Goal: Task Accomplishment & Management: Manage account settings

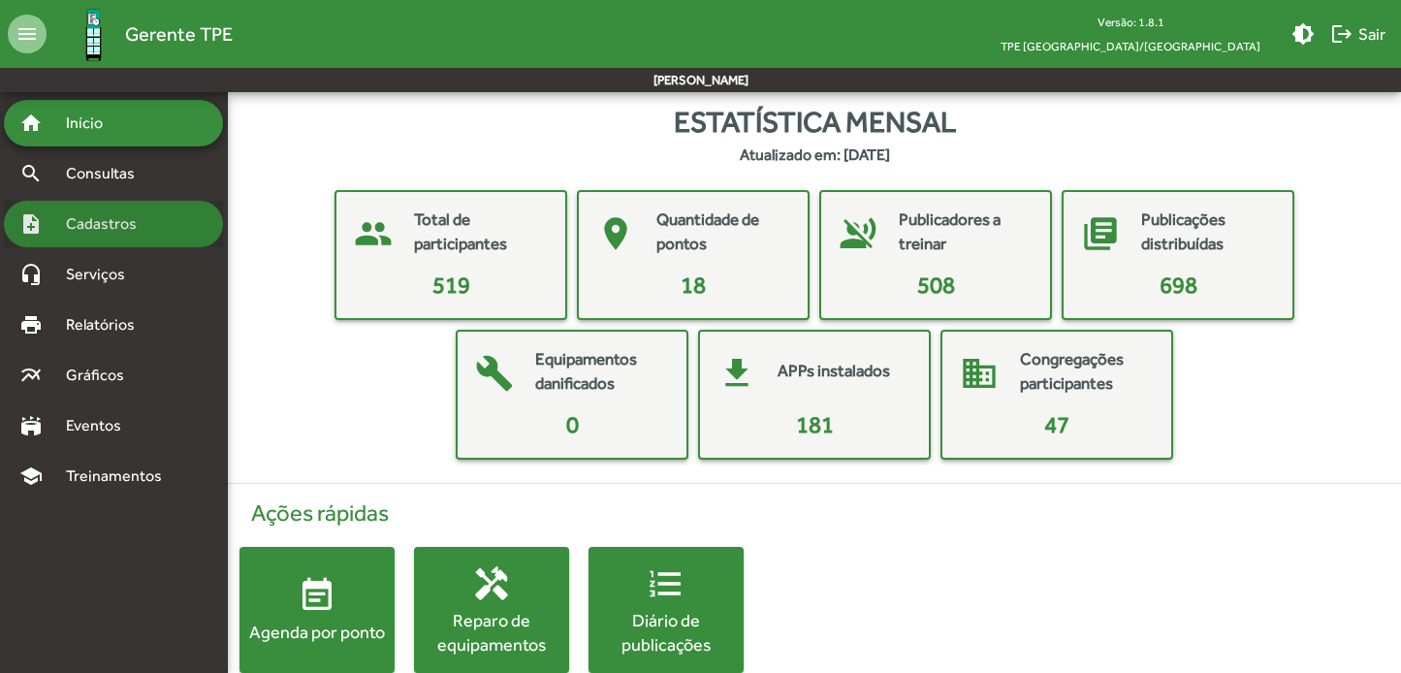
click at [97, 228] on span "Cadastros" at bounding box center [108, 223] width 108 height 23
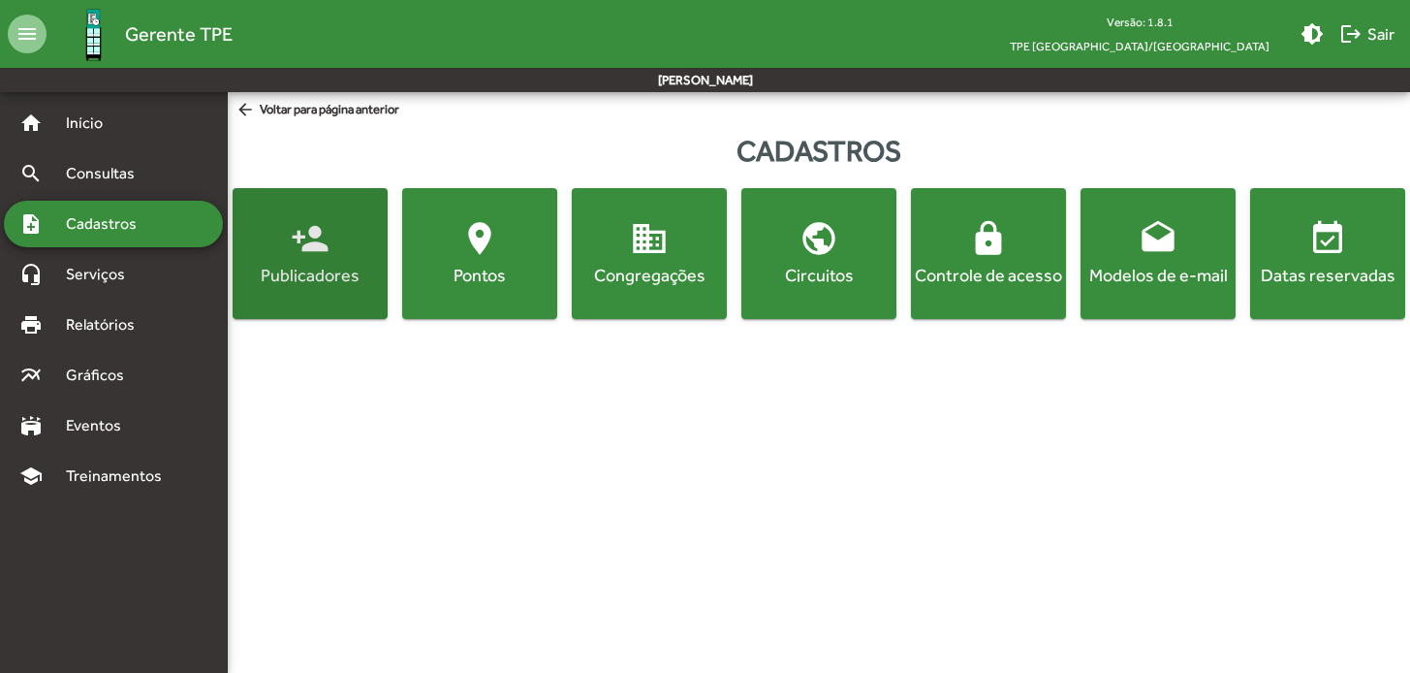
click at [314, 233] on mat-icon "person_add" at bounding box center [310, 238] width 39 height 39
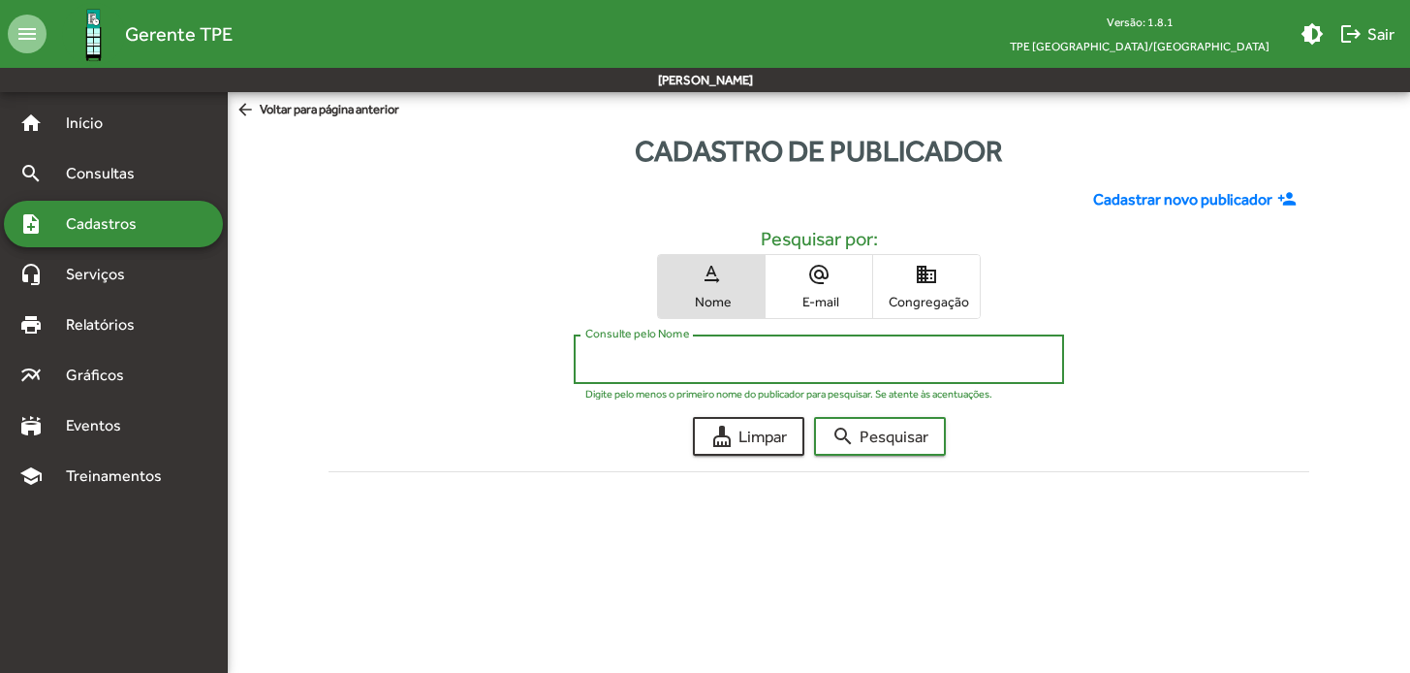
click at [727, 361] on input "Consulte pelo Nome" at bounding box center [819, 359] width 467 height 17
click at [880, 436] on button "search Pesquisar" at bounding box center [880, 436] width 132 height 39
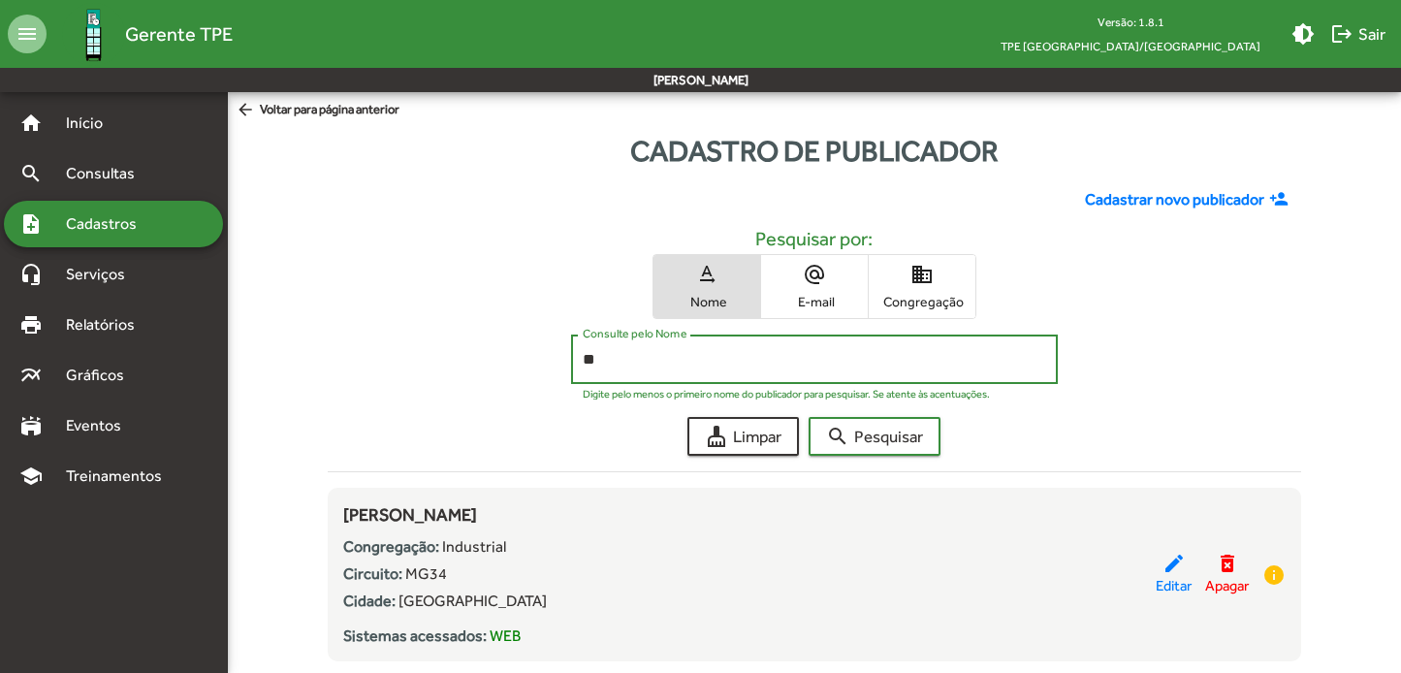
type input "*"
click at [875, 436] on button "search Pesquisar" at bounding box center [874, 436] width 132 height 39
type input "*"
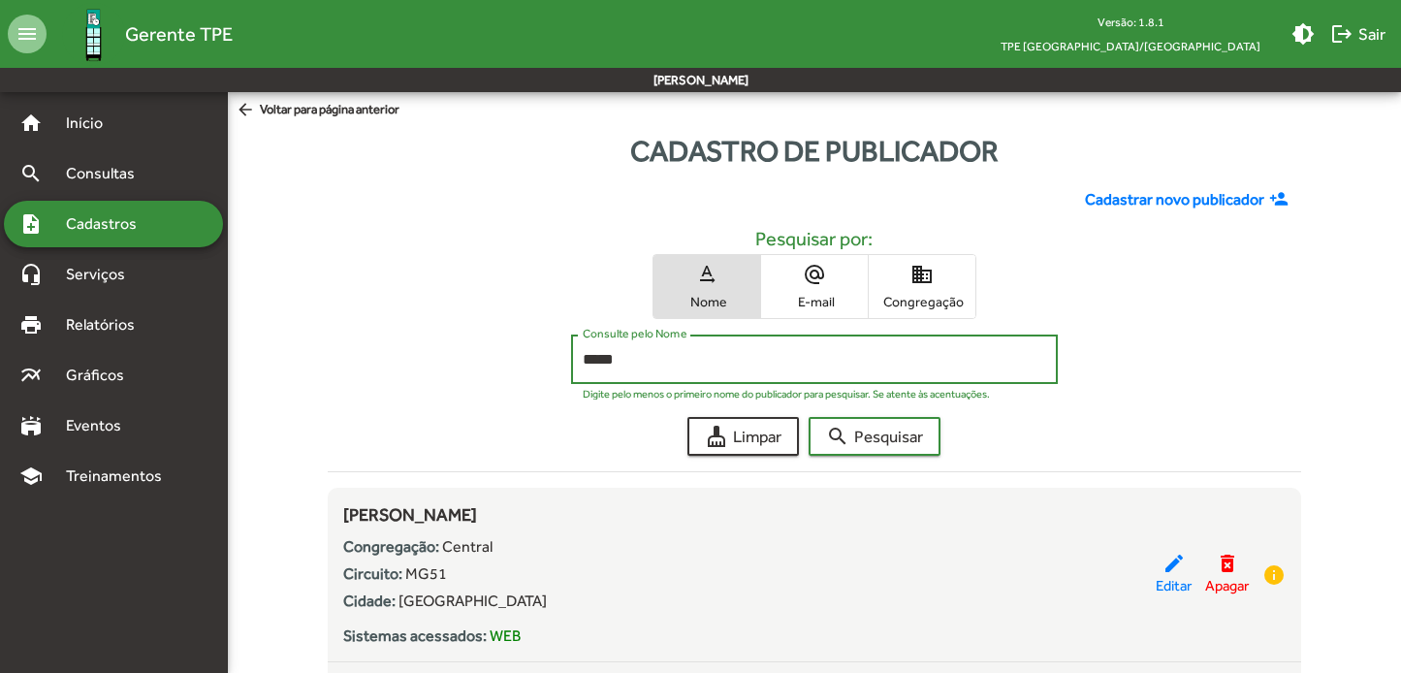
click at [875, 436] on button "search Pesquisar" at bounding box center [874, 436] width 132 height 39
type input "*"
click at [875, 436] on button "search Pesquisar" at bounding box center [874, 436] width 132 height 39
type input "*"
click at [875, 436] on button "search Pesquisar" at bounding box center [874, 436] width 132 height 39
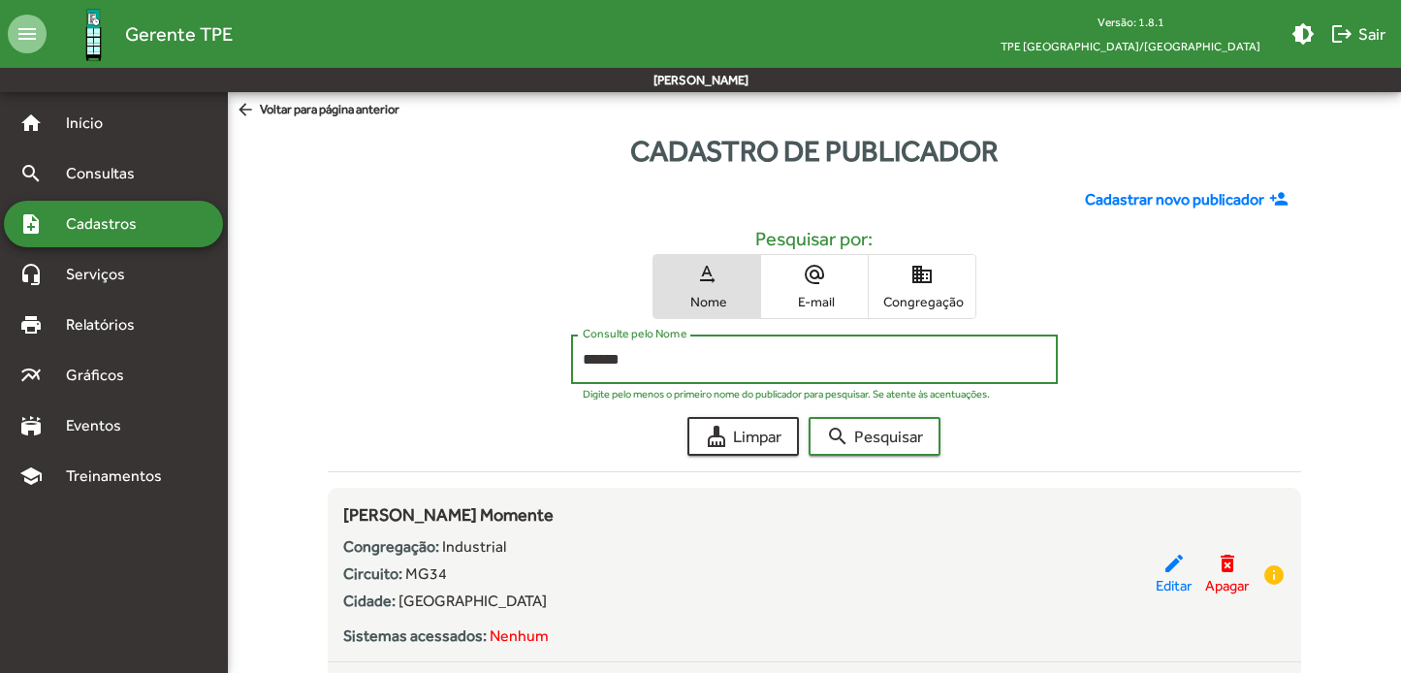
click at [633, 382] on div "Digite pelo menos o primeiro nome do publicador para pesquisar. Se atente às ac…" at bounding box center [814, 390] width 463 height 18
click at [645, 362] on input "******" at bounding box center [814, 359] width 463 height 17
click at [875, 436] on button "search Pesquisar" at bounding box center [874, 436] width 132 height 39
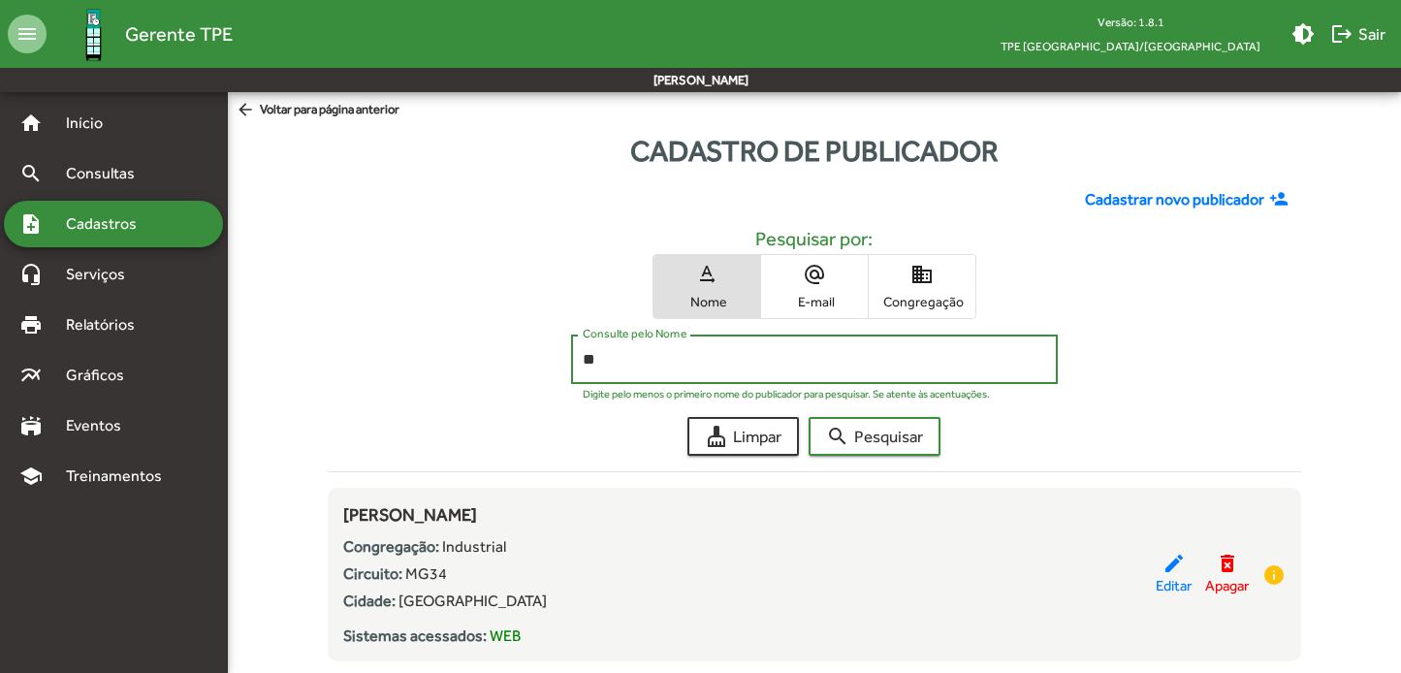
type input "*"
click at [875, 436] on button "search Pesquisar" at bounding box center [874, 436] width 132 height 39
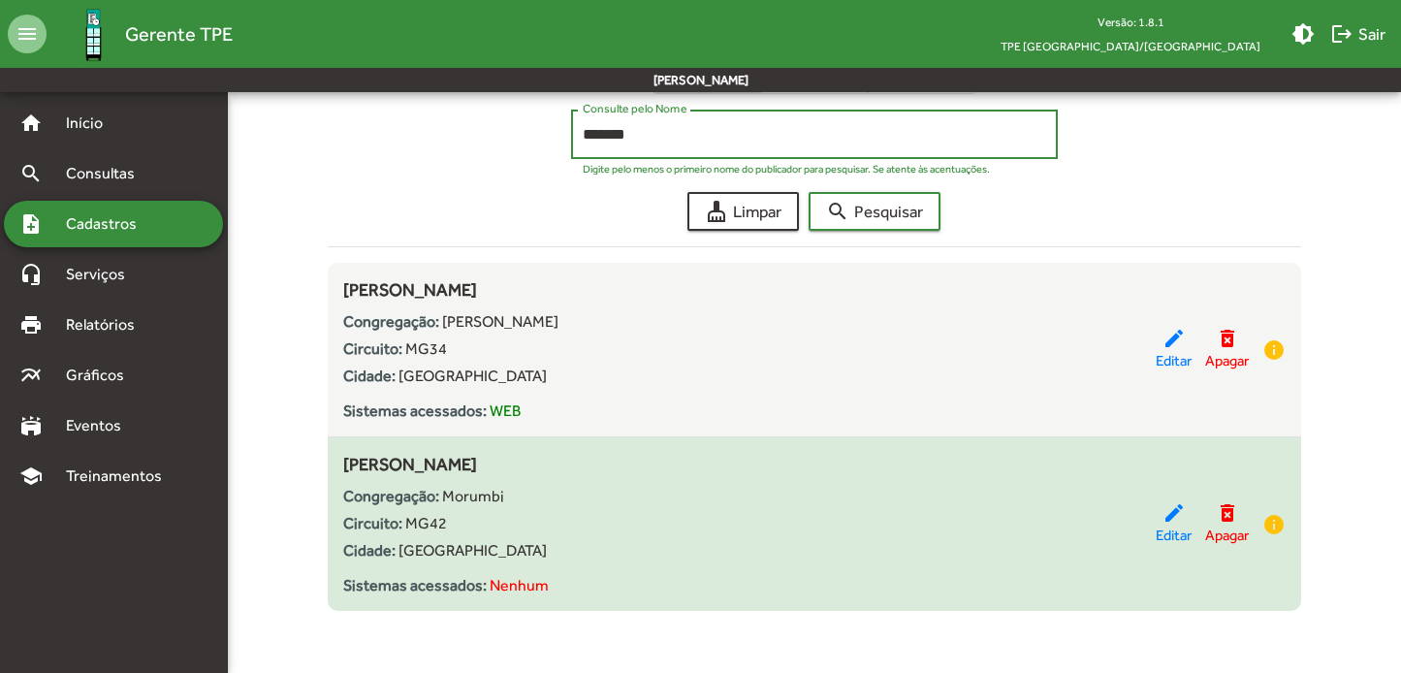
scroll to position [222, 0]
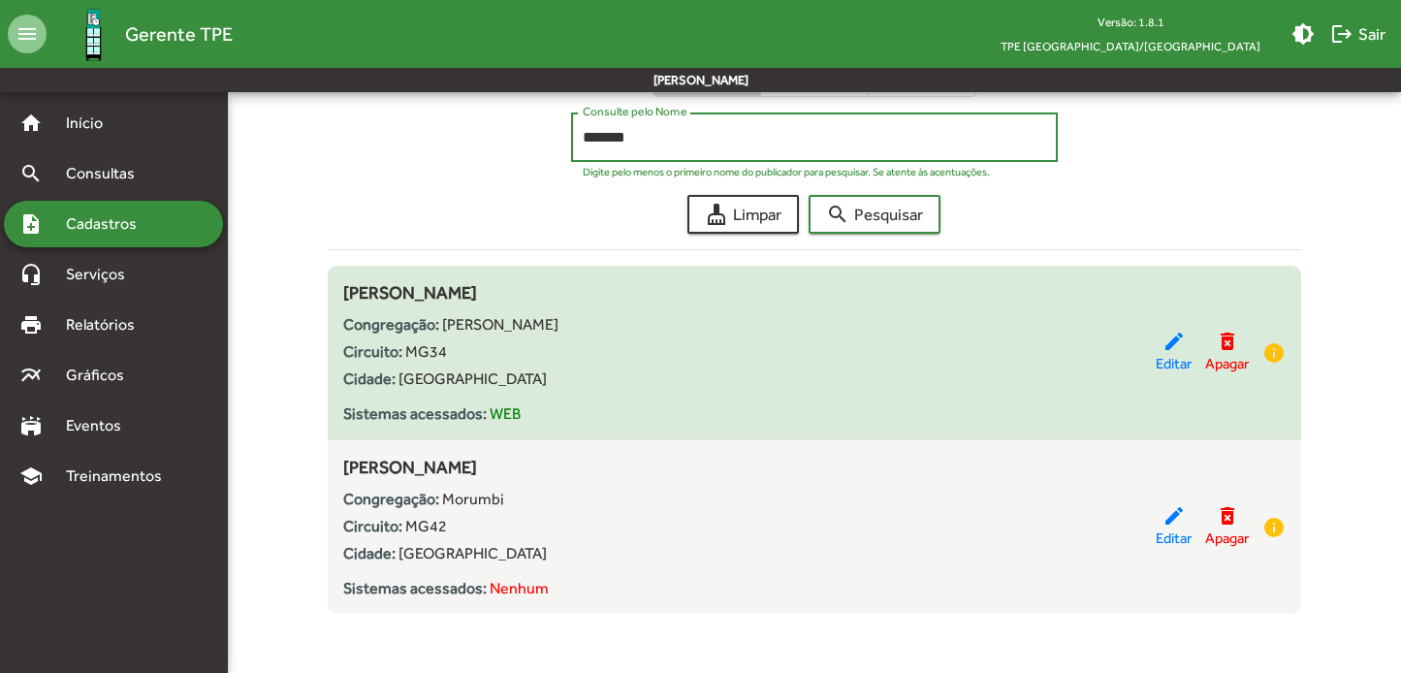
click at [875, 214] on button "search Pesquisar" at bounding box center [874, 214] width 132 height 39
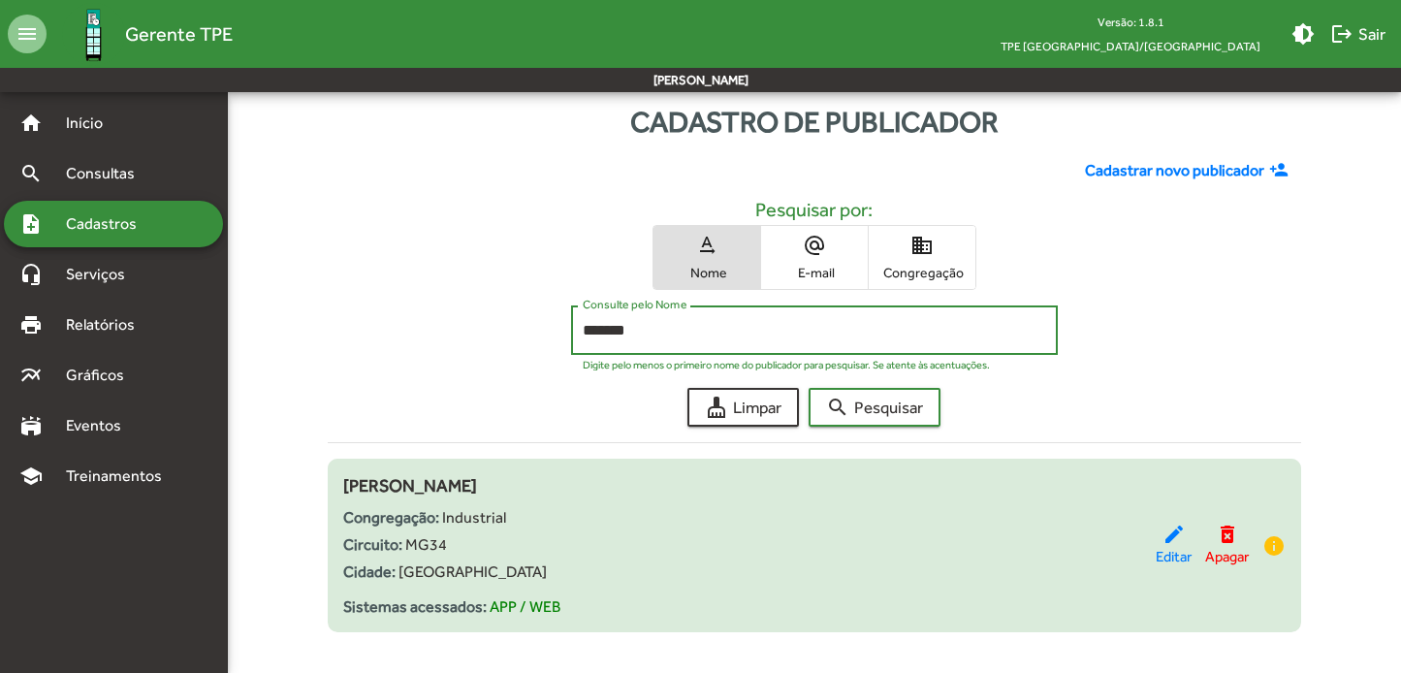
scroll to position [51, 0]
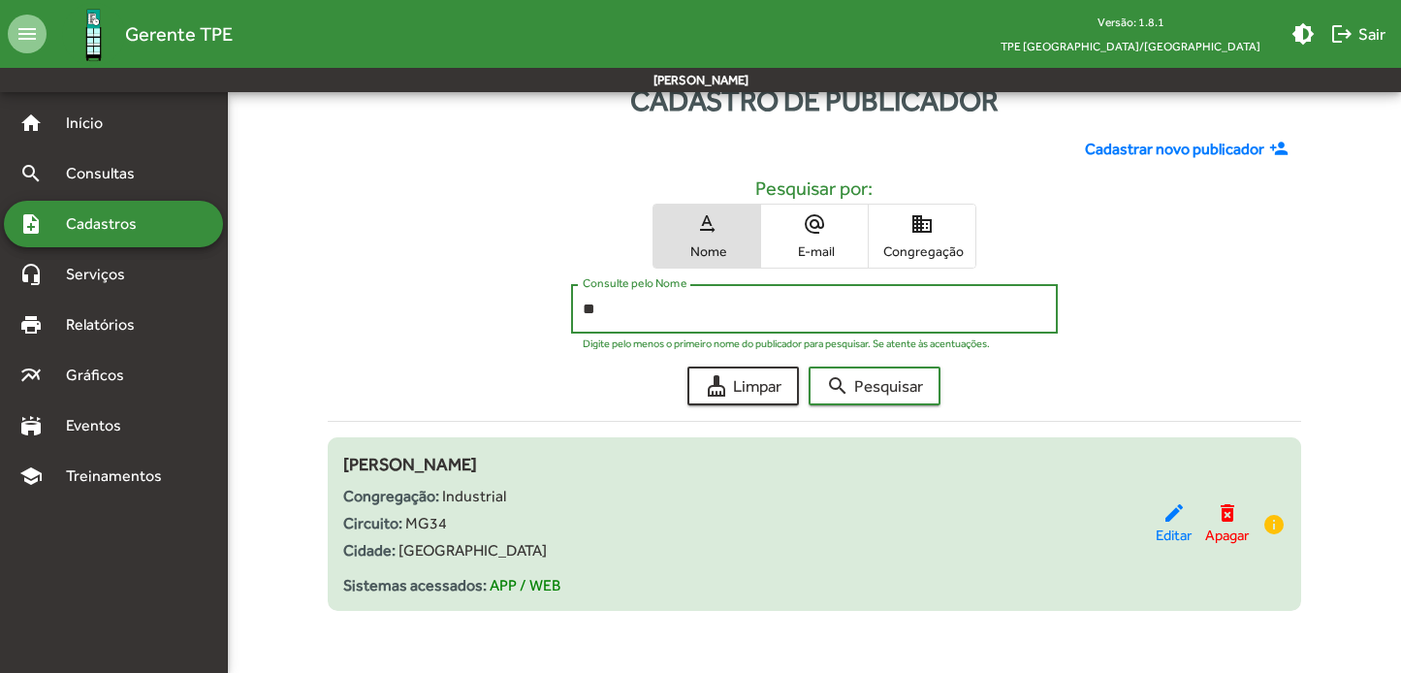
type input "*"
click at [875, 385] on button "search Pesquisar" at bounding box center [874, 385] width 132 height 39
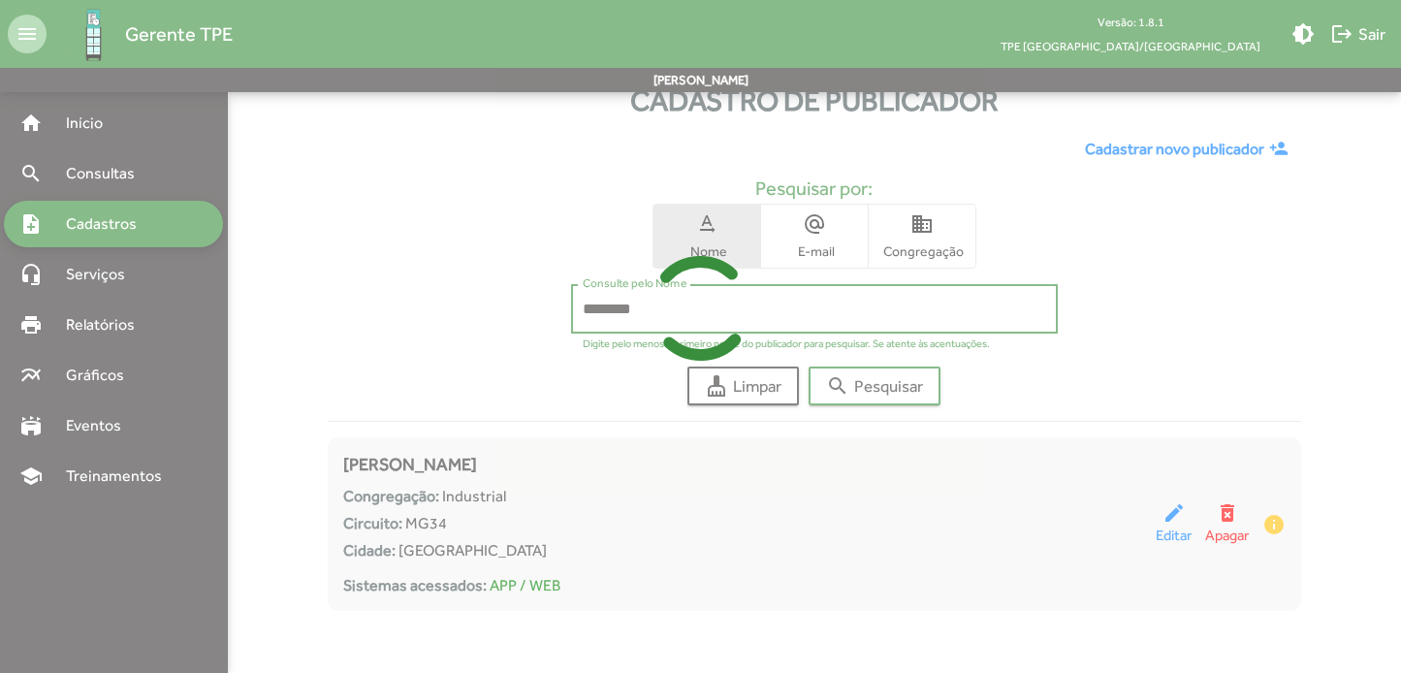
scroll to position [0, 0]
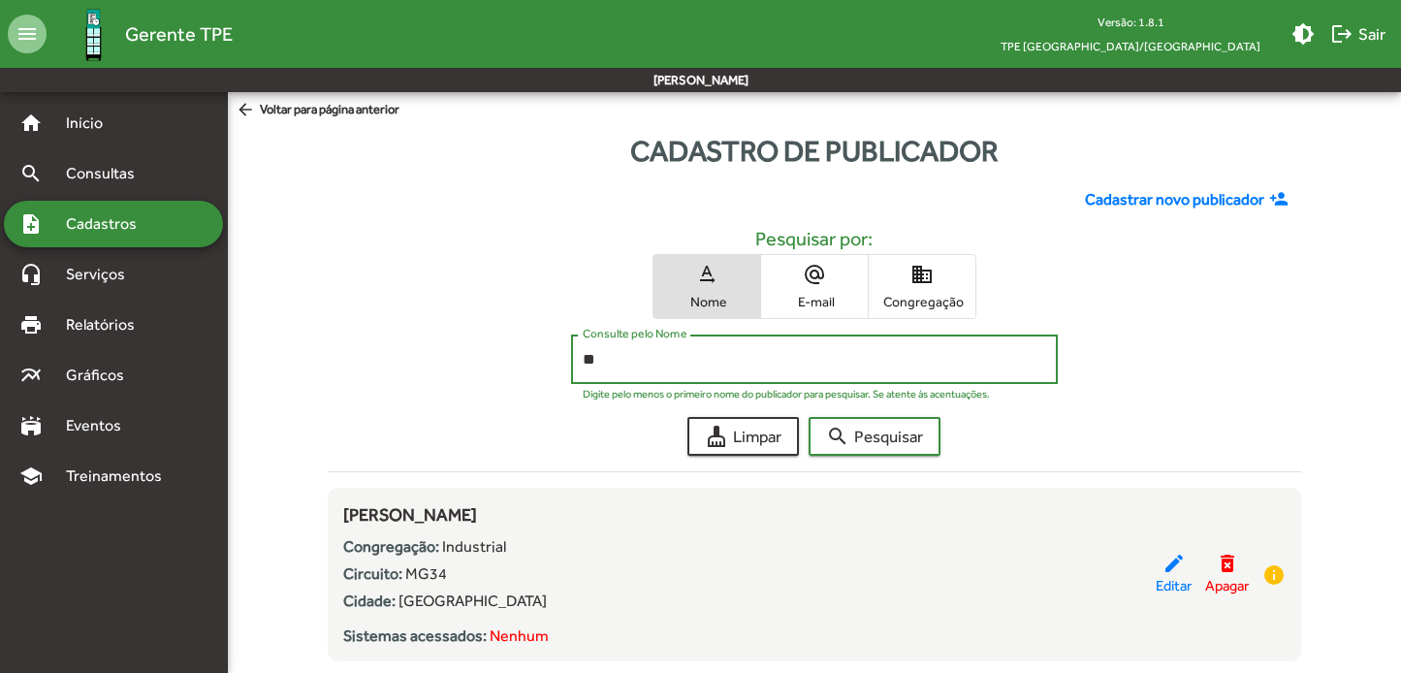
type input "*"
click at [875, 436] on button "search Pesquisar" at bounding box center [874, 436] width 132 height 39
type input "*"
click at [875, 436] on button "search Pesquisar" at bounding box center [874, 436] width 132 height 39
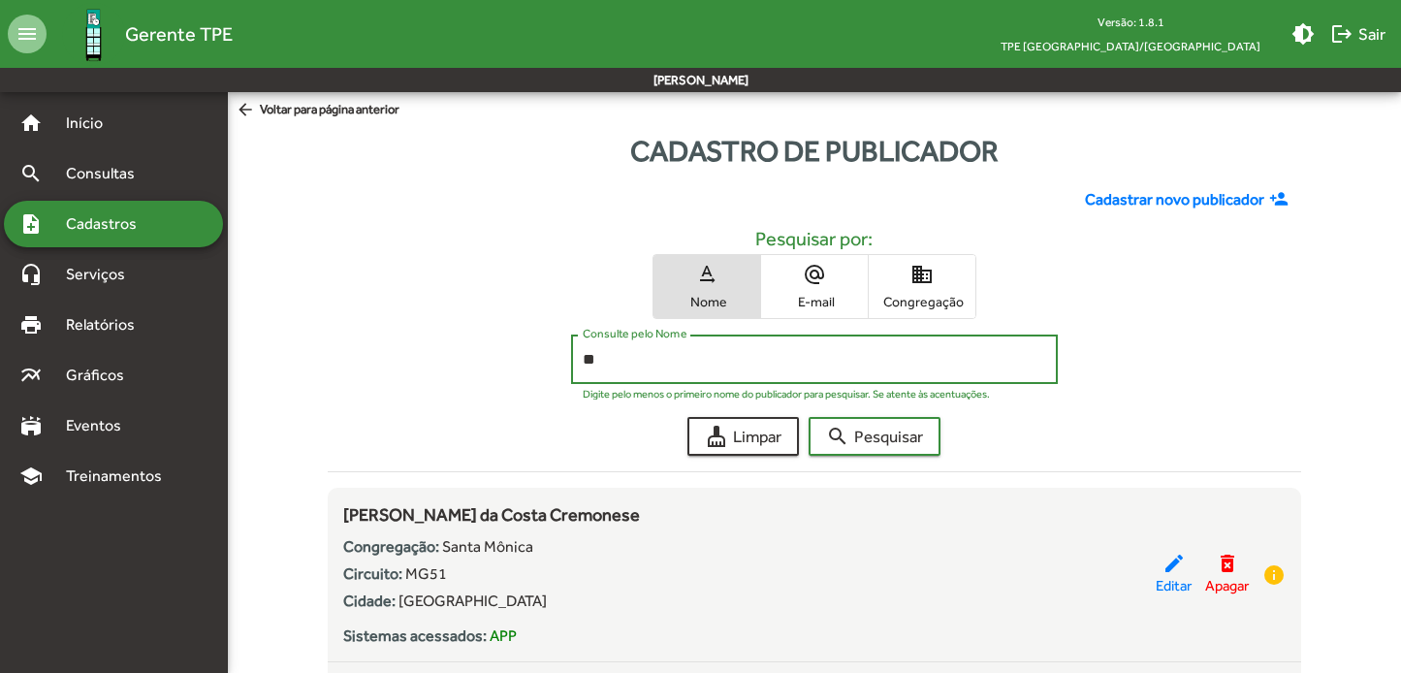
type input "*"
click at [875, 436] on button "search Pesquisar" at bounding box center [874, 436] width 132 height 39
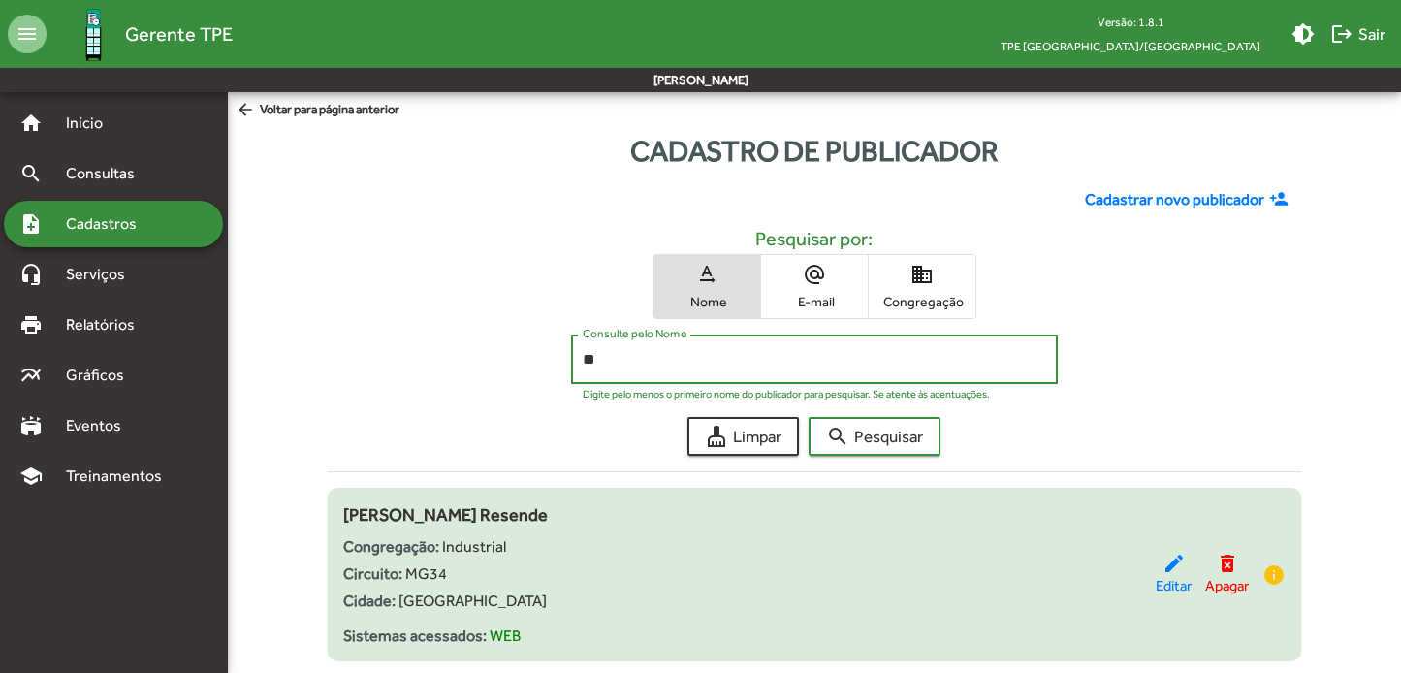
type input "*"
click at [875, 436] on button "search Pesquisar" at bounding box center [874, 436] width 132 height 39
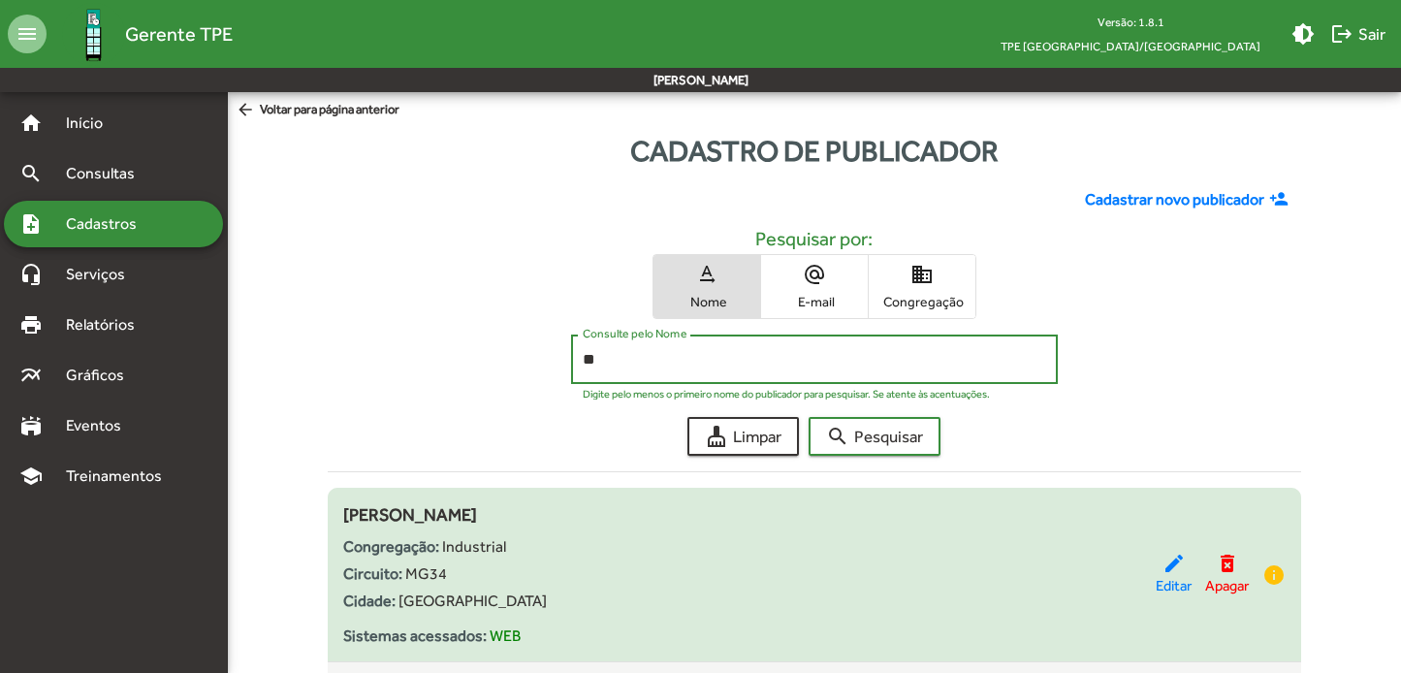
type input "*"
click at [875, 436] on button "search Pesquisar" at bounding box center [874, 436] width 132 height 39
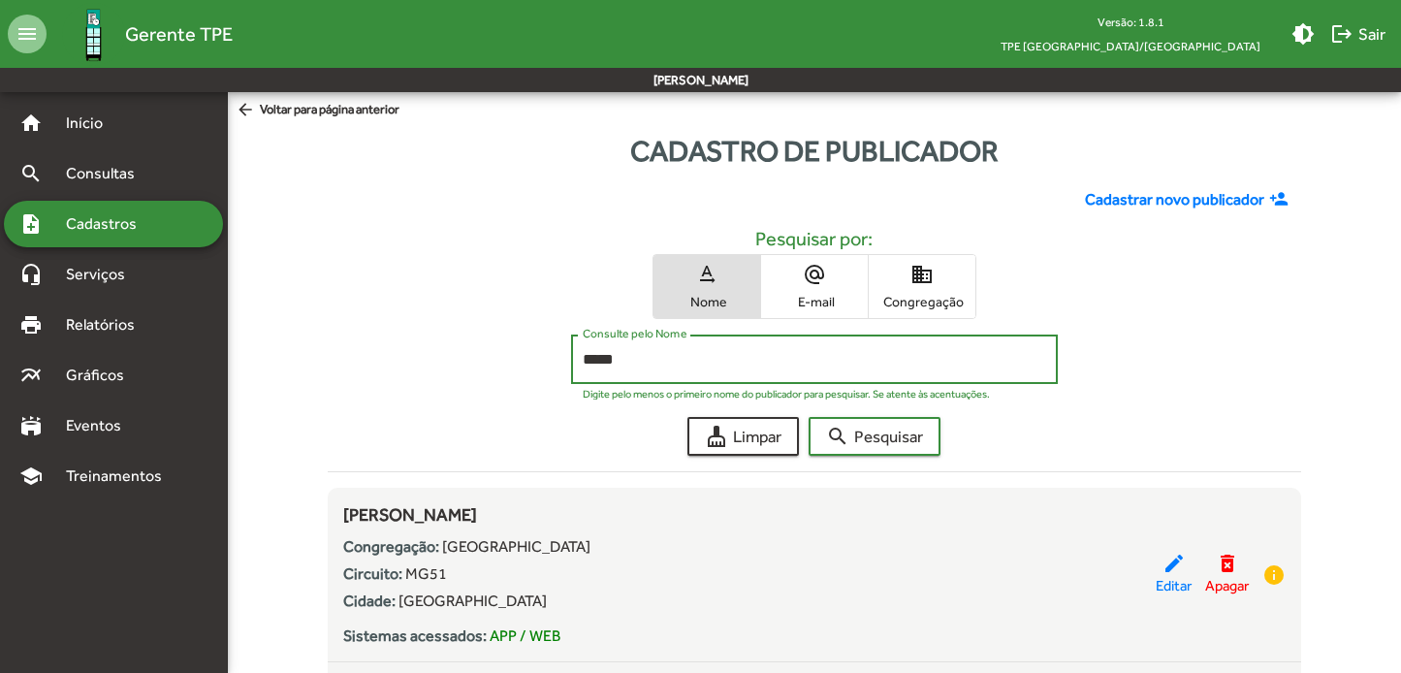
click at [875, 436] on button "search Pesquisar" at bounding box center [874, 436] width 132 height 39
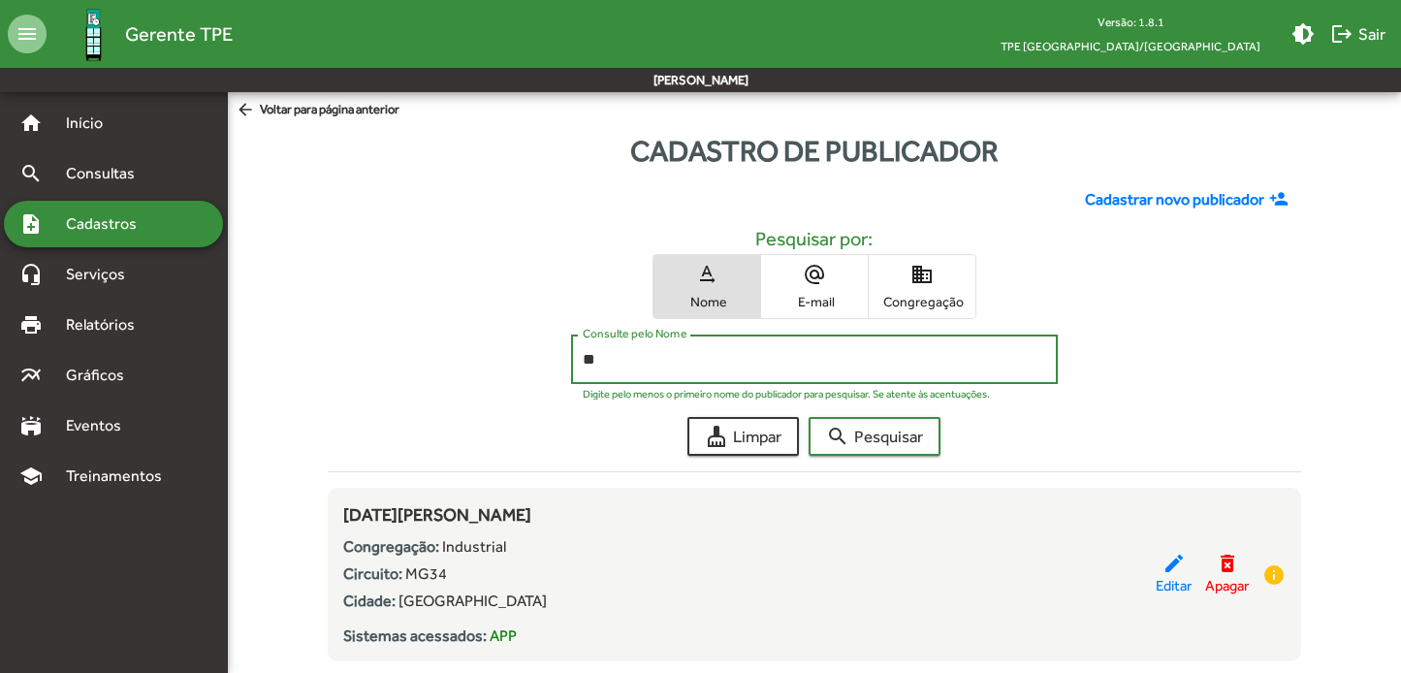
type input "*"
click at [875, 436] on button "search Pesquisar" at bounding box center [874, 436] width 132 height 39
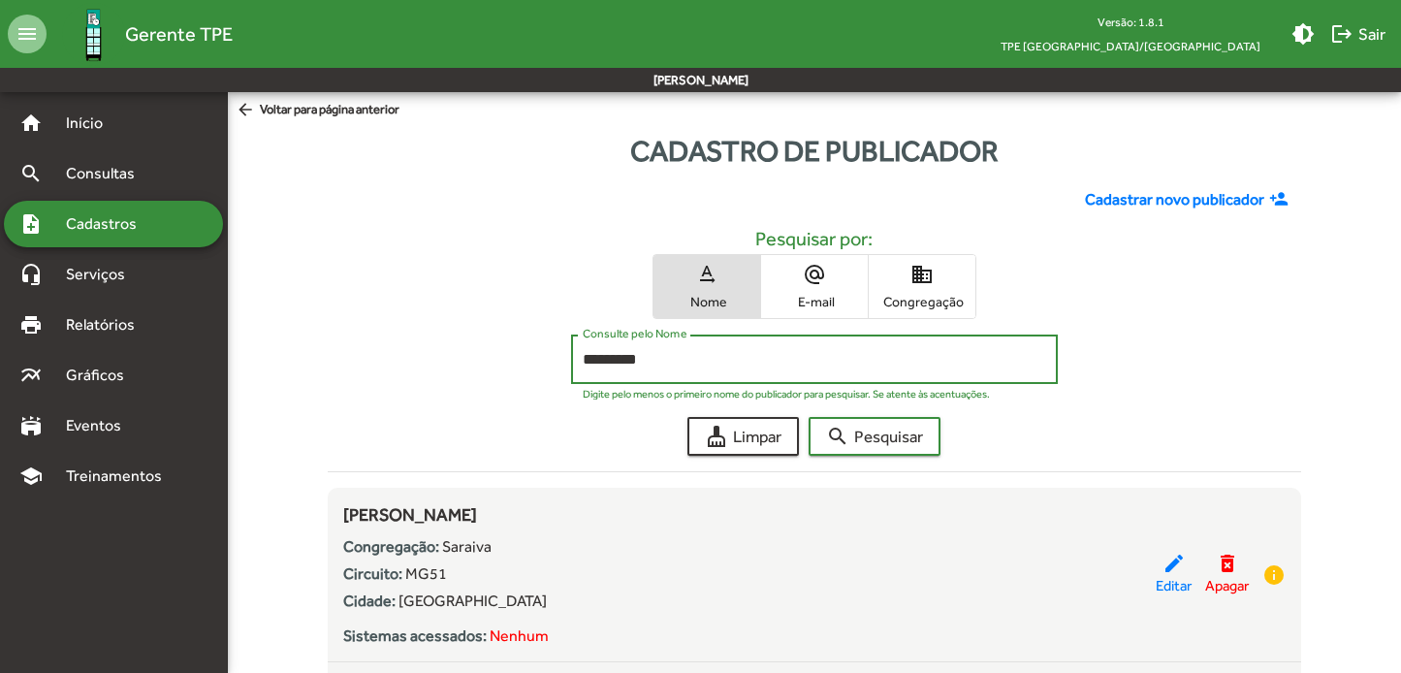
click at [875, 436] on button "search Pesquisar" at bounding box center [874, 436] width 132 height 39
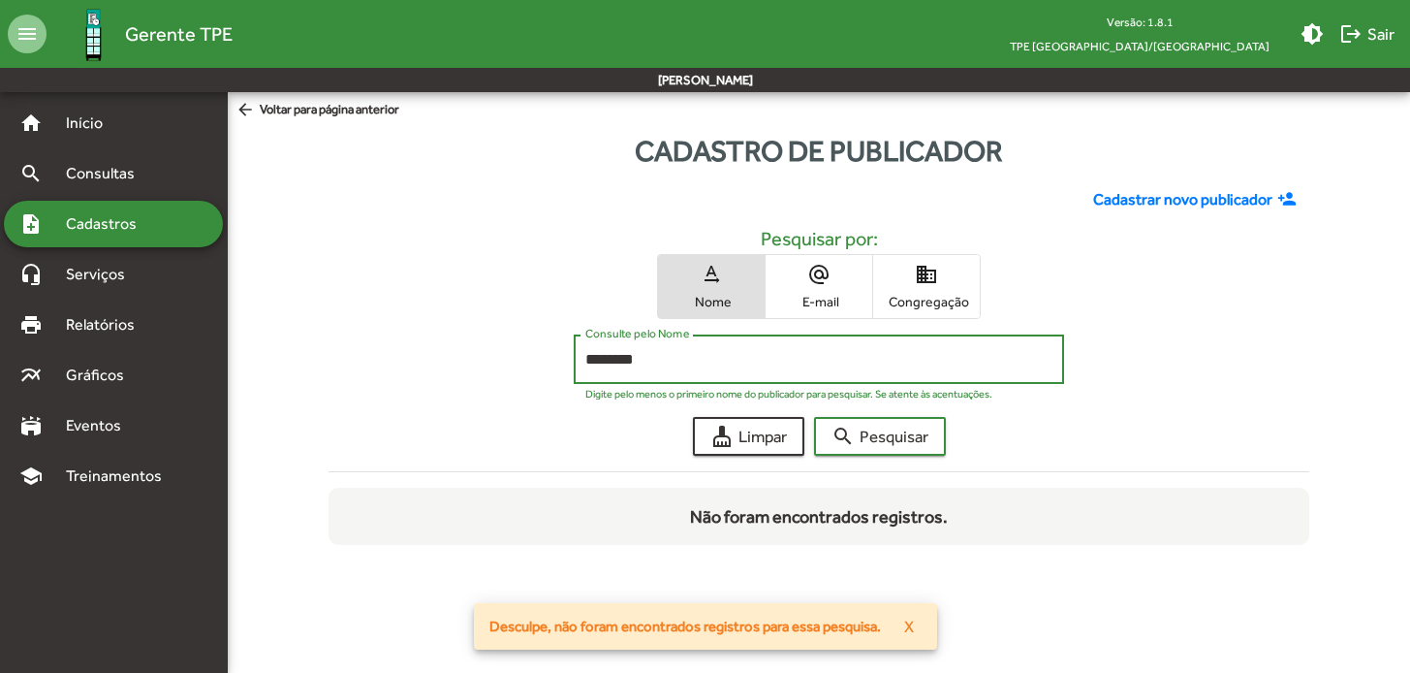
click at [880, 436] on button "search Pesquisar" at bounding box center [880, 436] width 132 height 39
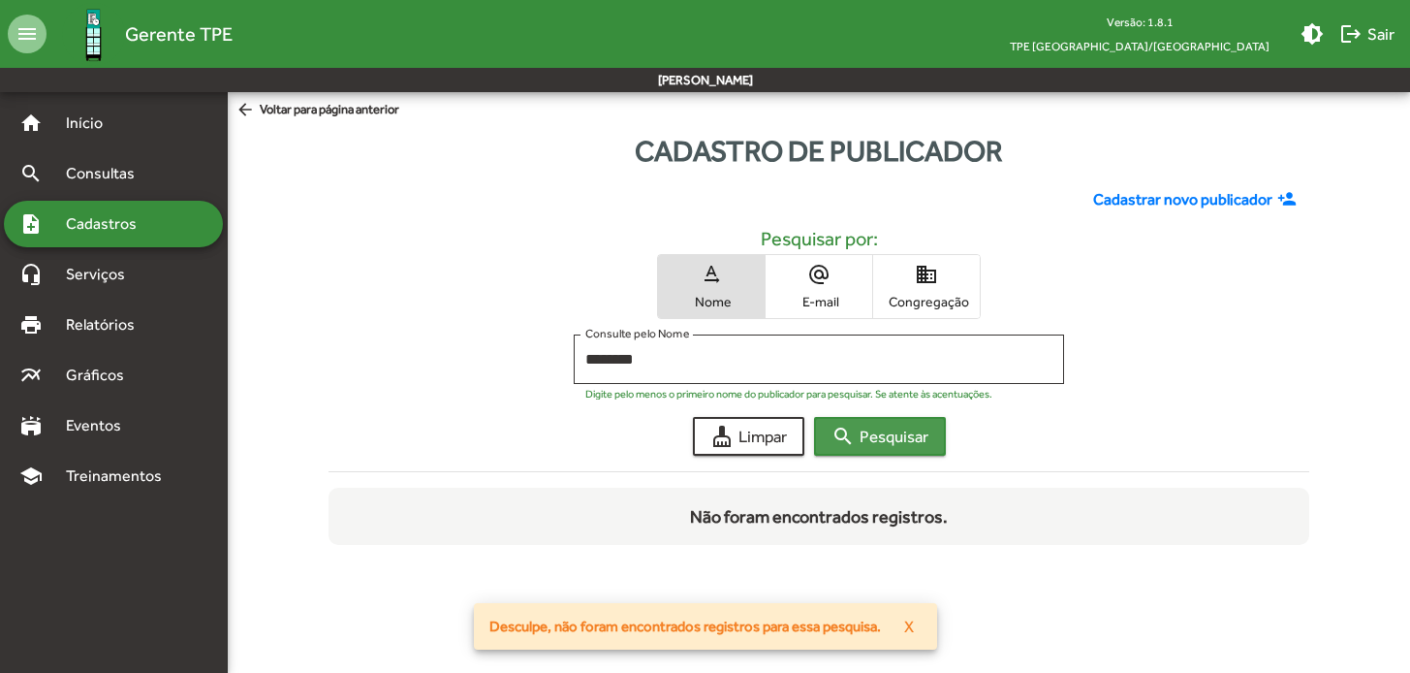
click at [846, 435] on mat-icon "search" at bounding box center [843, 436] width 23 height 23
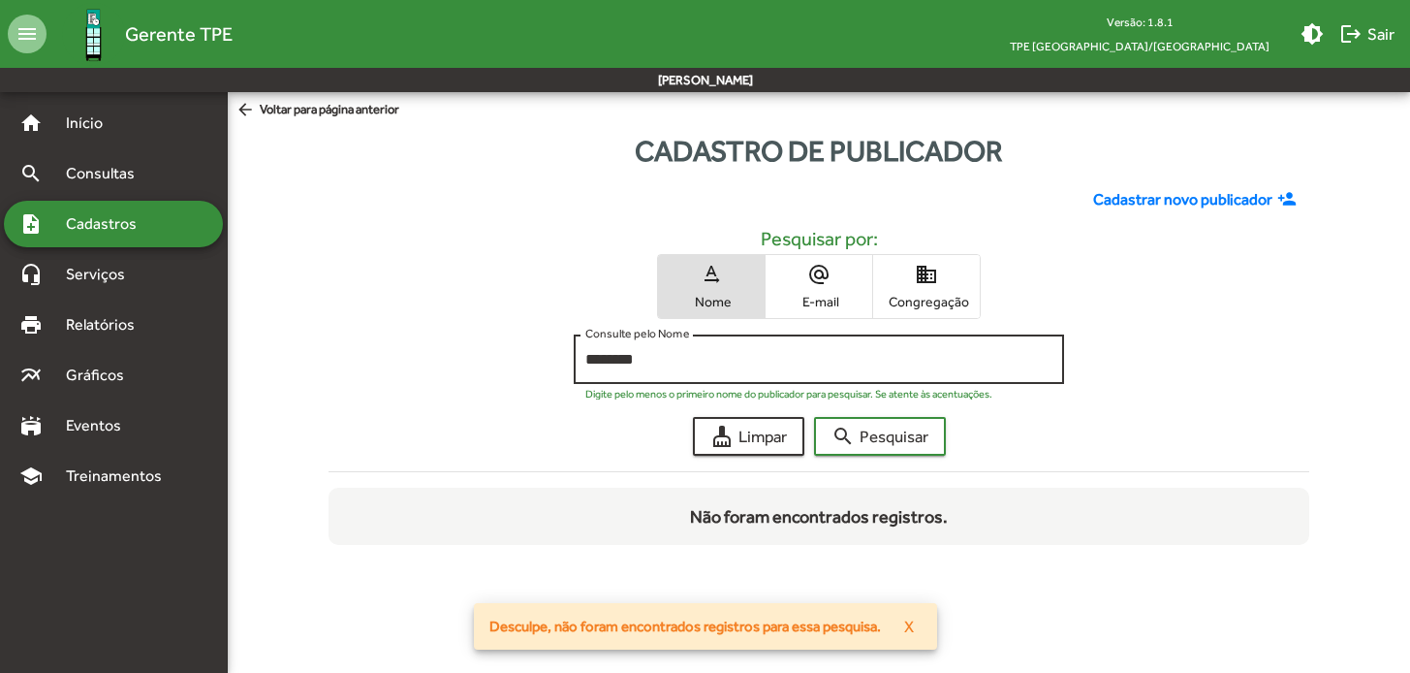
drag, startPoint x: 628, startPoint y: 363, endPoint x: 659, endPoint y: 363, distance: 31.0
click at [628, 363] on input "********" at bounding box center [819, 359] width 467 height 17
click at [880, 436] on button "search Pesquisar" at bounding box center [880, 436] width 132 height 39
drag, startPoint x: 658, startPoint y: 362, endPoint x: 505, endPoint y: 355, distance: 153.3
click at [505, 355] on div "******** Consulte pelo Nome Digite pelo menos o primeiro nome do publicador par…" at bounding box center [820, 363] width 982 height 59
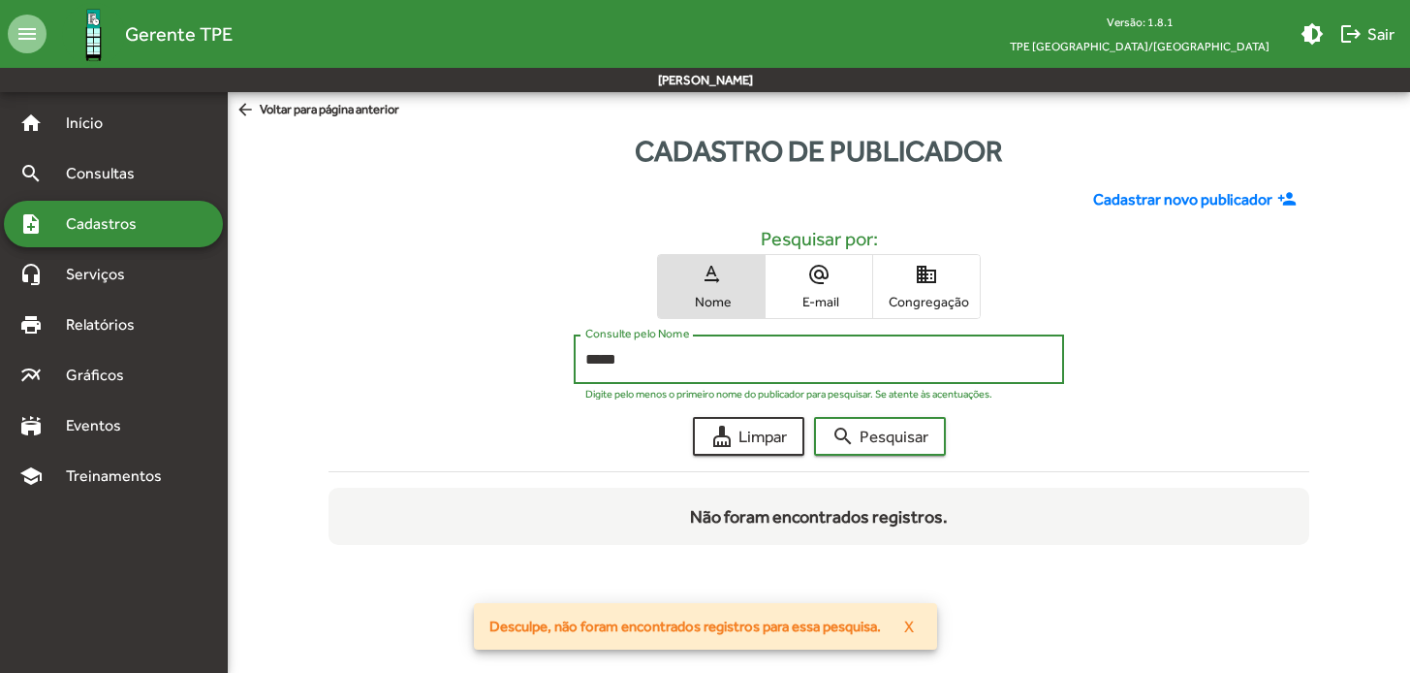
click at [880, 436] on button "search Pesquisar" at bounding box center [880, 436] width 132 height 39
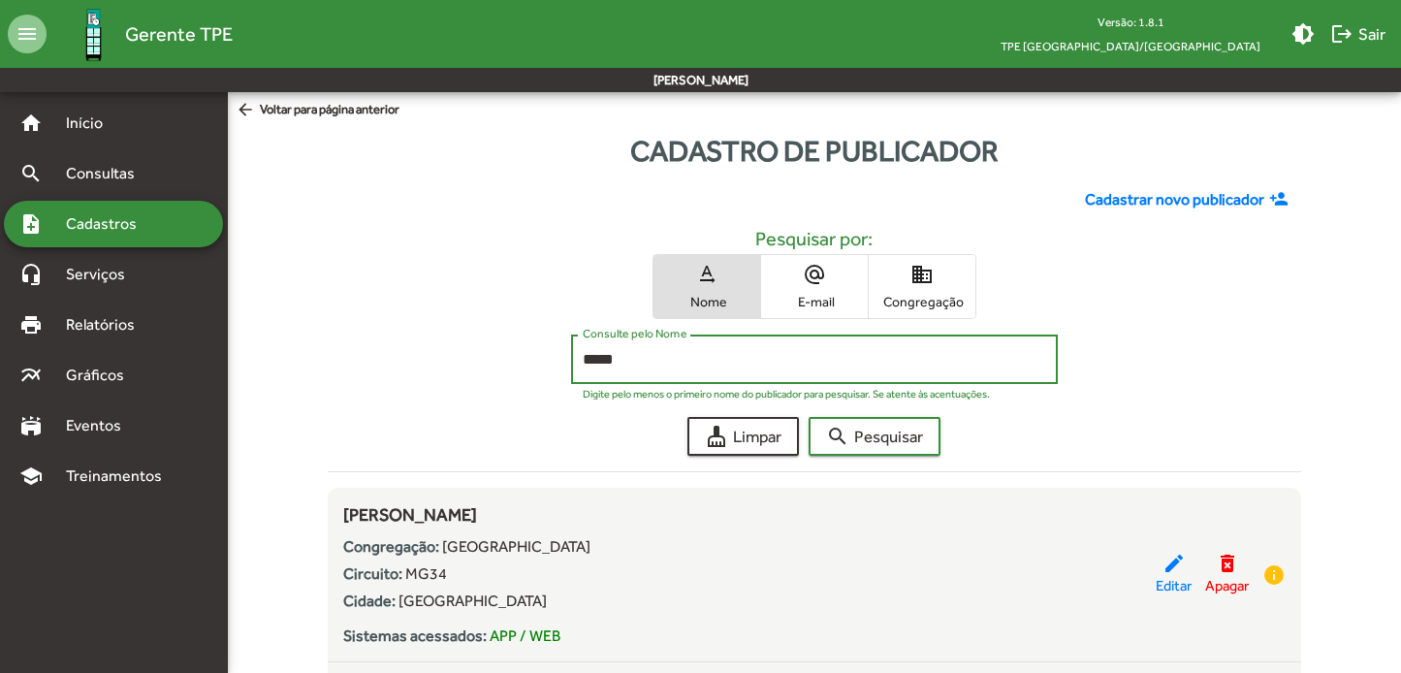
drag, startPoint x: 650, startPoint y: 361, endPoint x: 551, endPoint y: 349, distance: 100.5
click at [550, 350] on div "***** Consulte pelo Nome Digite pelo menos o primeiro nome do publicador para p…" at bounding box center [814, 363] width 973 height 59
type input "****"
click at [875, 436] on button "search Pesquisar" at bounding box center [874, 436] width 132 height 39
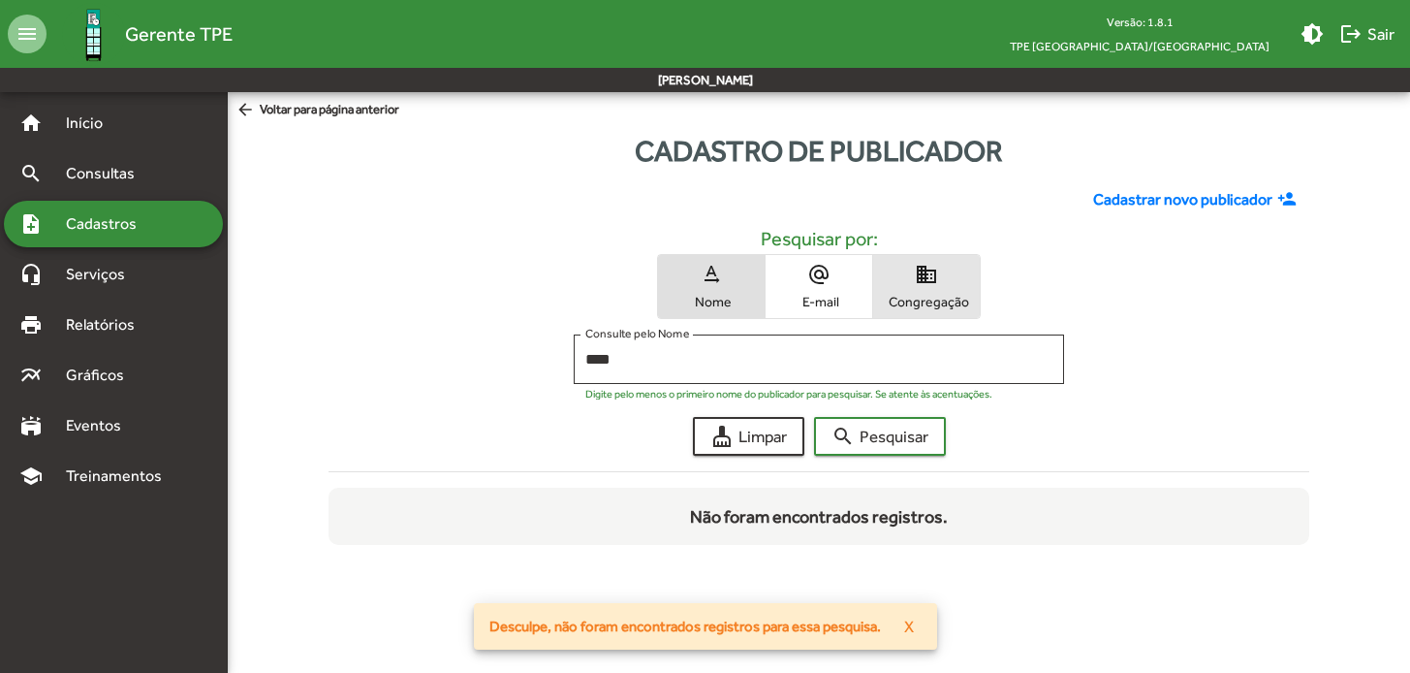
click at [945, 292] on span "domain Congregação" at bounding box center [926, 286] width 107 height 63
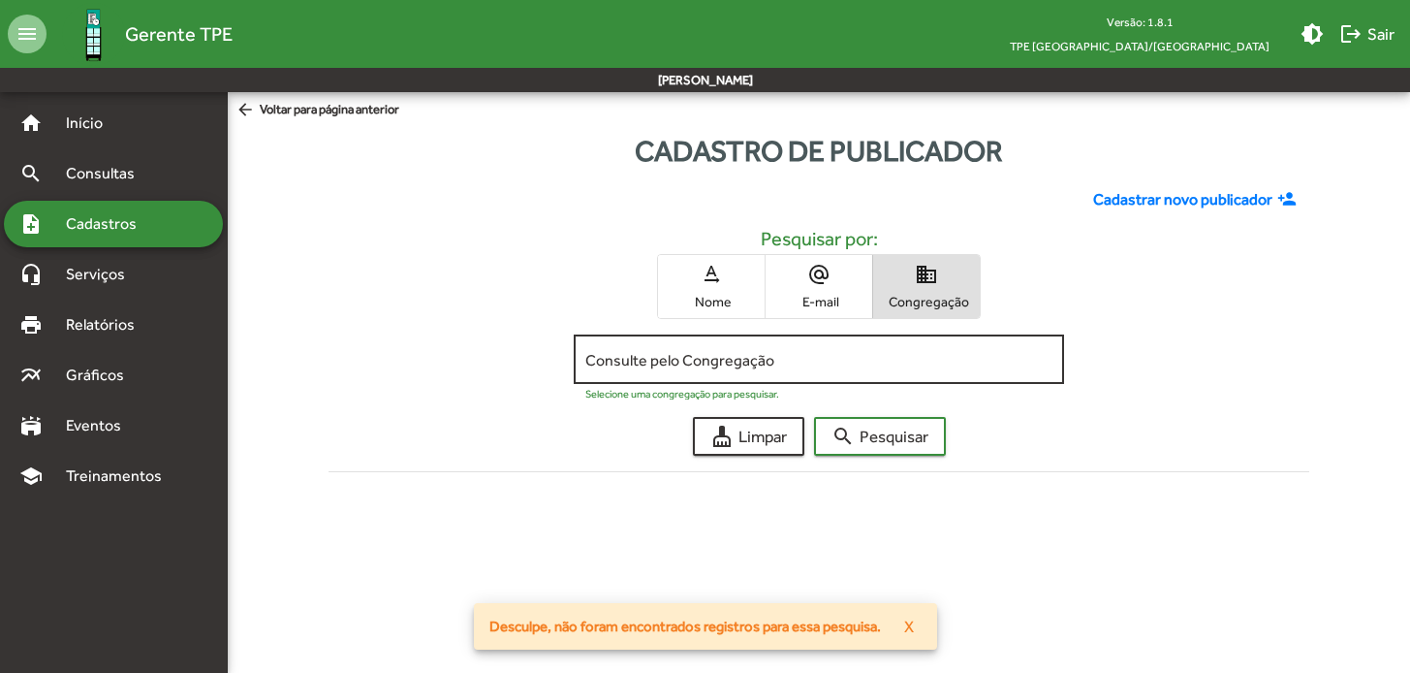
click at [840, 357] on input "Consulte pelo Congregação" at bounding box center [819, 359] width 467 height 17
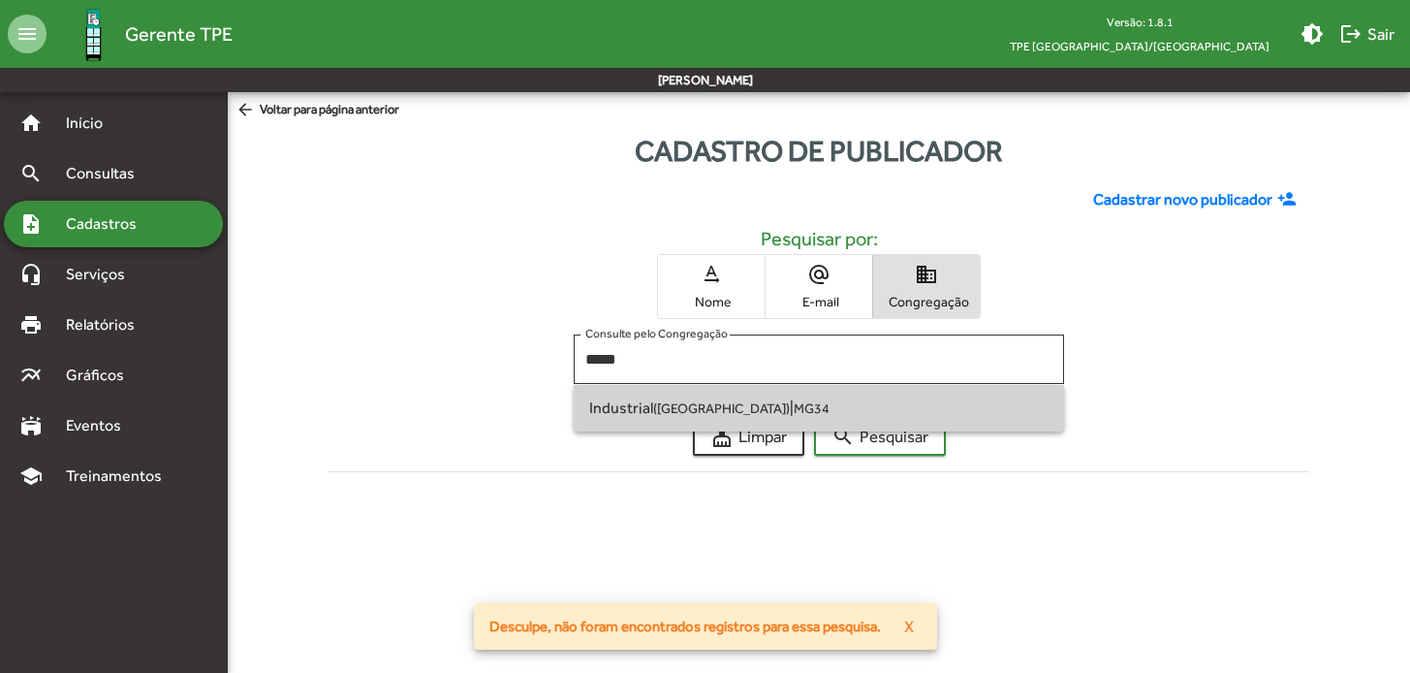
click at [798, 407] on span "Industrial ([GEOGRAPHIC_DATA]) | MG34" at bounding box center [819, 408] width 460 height 47
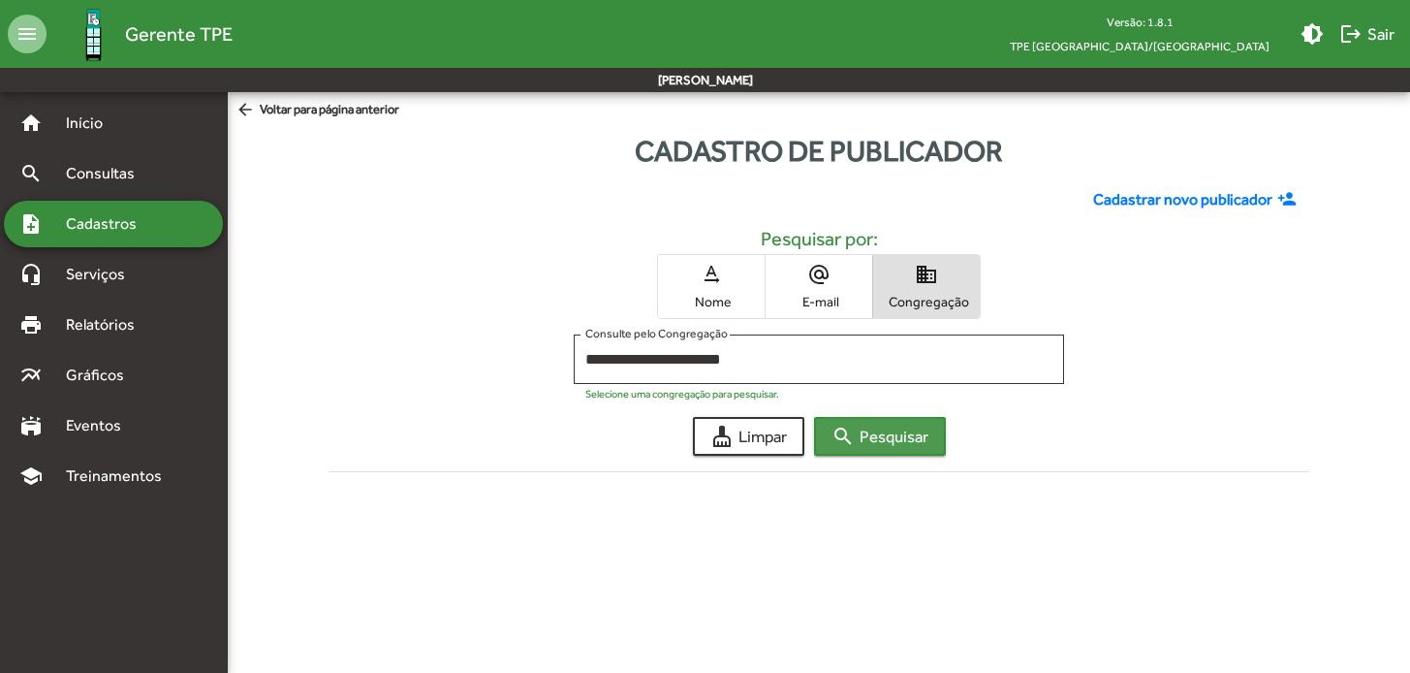
click at [906, 431] on span "search Pesquisar" at bounding box center [880, 436] width 97 height 35
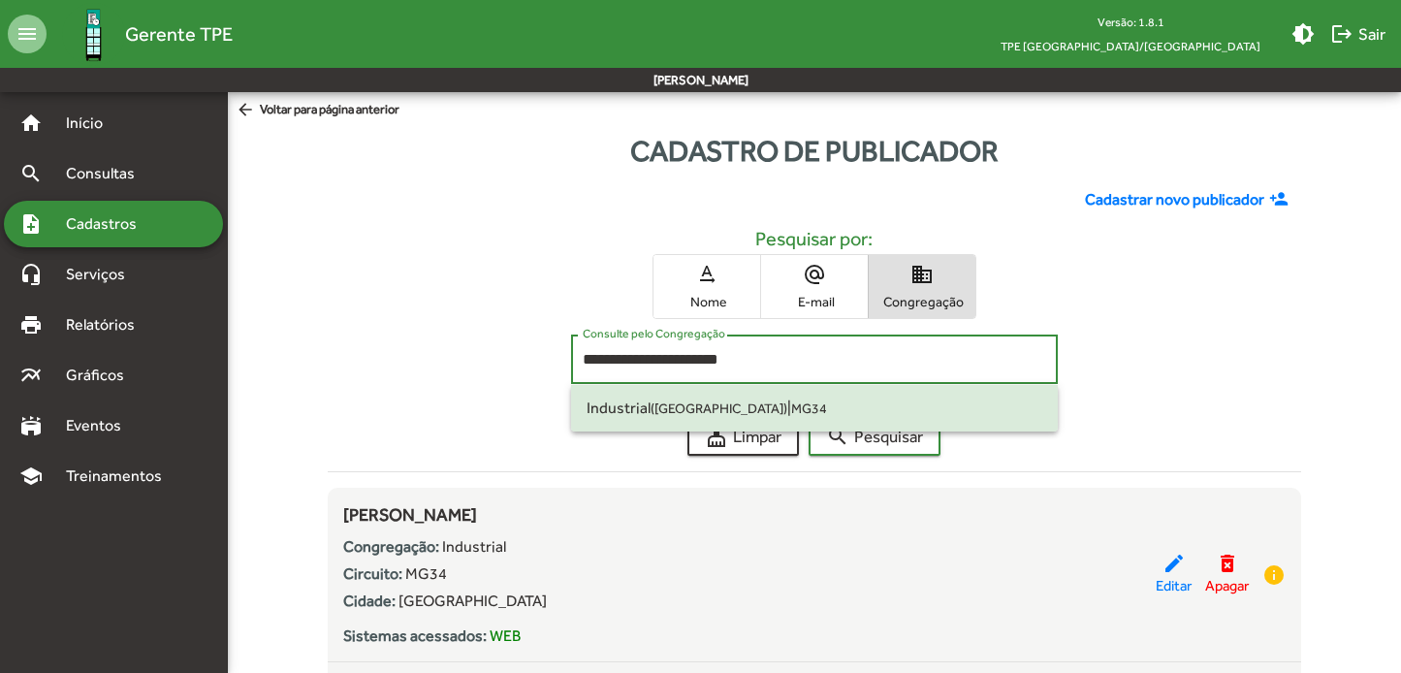
click at [709, 364] on input "**********" at bounding box center [814, 359] width 463 height 17
drag, startPoint x: 741, startPoint y: 355, endPoint x: 508, endPoint y: 344, distance: 232.9
click at [508, 344] on div "**********" at bounding box center [814, 363] width 973 height 59
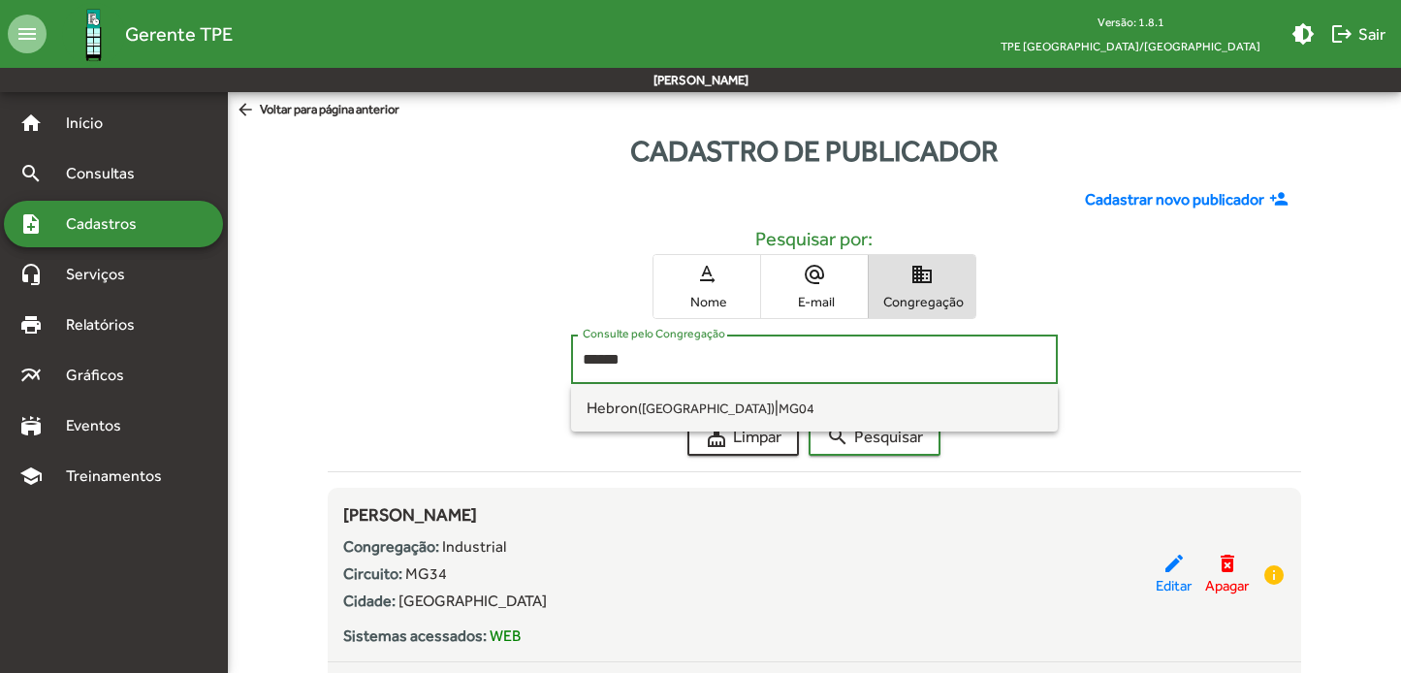
click at [875, 436] on button "search Pesquisar" at bounding box center [874, 436] width 132 height 39
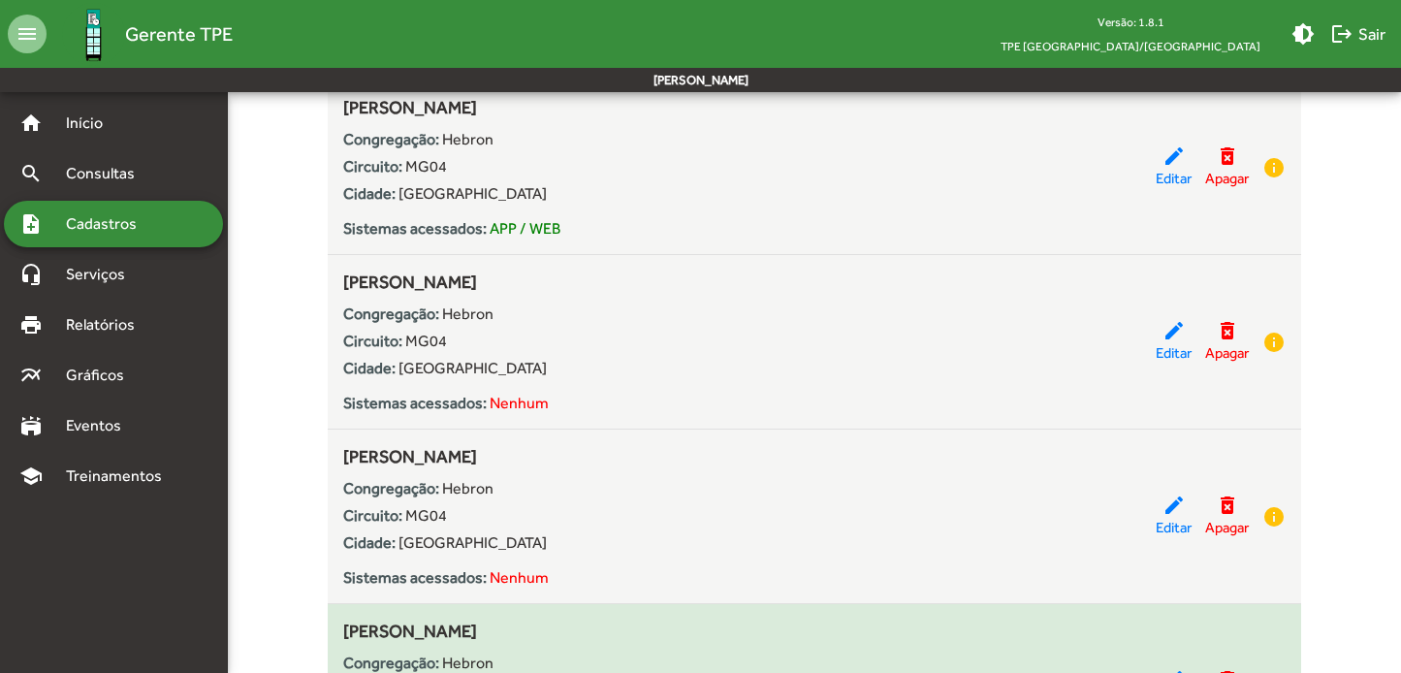
scroll to position [23, 0]
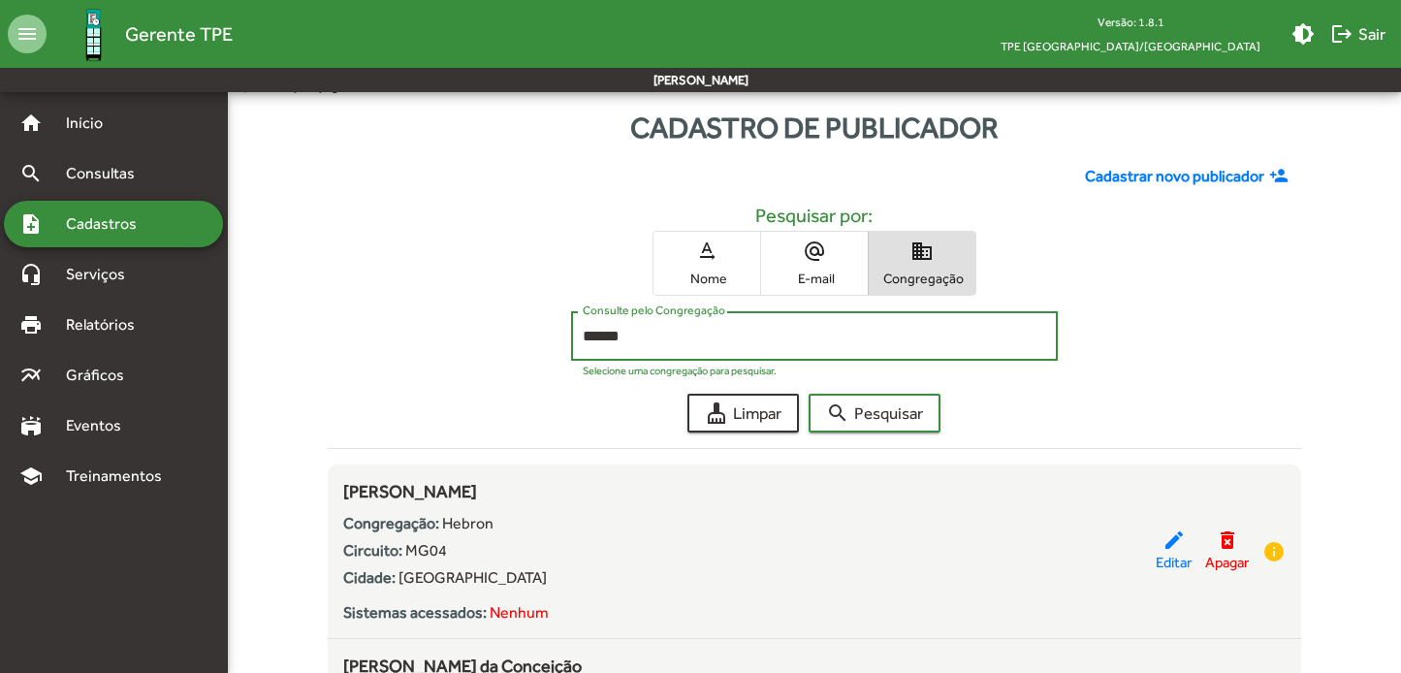
drag, startPoint x: 555, startPoint y: 331, endPoint x: 527, endPoint y: 330, distance: 28.1
click at [526, 331] on div "****** Consulte pelo Congregação Selecione uma congregação para pesquisar." at bounding box center [814, 340] width 973 height 59
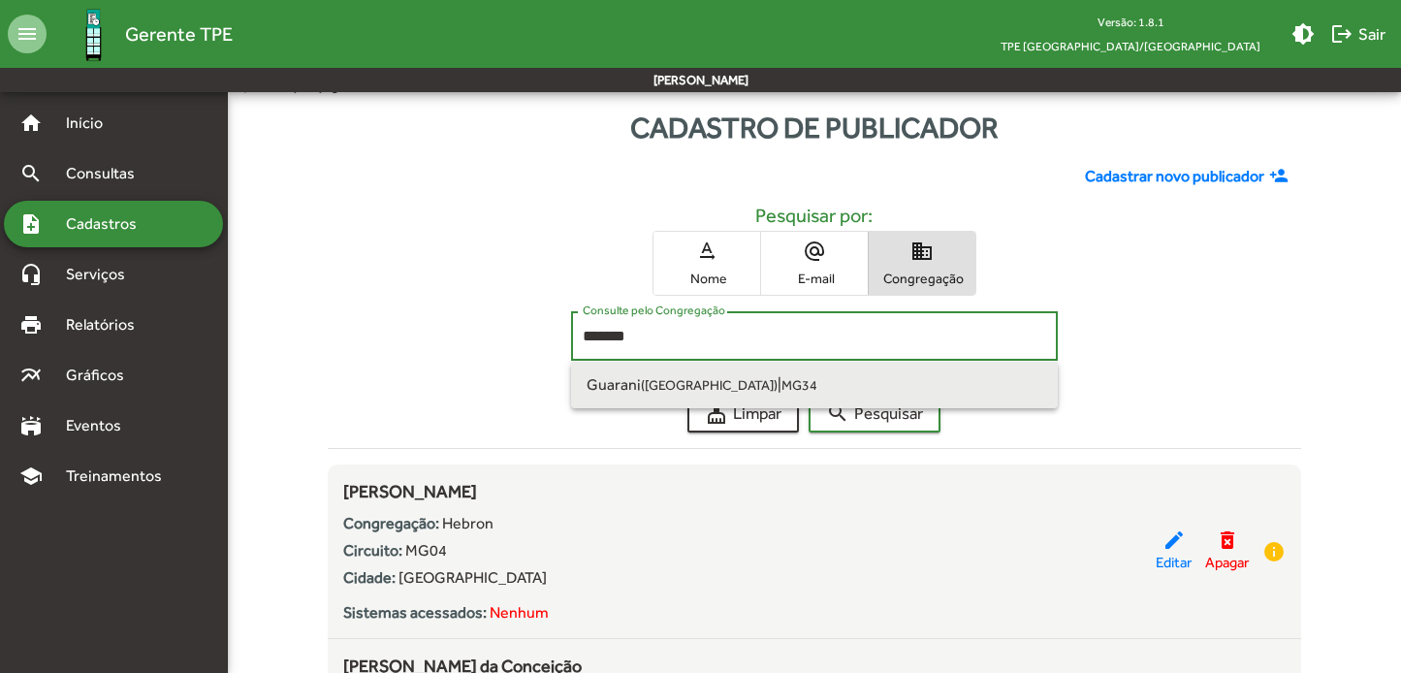
click at [695, 388] on small "([GEOGRAPHIC_DATA])" at bounding box center [709, 385] width 137 height 16
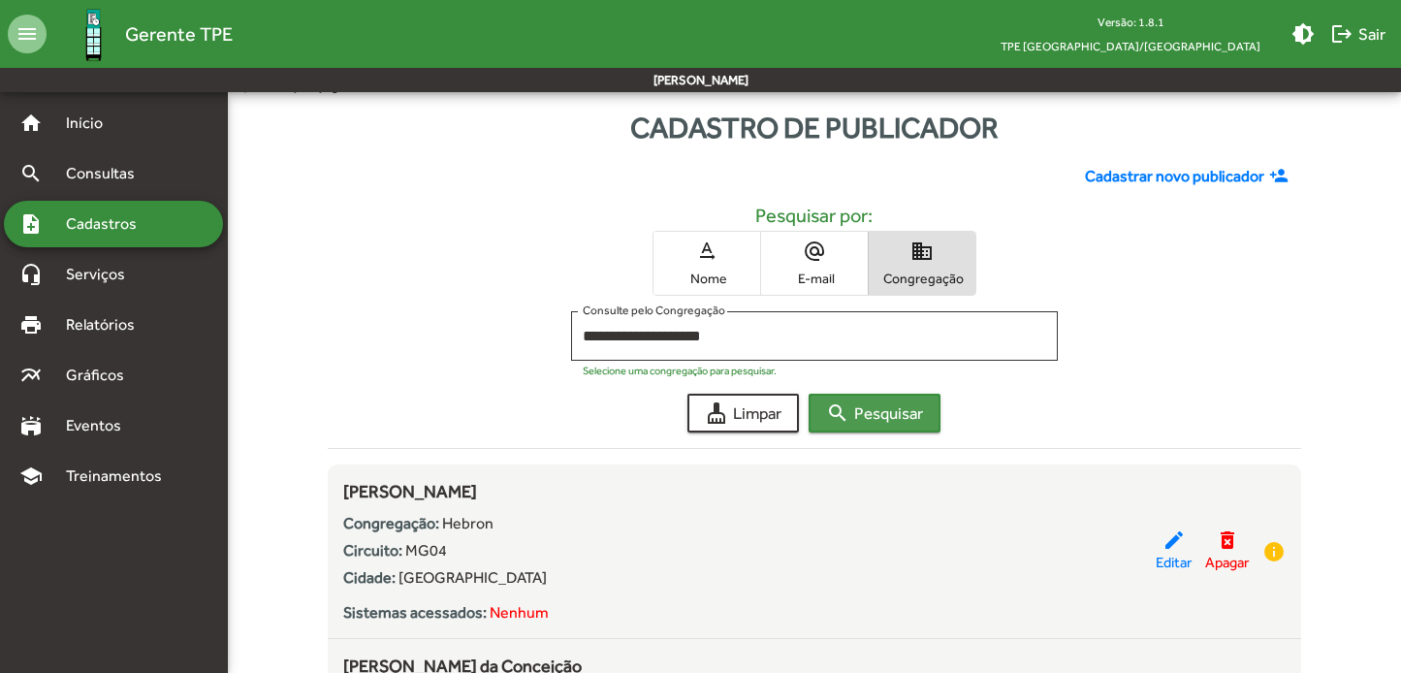
click at [872, 412] on span "search Pesquisar" at bounding box center [874, 413] width 97 height 35
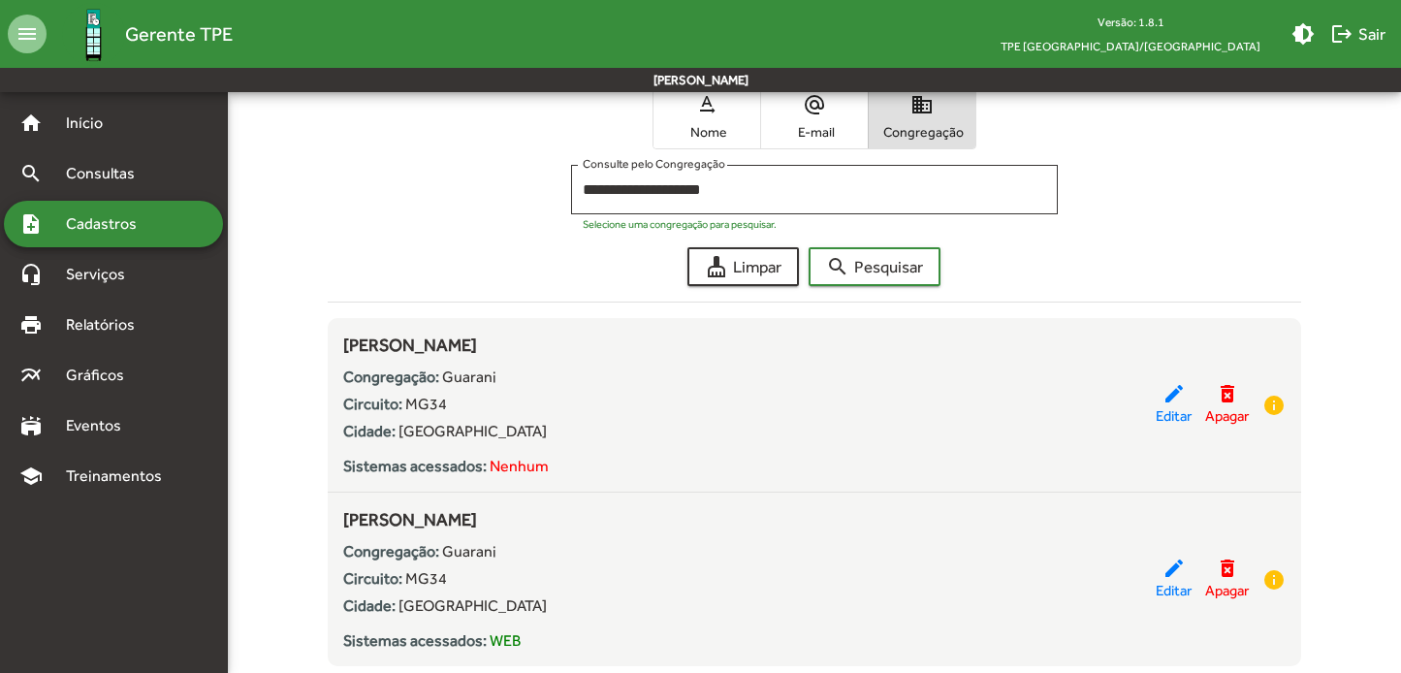
scroll to position [210, 0]
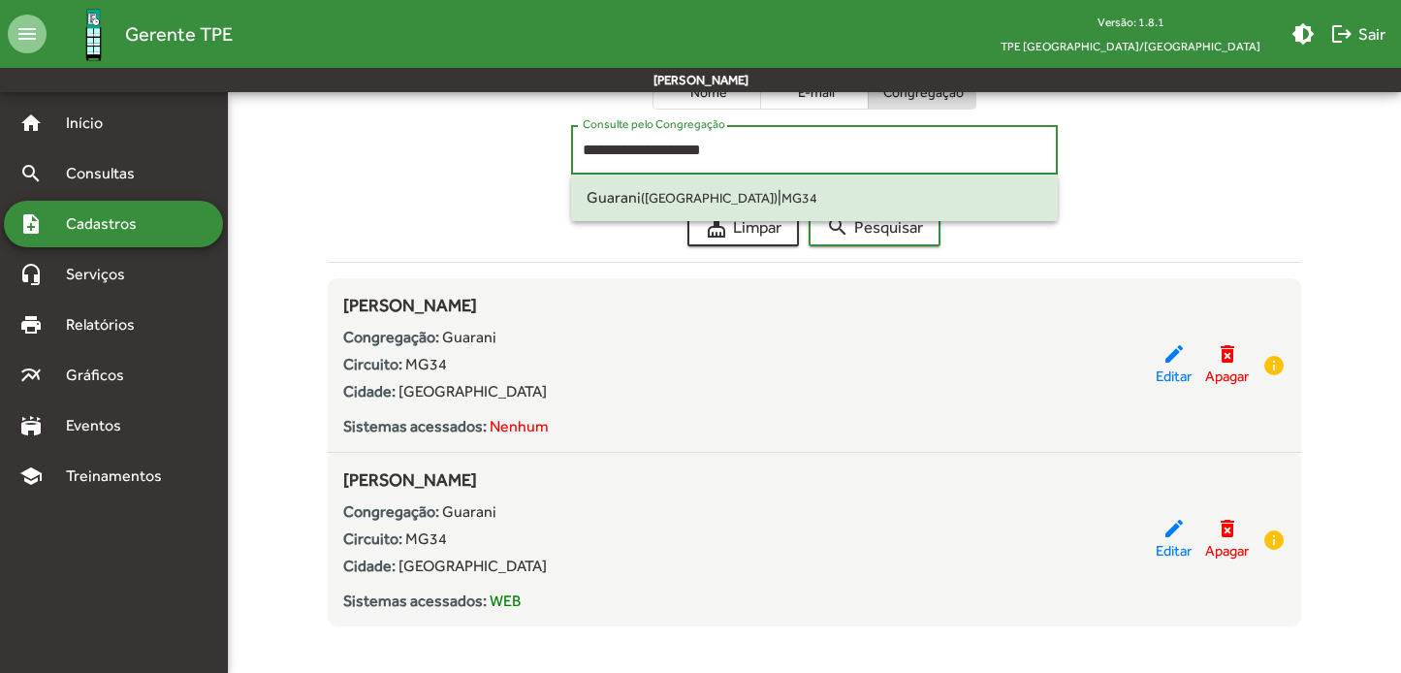
drag, startPoint x: 748, startPoint y: 144, endPoint x: 445, endPoint y: 149, distance: 303.5
click at [445, 149] on div "**********" at bounding box center [814, 154] width 973 height 59
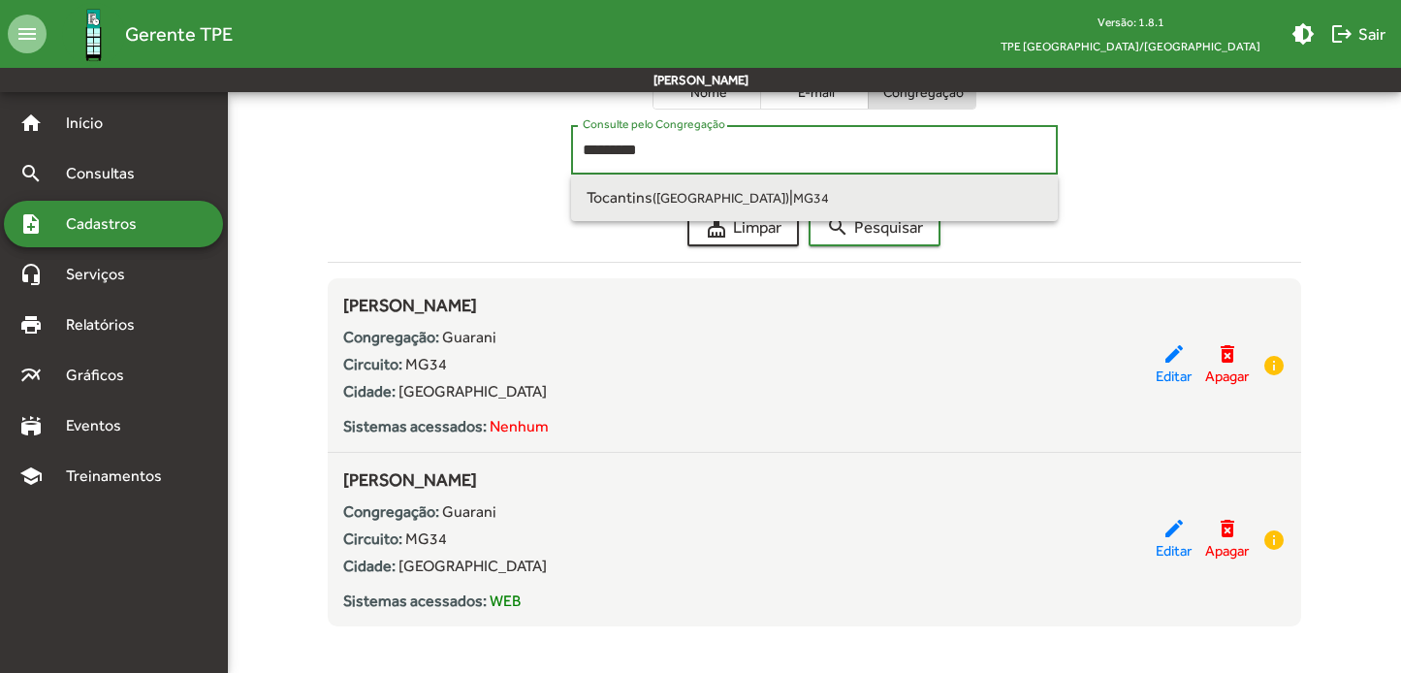
drag, startPoint x: 668, startPoint y: 172, endPoint x: 702, endPoint y: 193, distance: 40.1
click at [702, 193] on small "([GEOGRAPHIC_DATA])" at bounding box center [720, 198] width 137 height 16
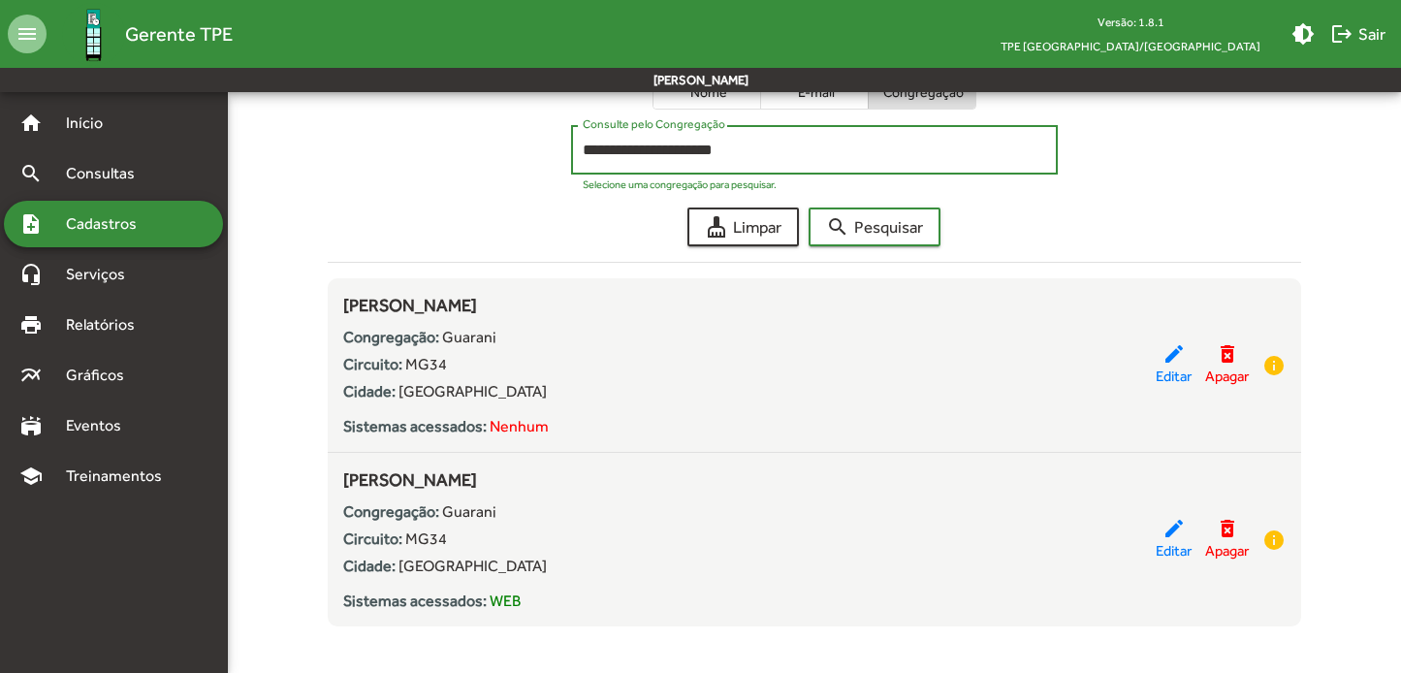
click at [881, 246] on div "**********" at bounding box center [814, 294] width 997 height 663
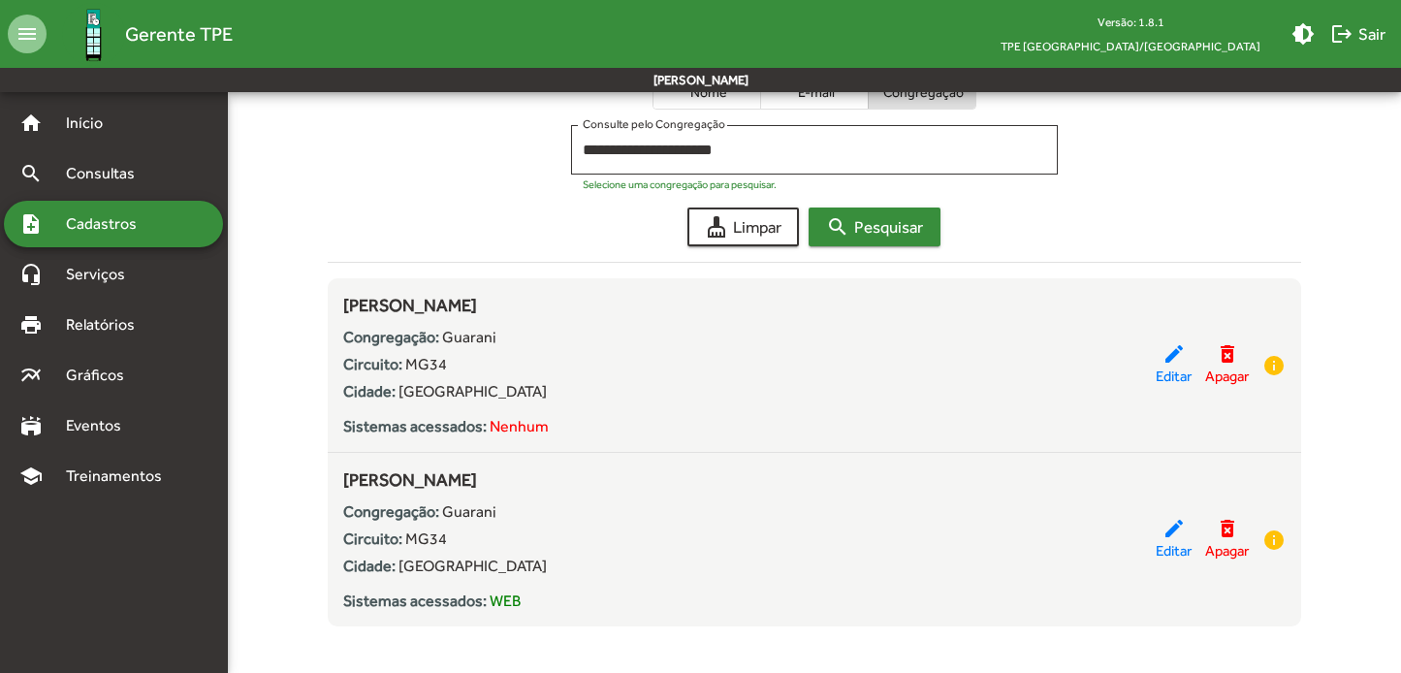
click at [878, 228] on span "search Pesquisar" at bounding box center [874, 226] width 97 height 35
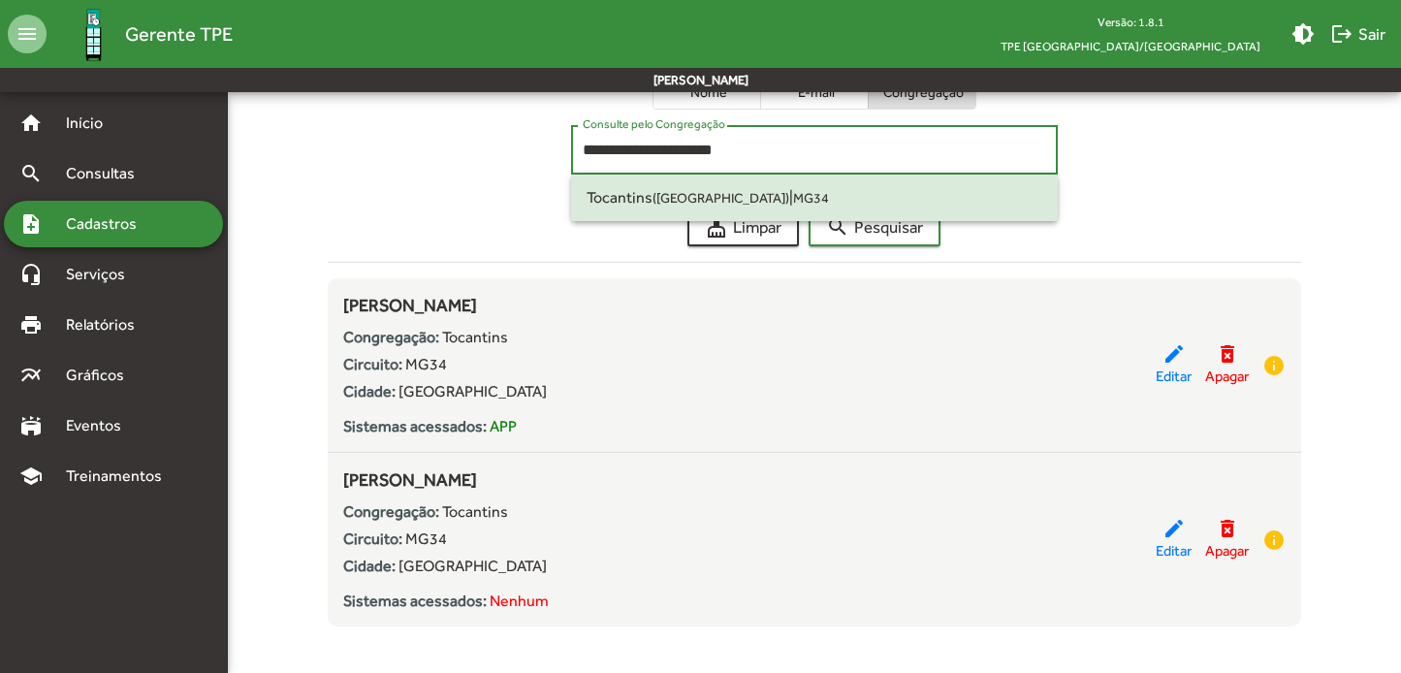
drag, startPoint x: 755, startPoint y: 151, endPoint x: 433, endPoint y: 150, distance: 321.8
click at [433, 150] on div "**********" at bounding box center [814, 154] width 973 height 59
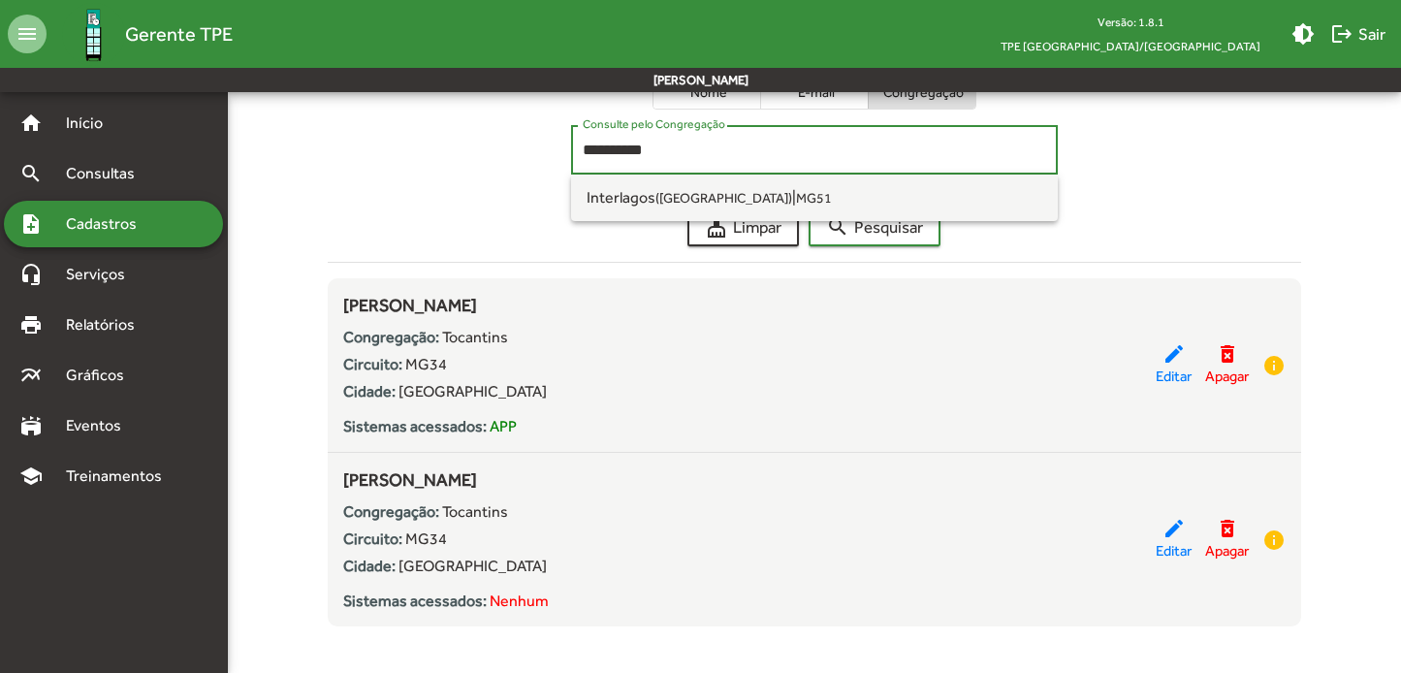
click at [875, 226] on button "search Pesquisar" at bounding box center [874, 226] width 132 height 39
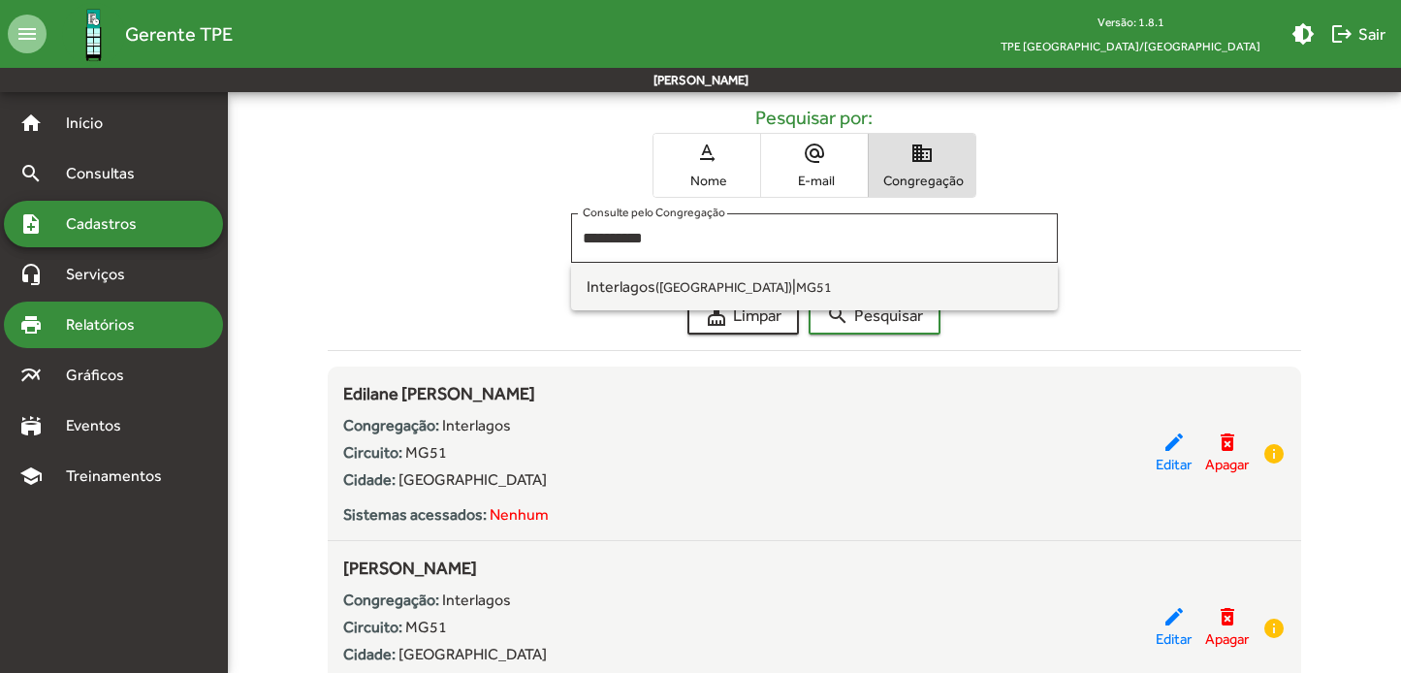
scroll to position [84, 0]
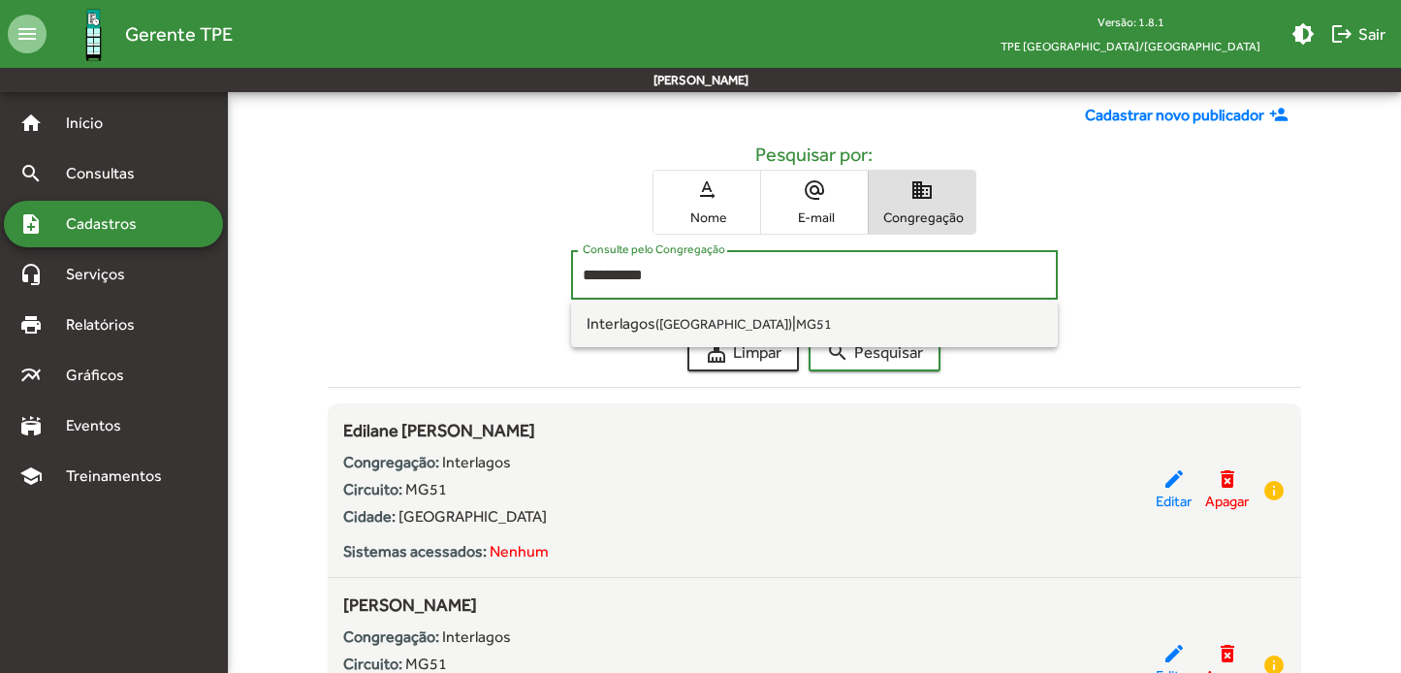
drag, startPoint x: 713, startPoint y: 272, endPoint x: 532, endPoint y: 270, distance: 180.3
click at [532, 270] on div "**********" at bounding box center [814, 279] width 973 height 59
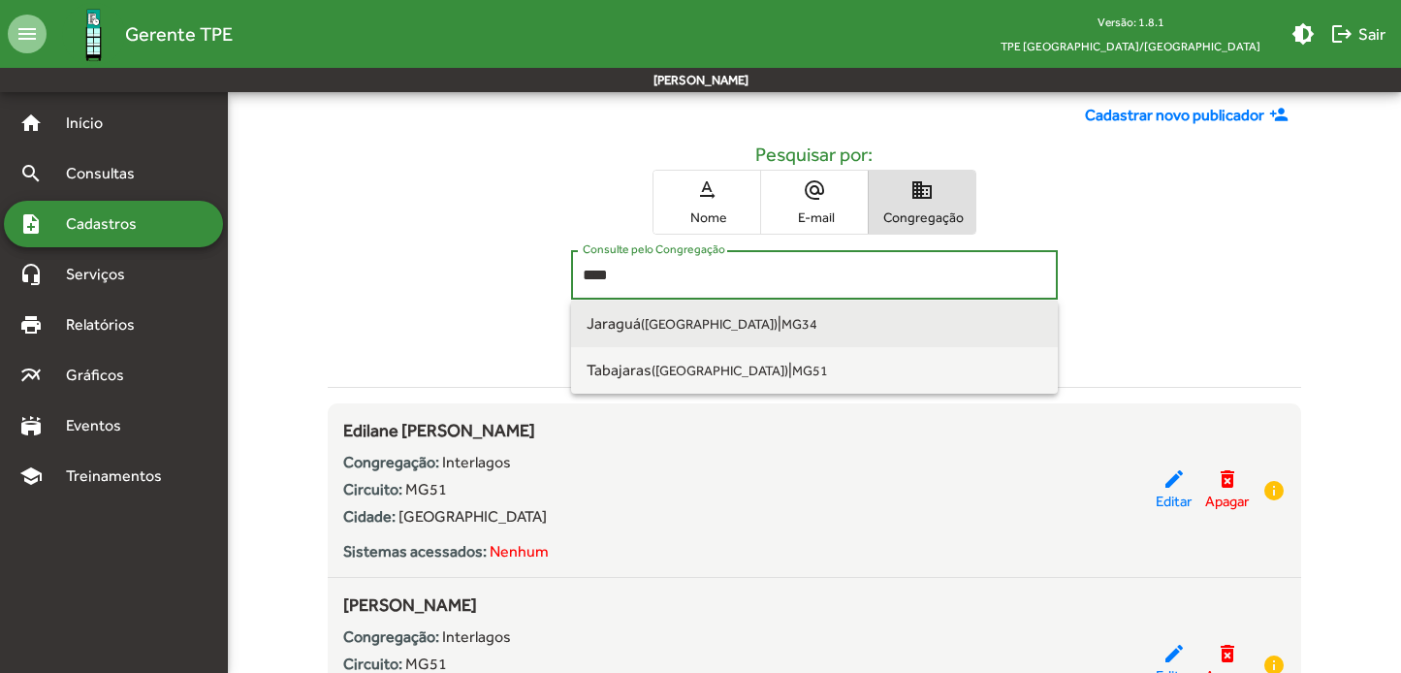
click at [646, 321] on small "([GEOGRAPHIC_DATA])" at bounding box center [709, 324] width 137 height 16
type input "**********"
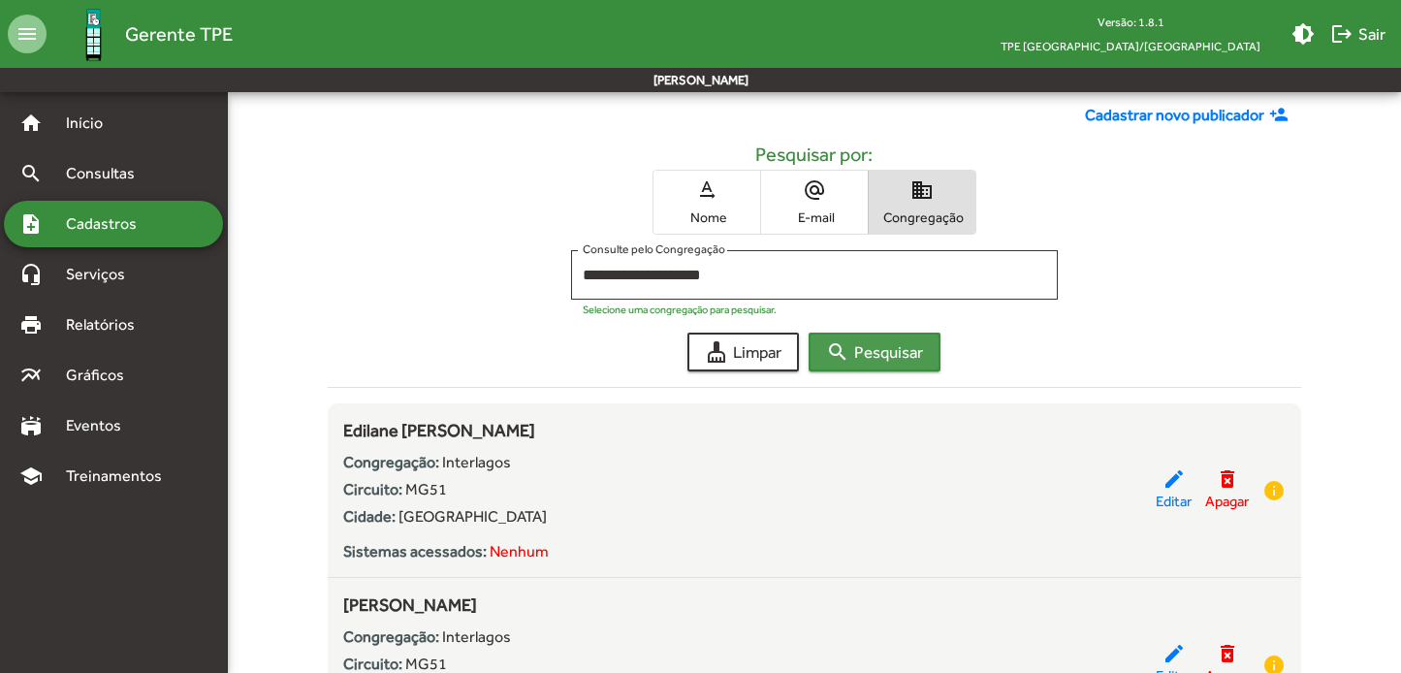
click at [870, 348] on span "search Pesquisar" at bounding box center [874, 351] width 97 height 35
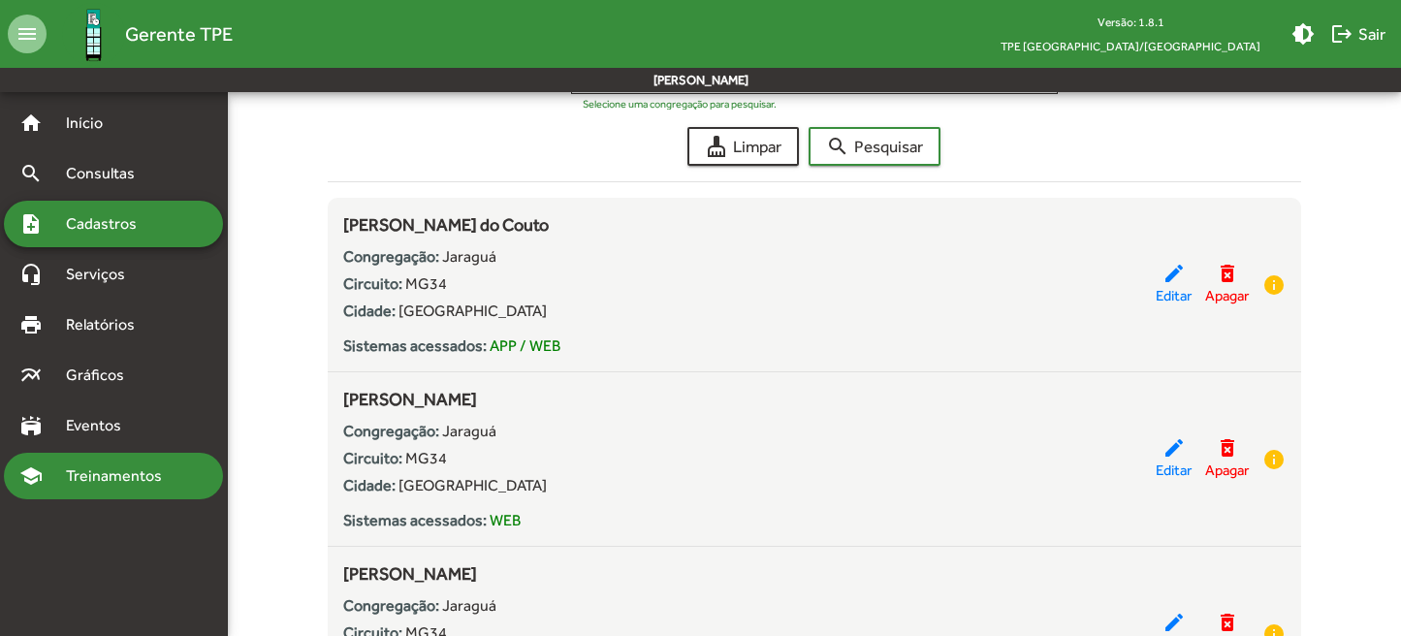
scroll to position [0, 0]
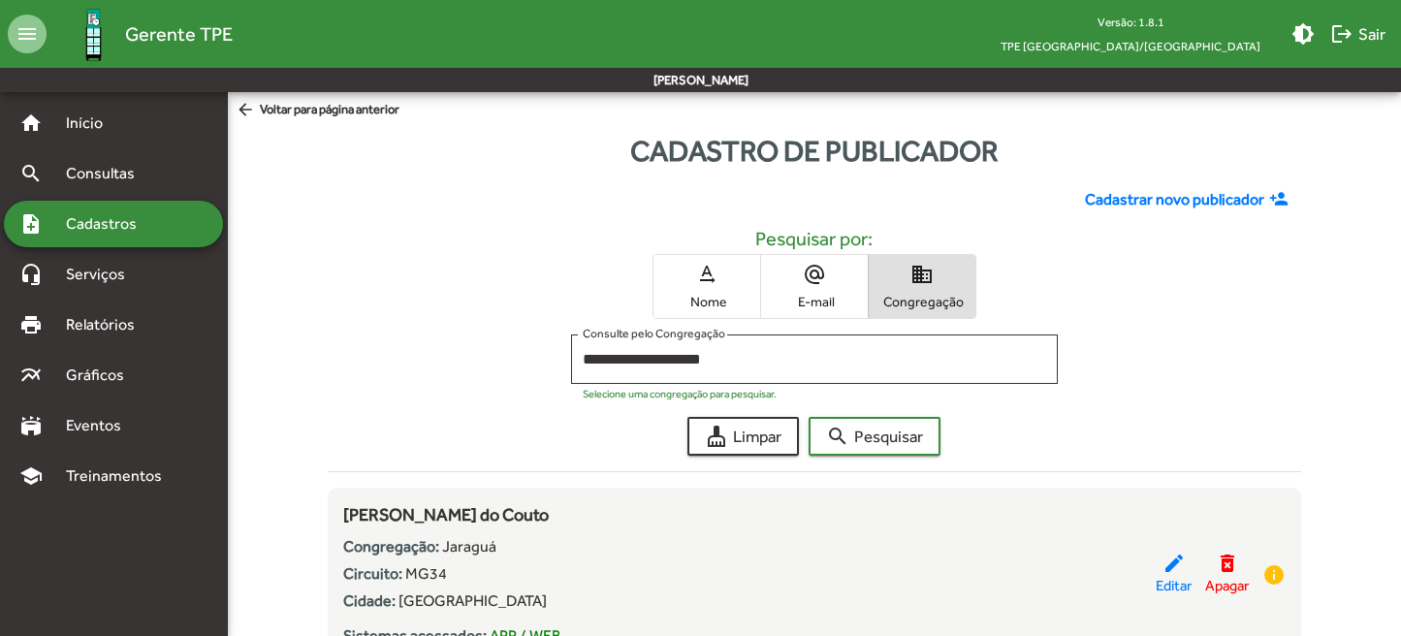
click at [703, 290] on span "text_rotation_none Nome" at bounding box center [706, 286] width 107 height 63
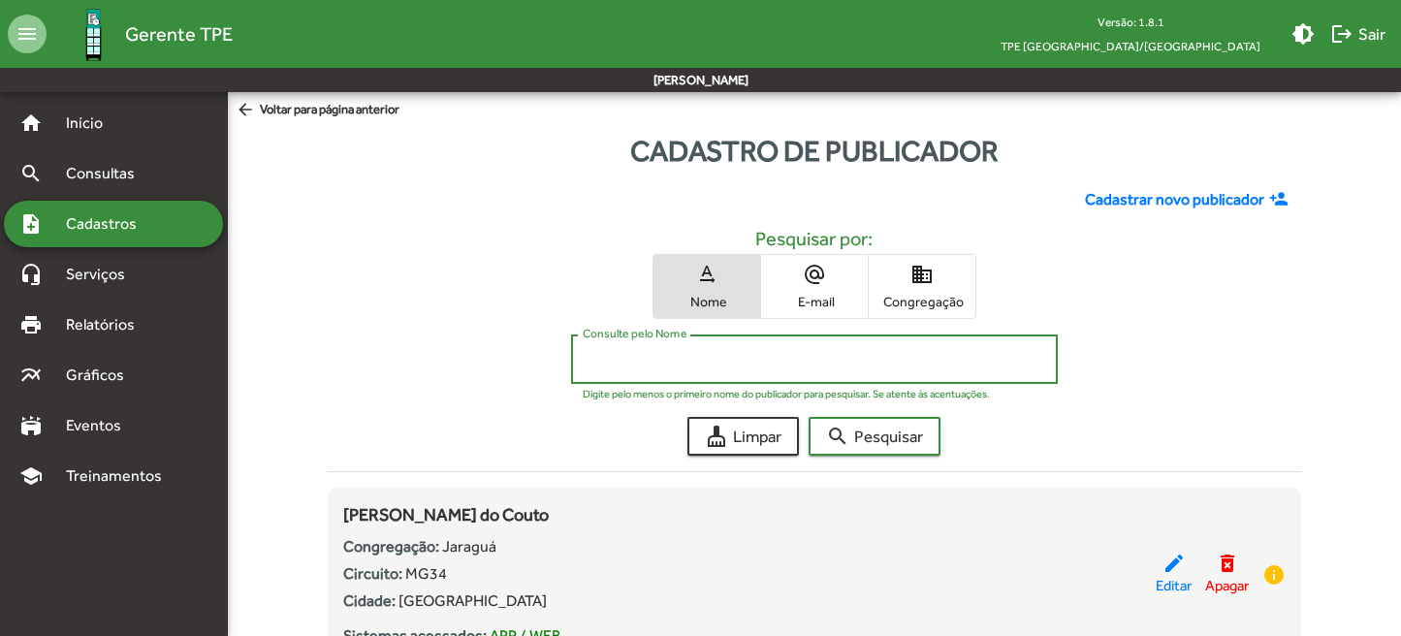
click at [700, 358] on input "Consulte pelo Nome" at bounding box center [814, 359] width 463 height 17
click at [875, 436] on button "search Pesquisar" at bounding box center [874, 436] width 132 height 39
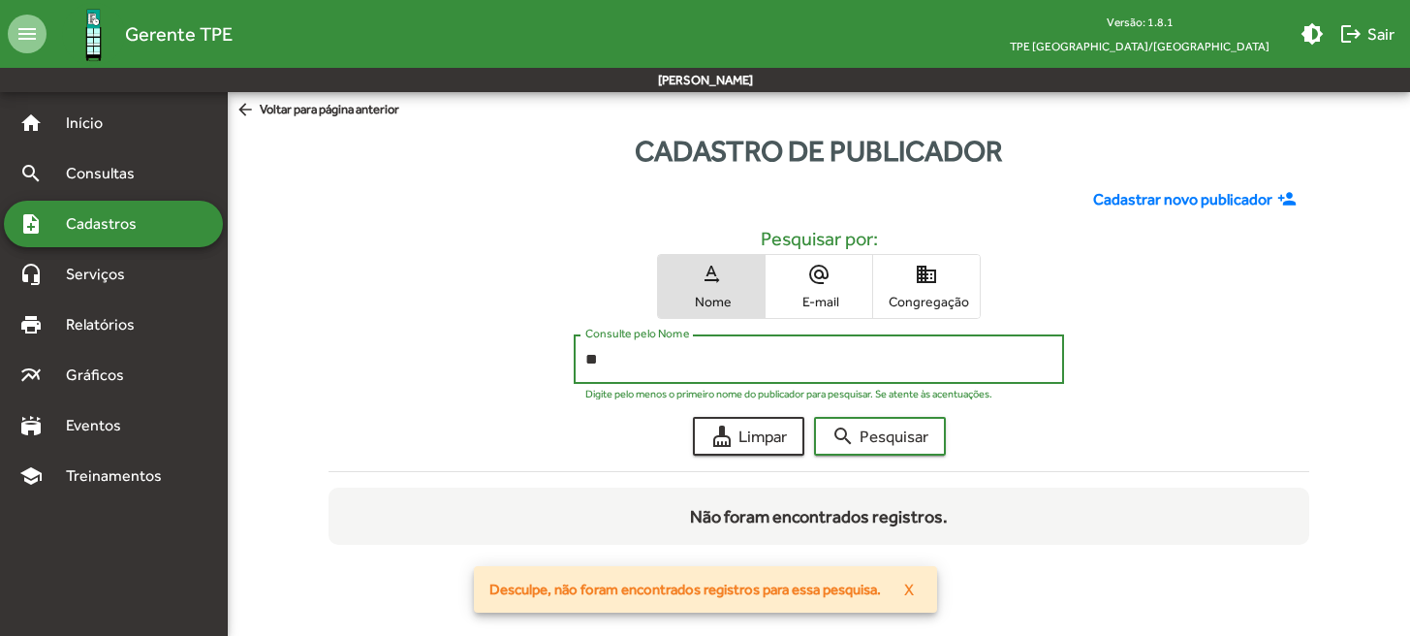
type input "*"
click at [880, 436] on button "search Pesquisar" at bounding box center [880, 436] width 132 height 39
type input "*"
click at [880, 436] on button "search Pesquisar" at bounding box center [880, 436] width 132 height 39
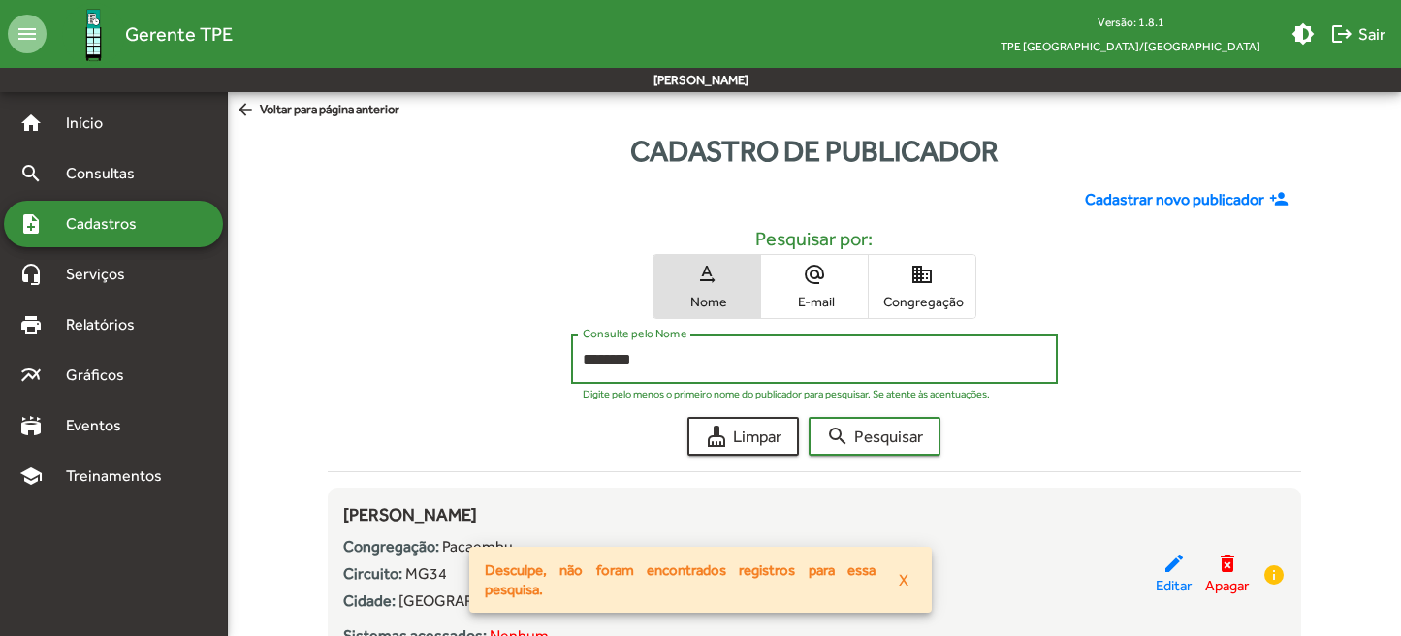
scroll to position [73, 0]
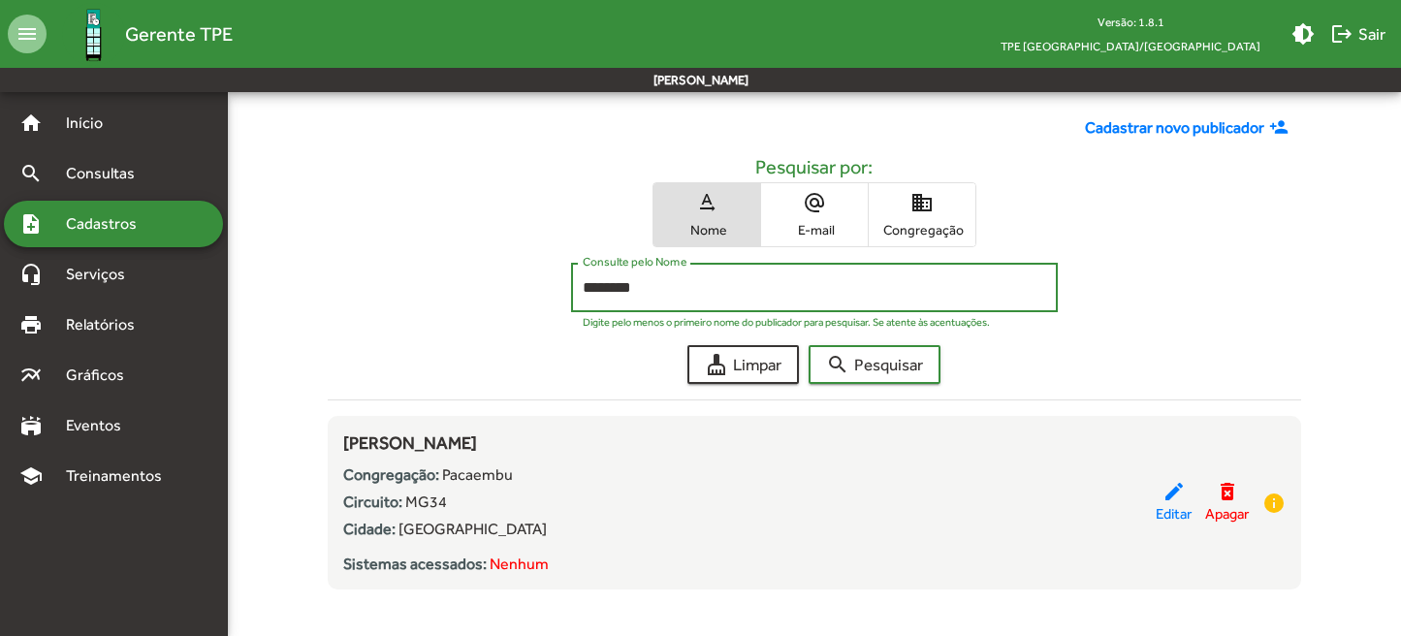
click at [875, 364] on button "search Pesquisar" at bounding box center [874, 364] width 132 height 39
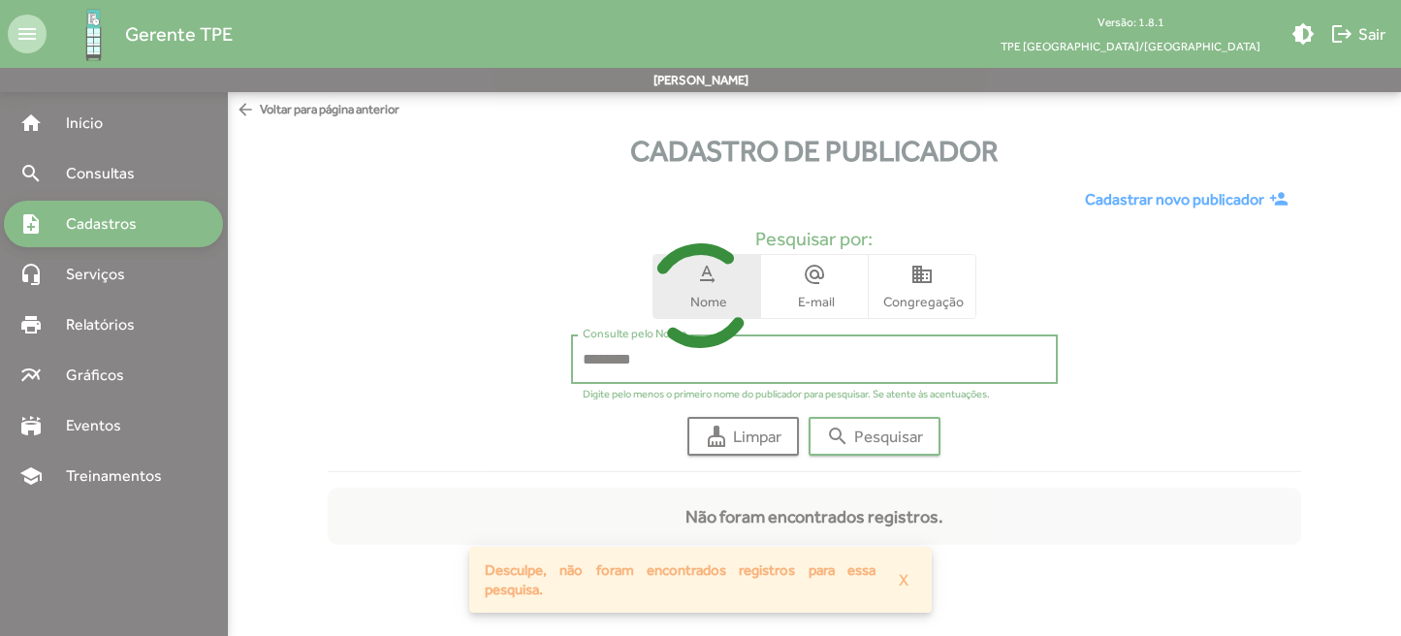
scroll to position [0, 0]
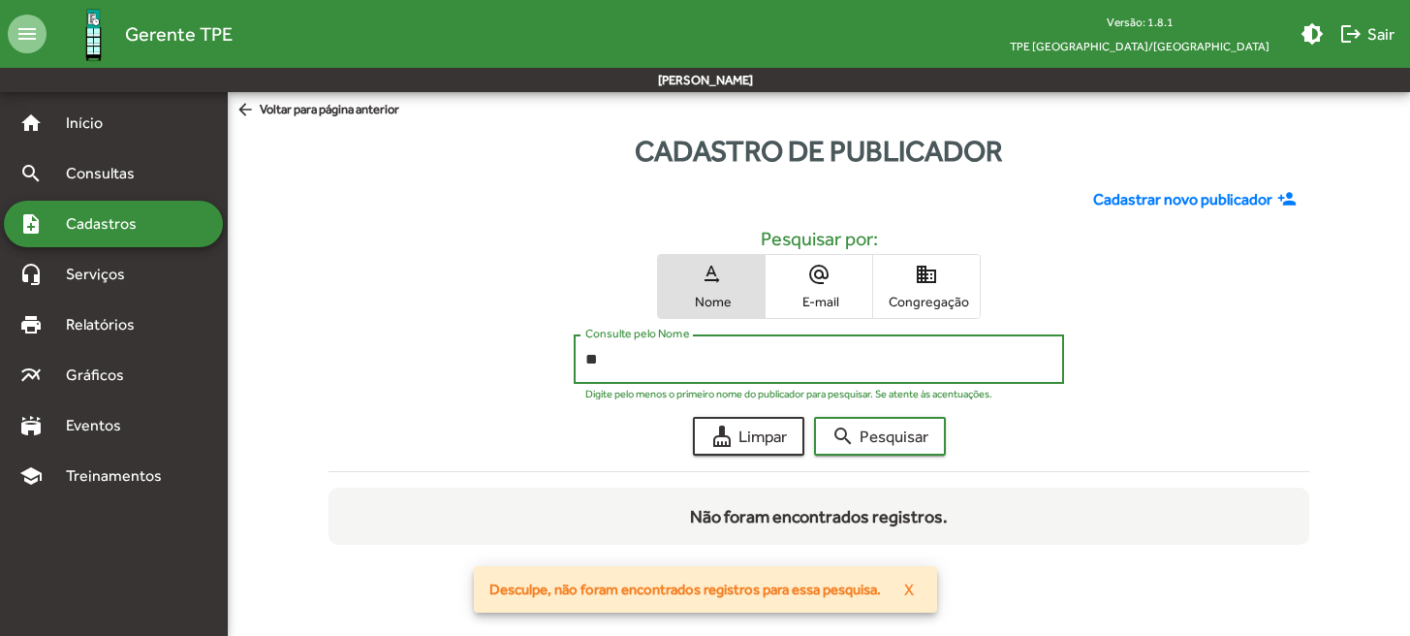
type input "*"
click at [880, 436] on button "search Pesquisar" at bounding box center [880, 436] width 132 height 39
click at [643, 354] on input "*****" at bounding box center [819, 359] width 467 height 17
click at [880, 436] on button "search Pesquisar" at bounding box center [880, 436] width 132 height 39
type input "*"
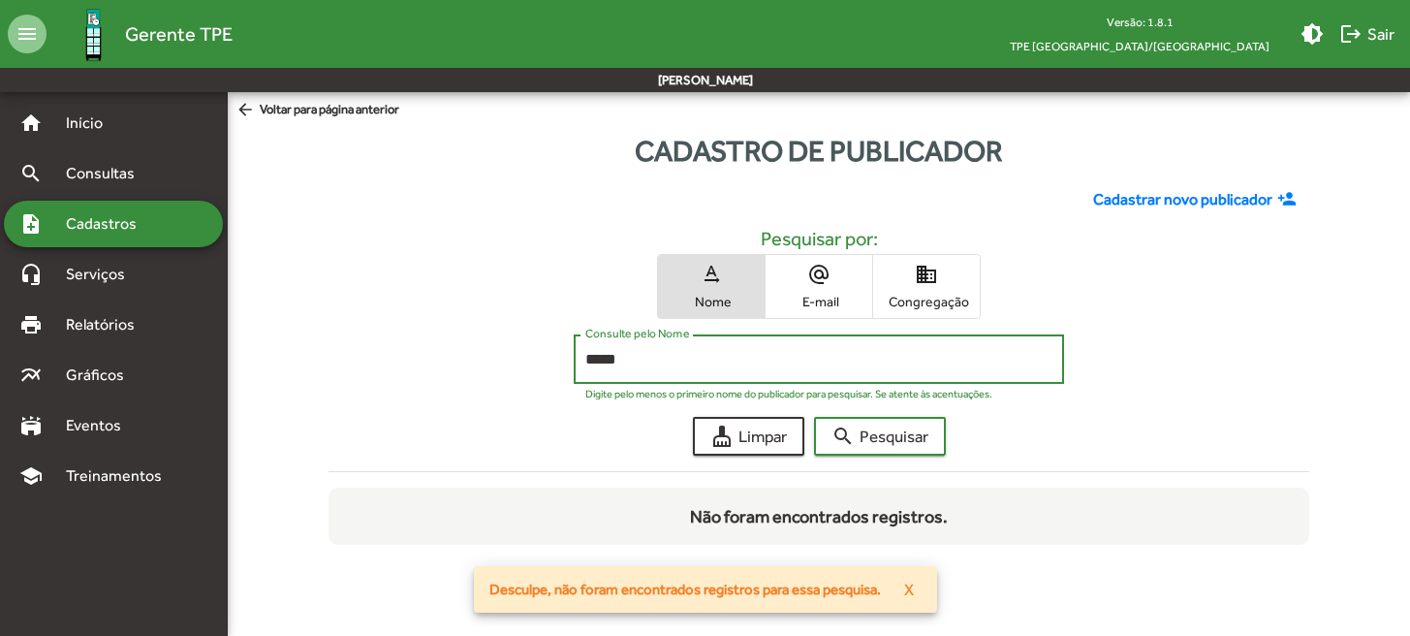
click at [880, 436] on button "search Pesquisar" at bounding box center [880, 436] width 132 height 39
type input "*"
click at [880, 436] on button "search Pesquisar" at bounding box center [880, 436] width 132 height 39
type input "*"
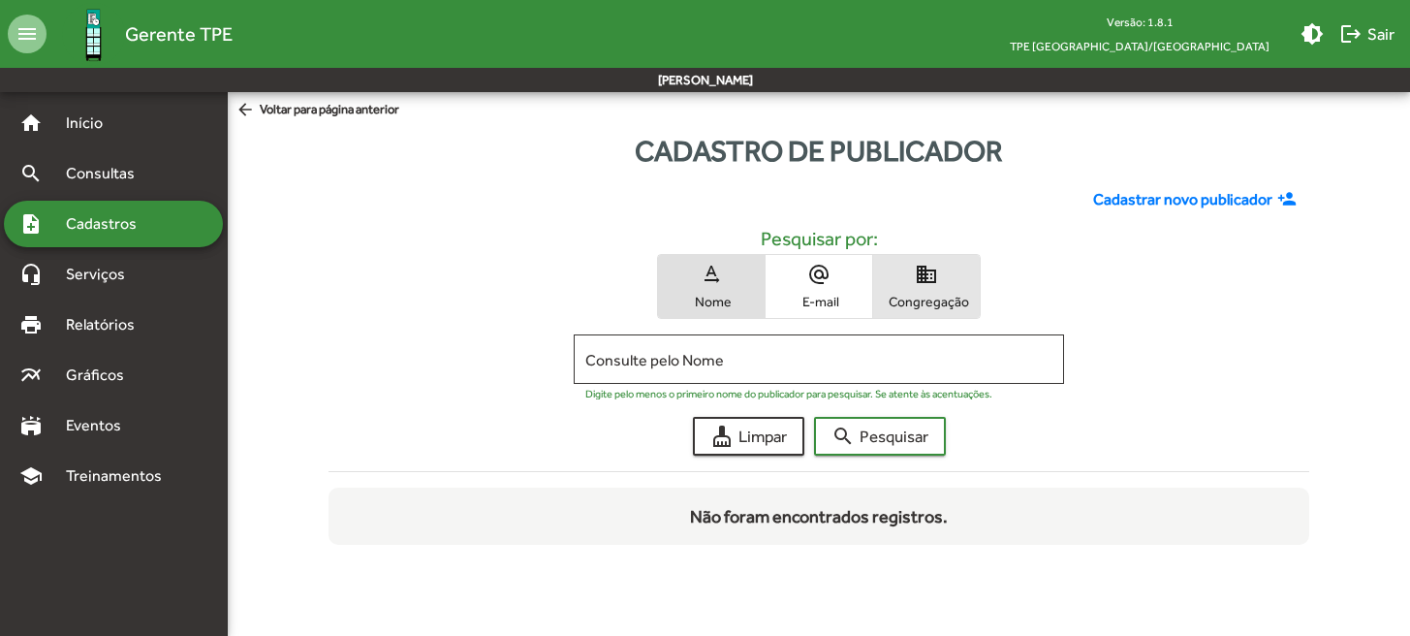
click at [957, 289] on span "domain Congregação" at bounding box center [926, 286] width 107 height 63
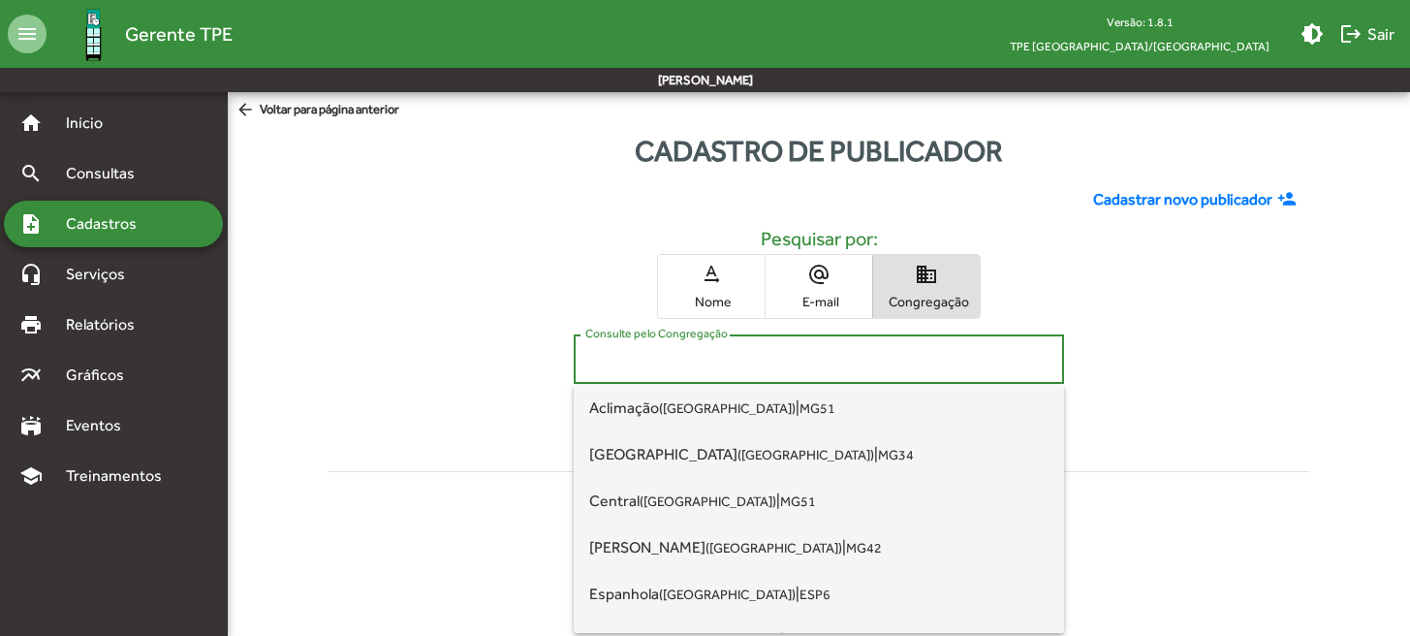
click at [861, 360] on input "Consulte pelo Congregação" at bounding box center [819, 359] width 467 height 17
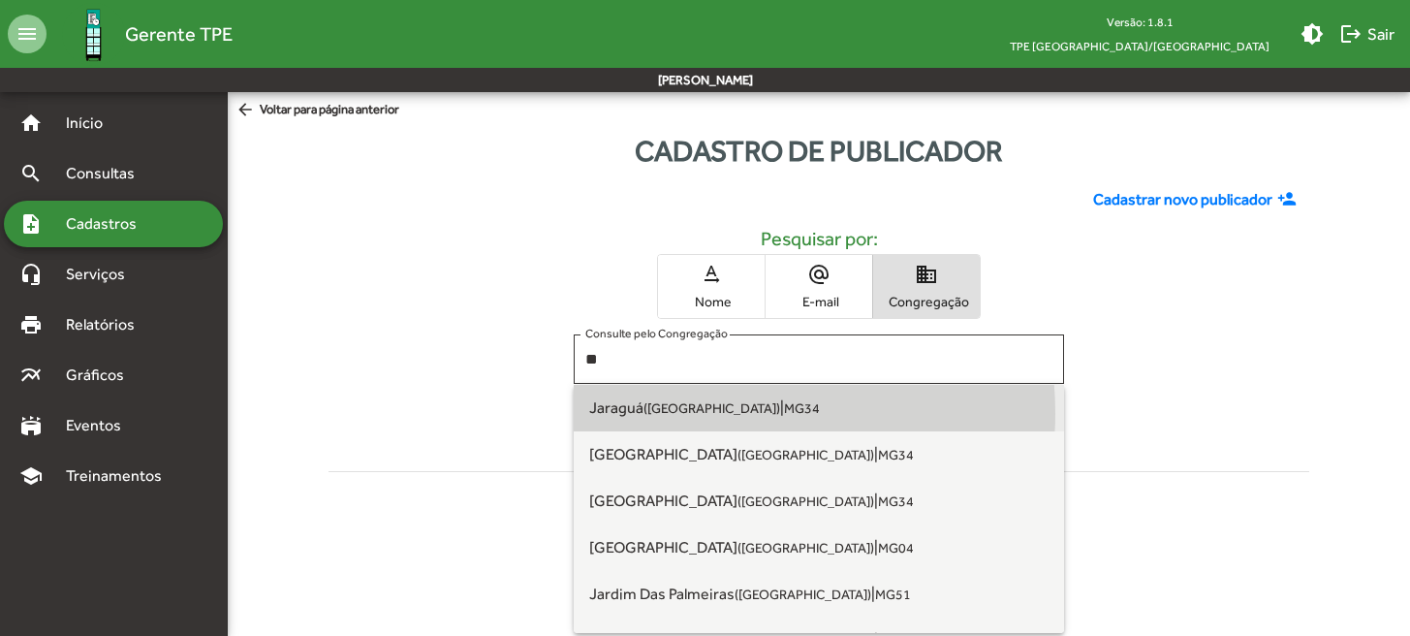
click at [710, 413] on small "([GEOGRAPHIC_DATA])" at bounding box center [712, 408] width 137 height 16
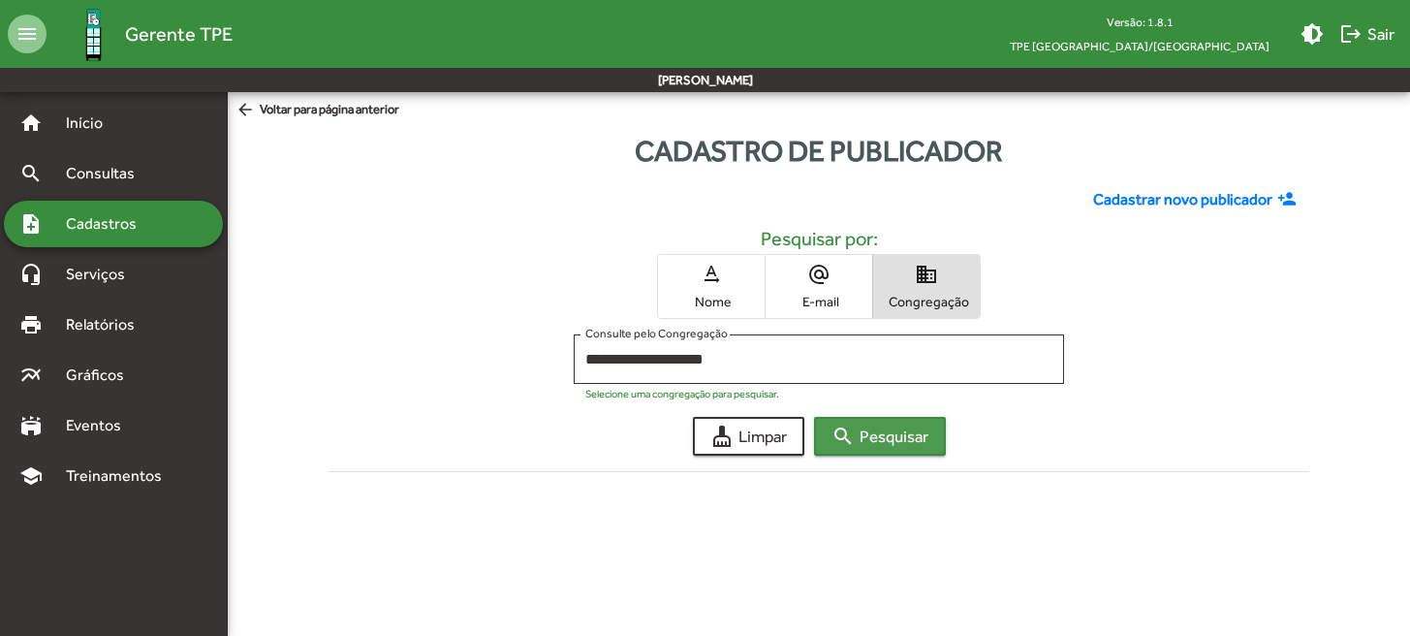
click at [856, 433] on span "search Pesquisar" at bounding box center [880, 436] width 97 height 35
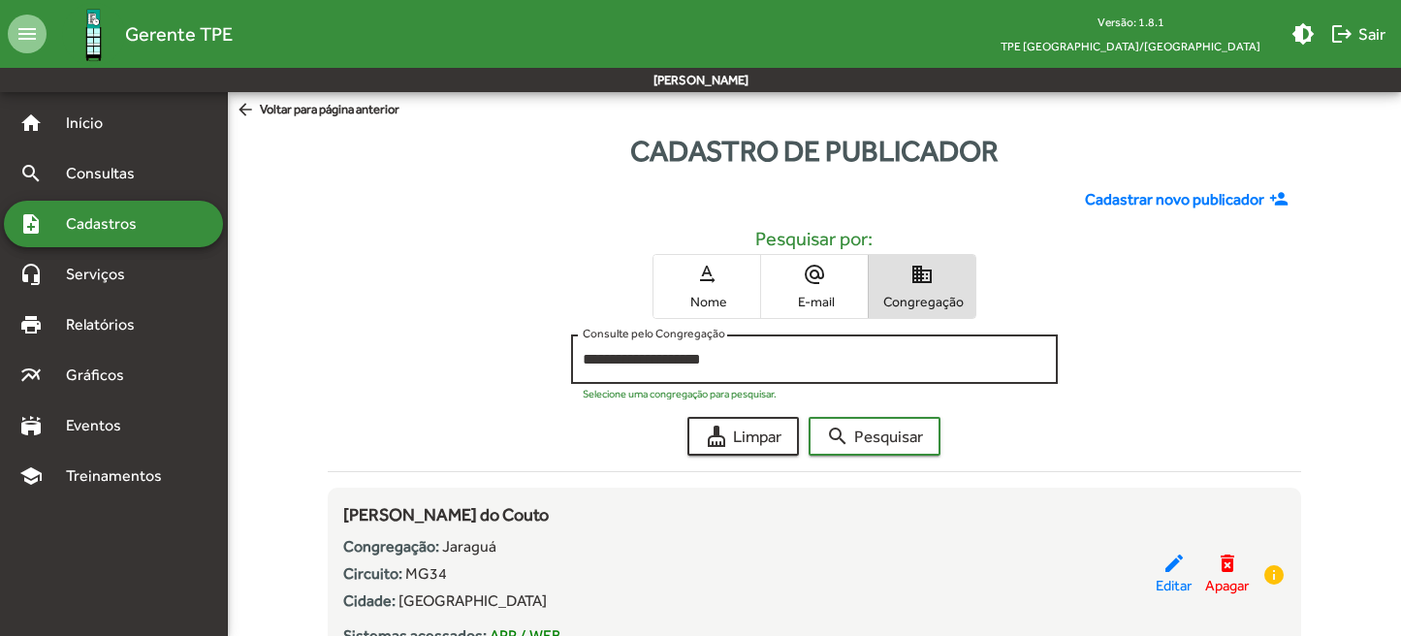
click at [681, 359] on input "**********" at bounding box center [814, 359] width 463 height 17
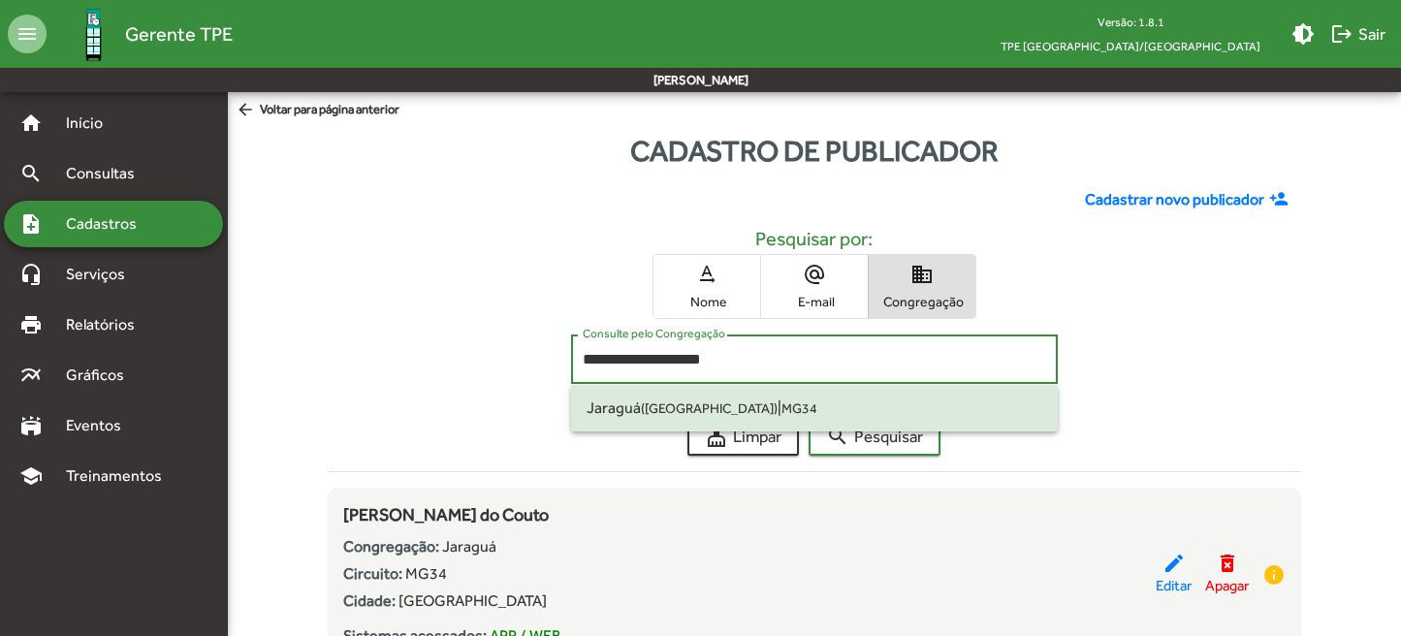
drag, startPoint x: 670, startPoint y: 355, endPoint x: 483, endPoint y: 343, distance: 187.5
click at [483, 343] on div "**********" at bounding box center [814, 363] width 973 height 59
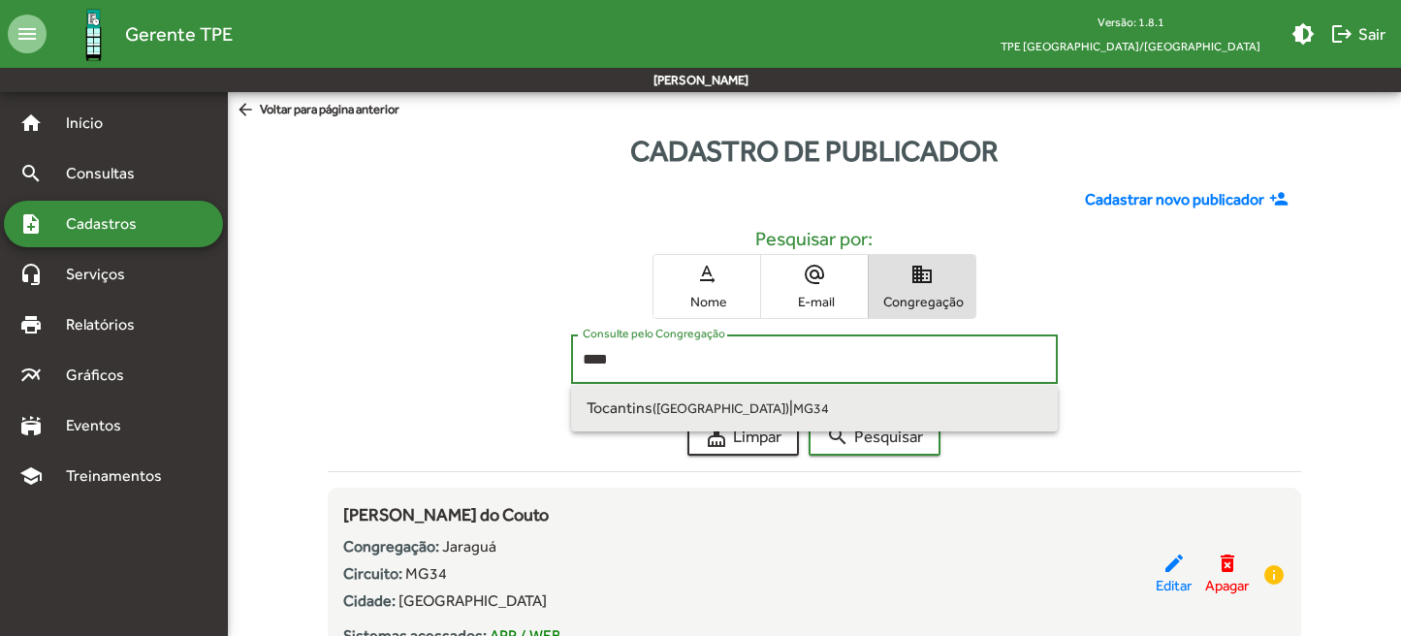
click at [683, 403] on small "([GEOGRAPHIC_DATA])" at bounding box center [720, 408] width 137 height 16
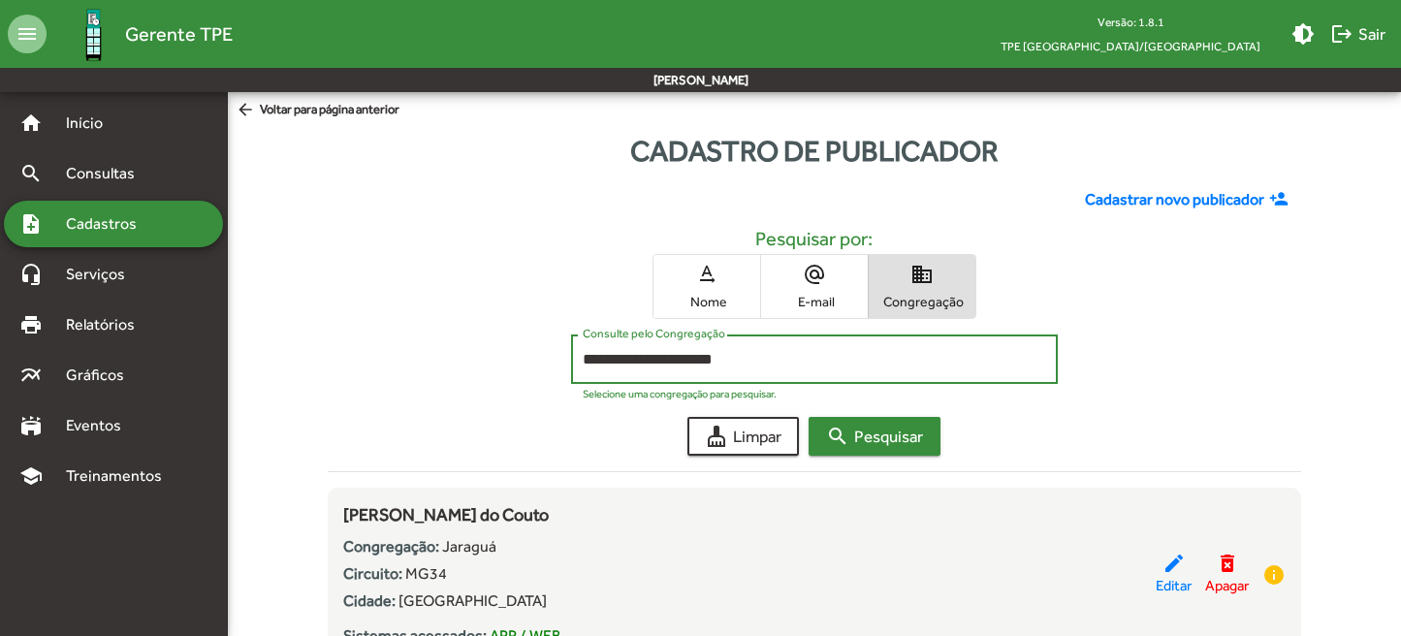
click at [848, 438] on mat-icon "search" at bounding box center [837, 436] width 23 height 23
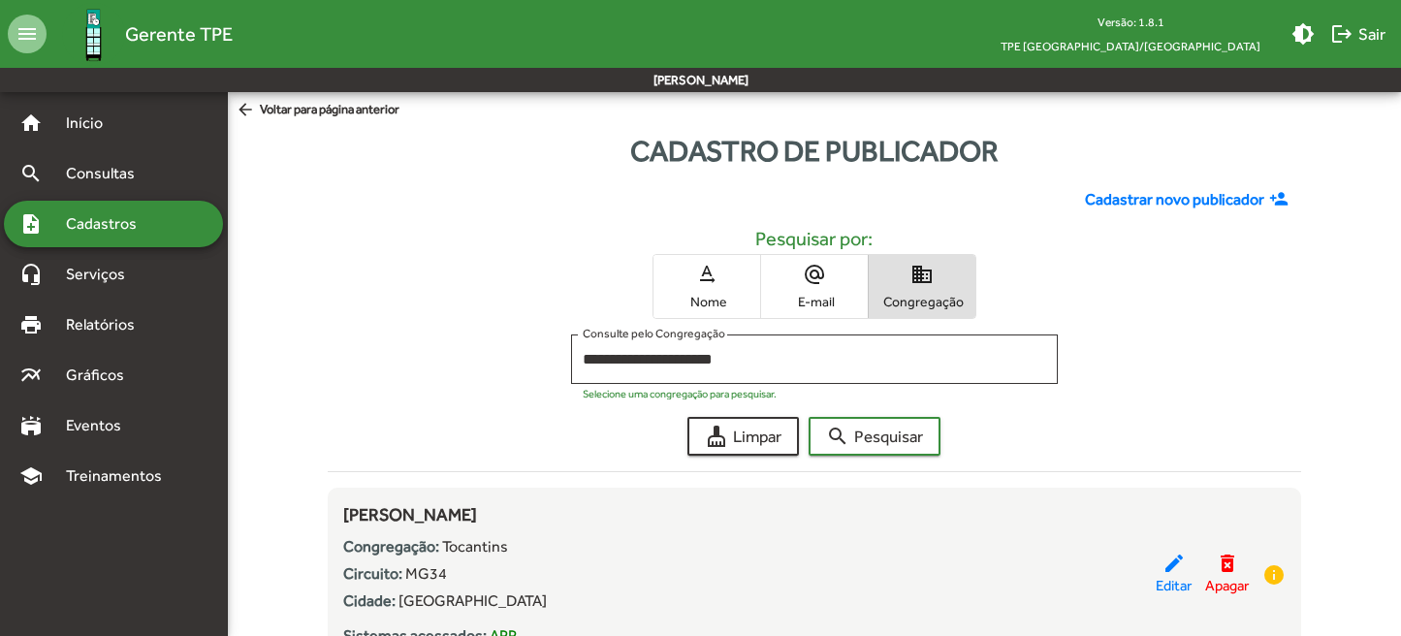
scroll to position [175, 0]
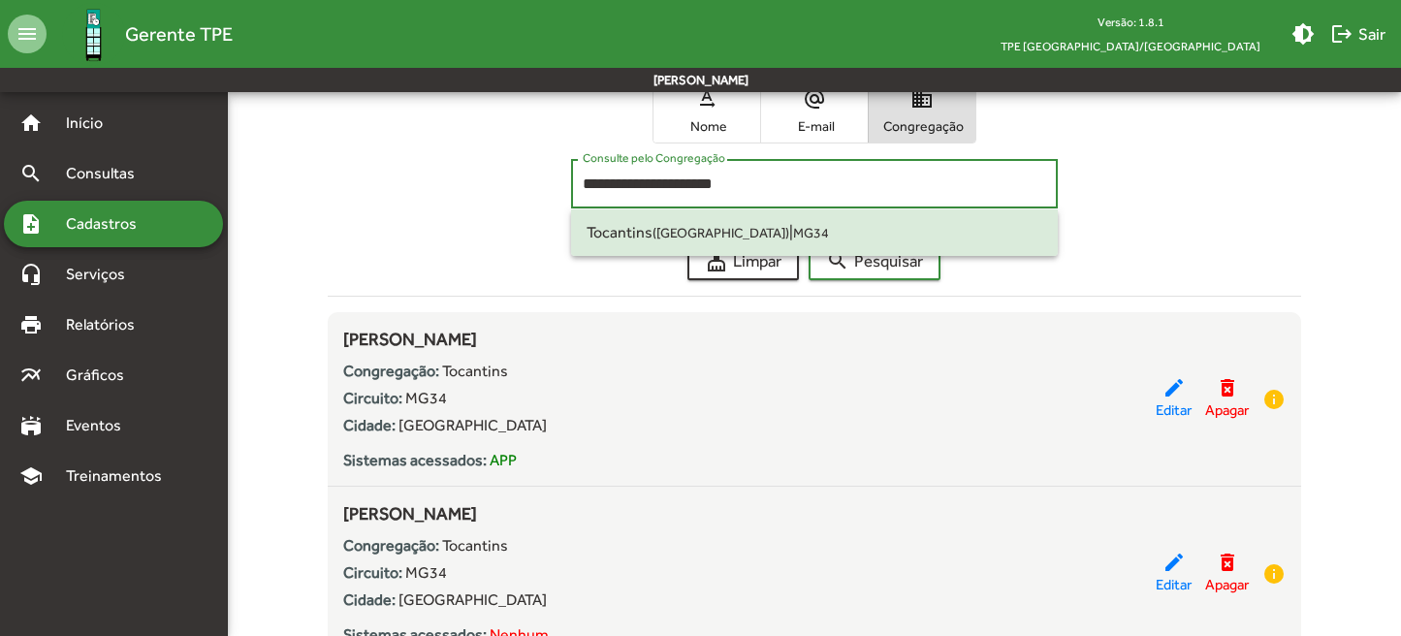
drag, startPoint x: 753, startPoint y: 188, endPoint x: 506, endPoint y: 174, distance: 247.6
click at [506, 174] on div "**********" at bounding box center [814, 188] width 973 height 59
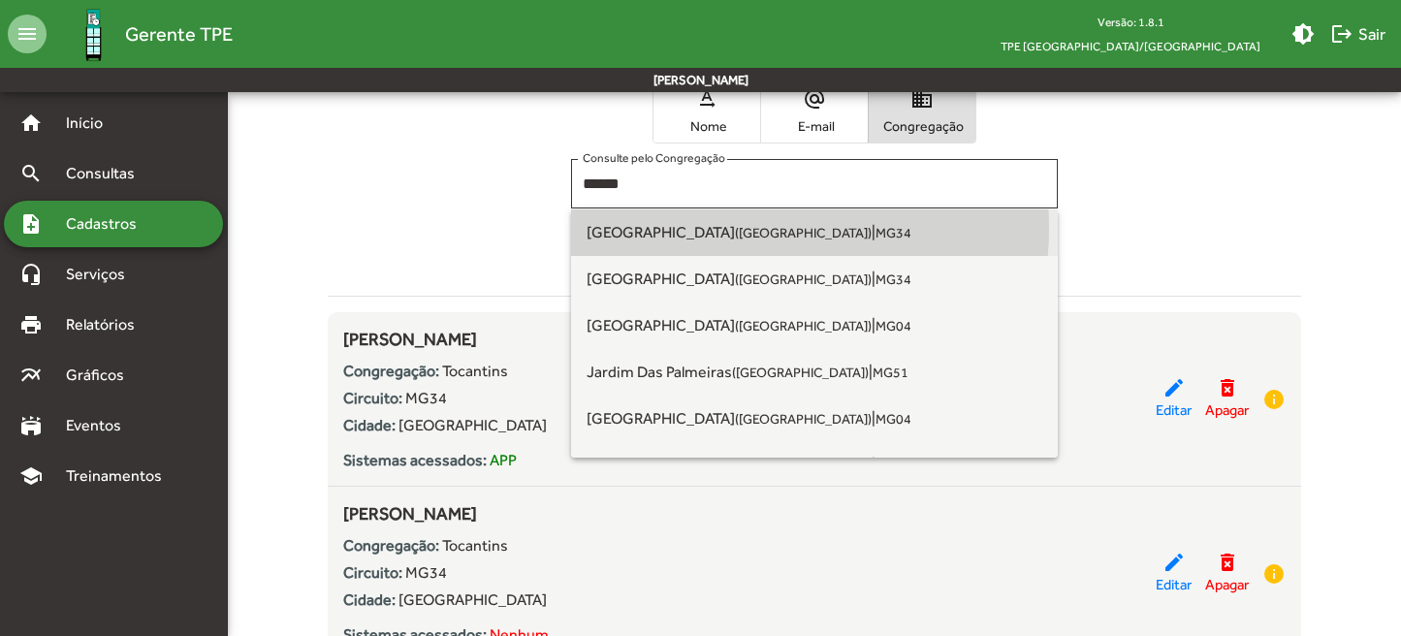
click at [735, 228] on small "([GEOGRAPHIC_DATA])" at bounding box center [803, 233] width 137 height 16
type input "**********"
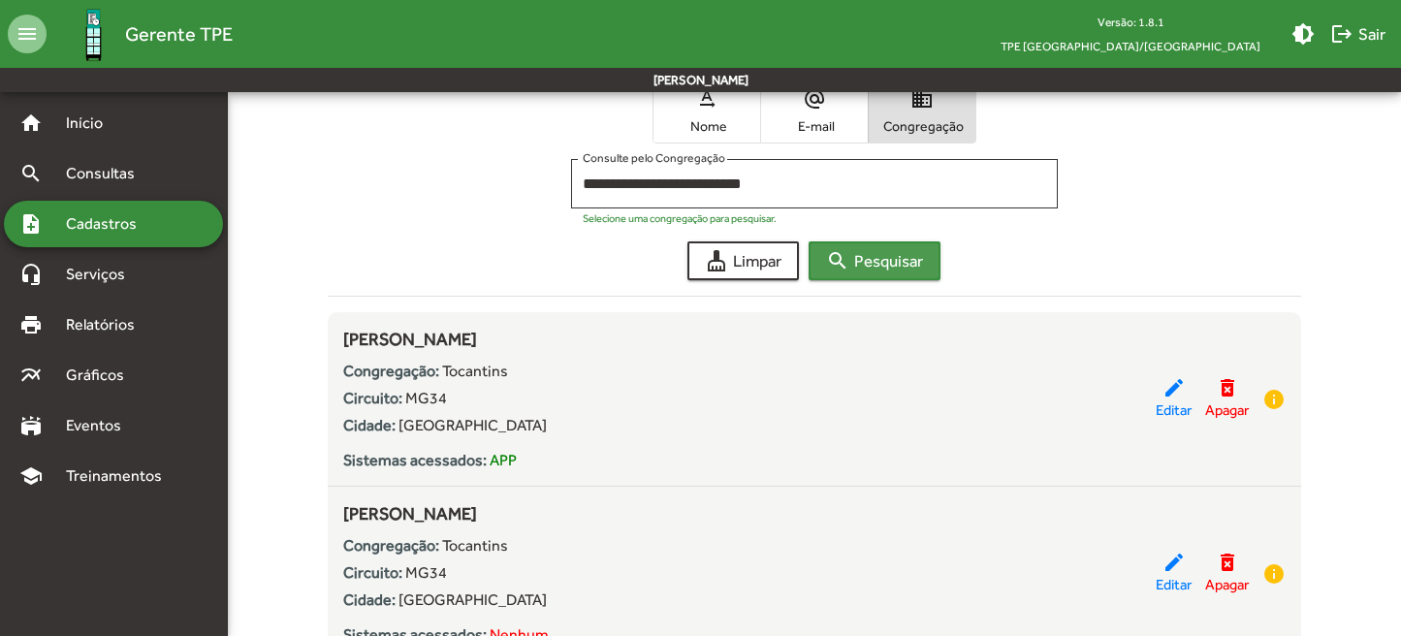
click at [851, 257] on span "search Pesquisar" at bounding box center [874, 260] width 97 height 35
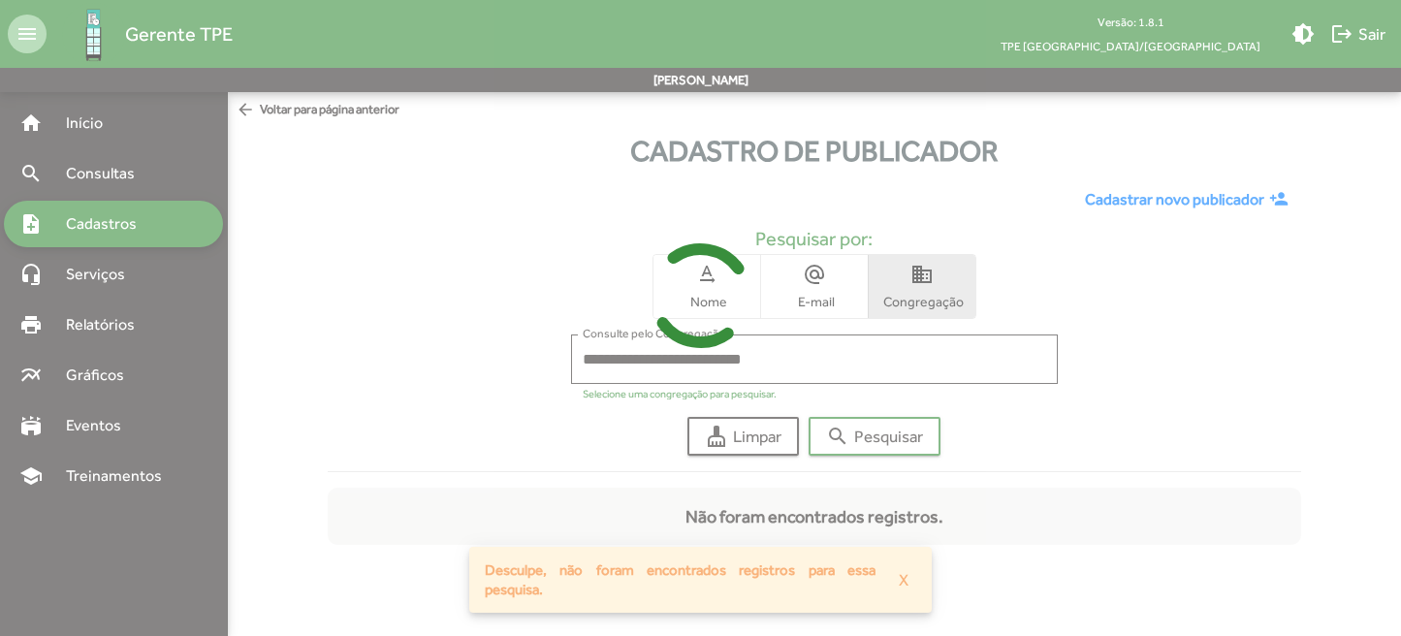
scroll to position [0, 0]
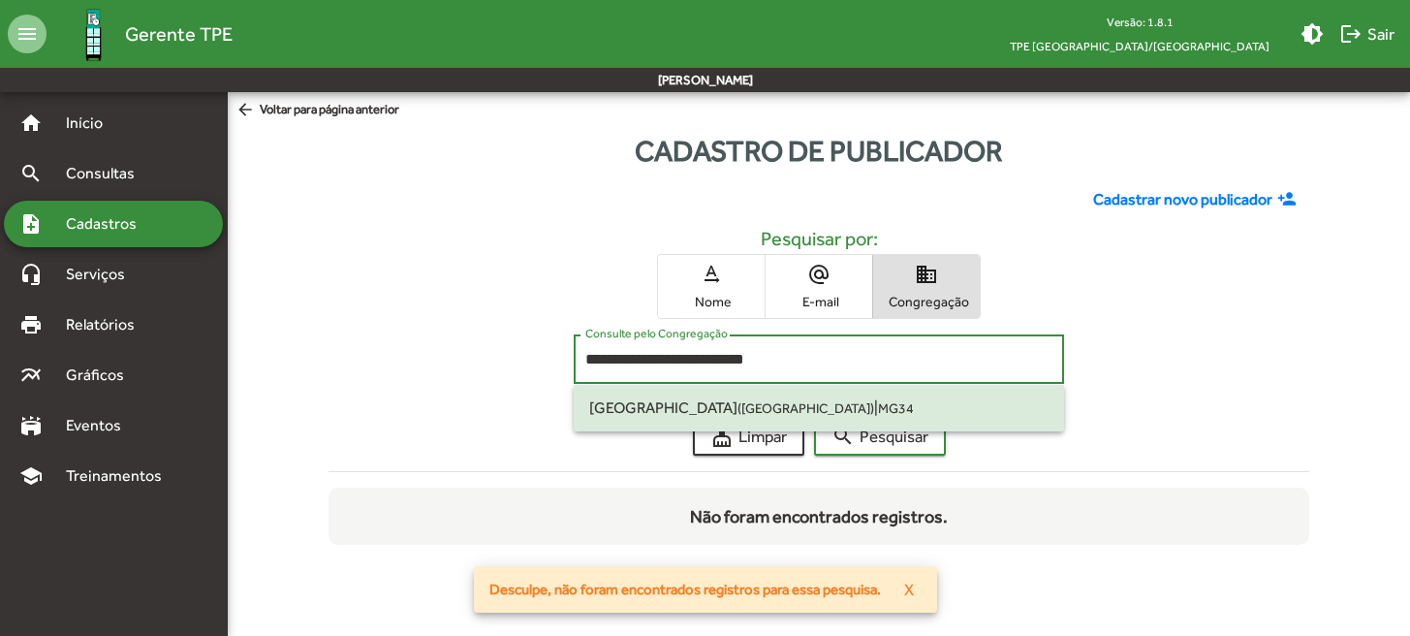
click at [802, 366] on input "**********" at bounding box center [819, 359] width 467 height 17
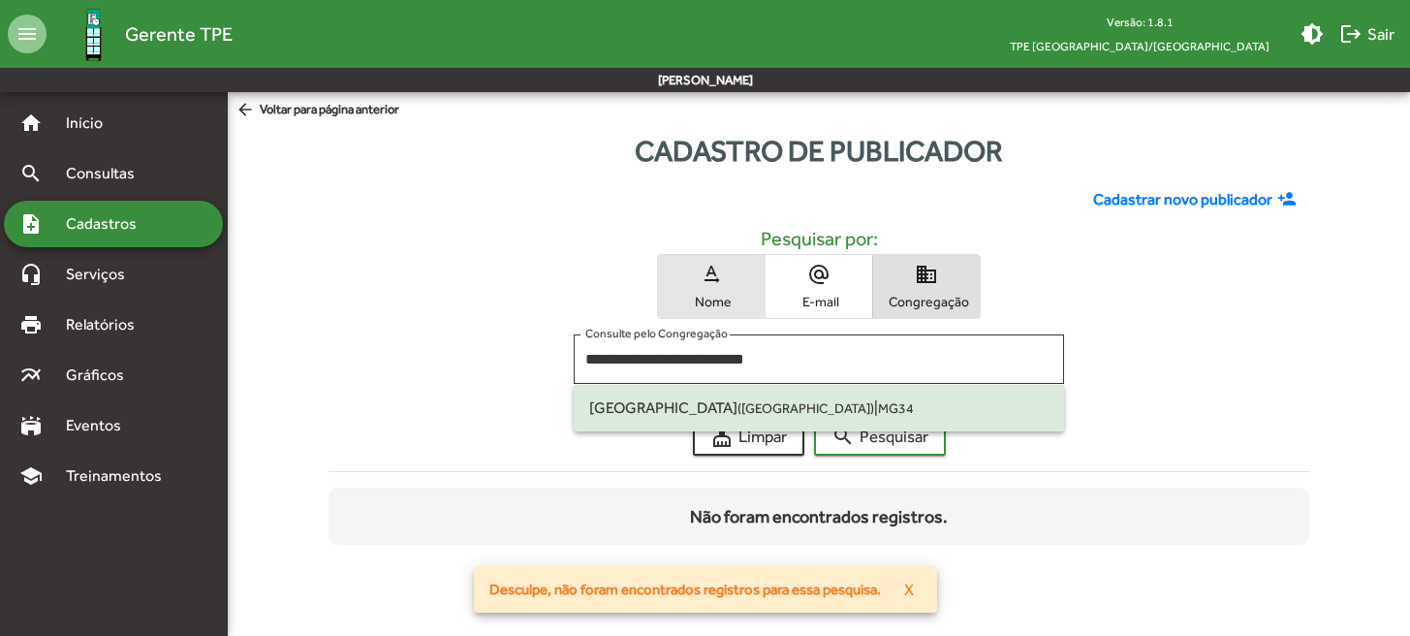
click at [710, 287] on span "text_rotation_none Nome" at bounding box center [711, 286] width 107 height 63
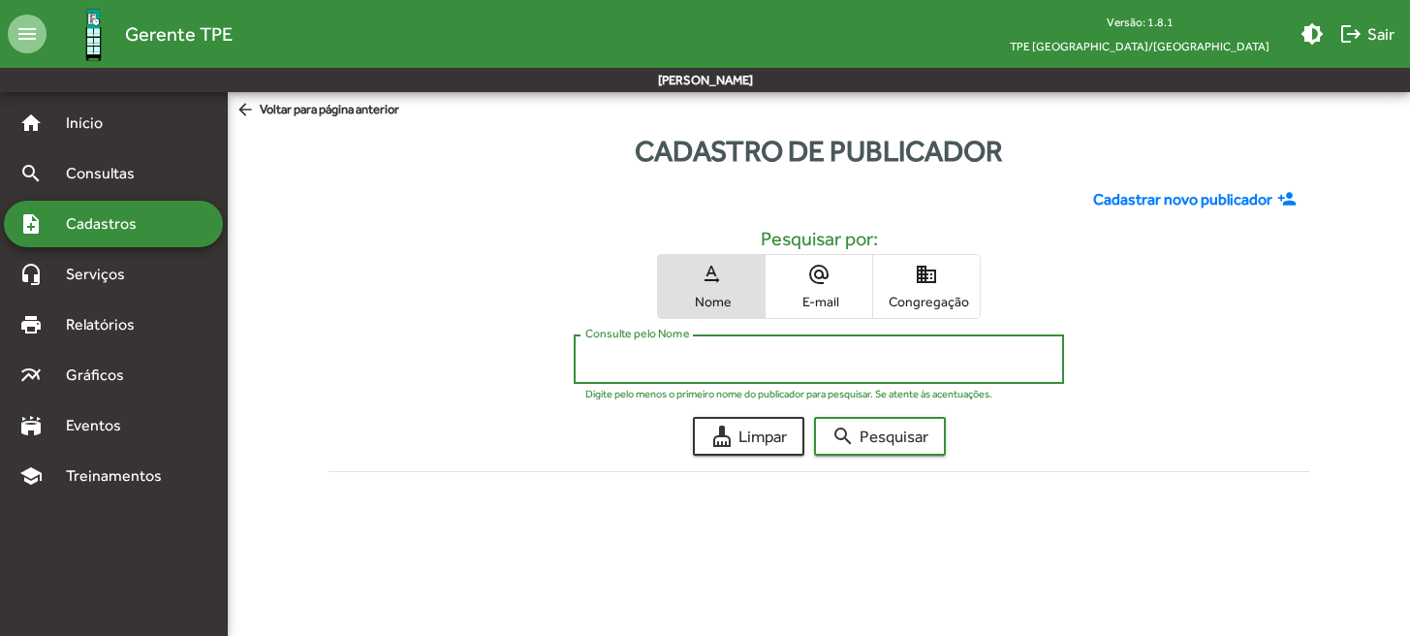
click at [699, 354] on input "Consulte pelo Nome" at bounding box center [819, 359] width 467 height 17
click at [880, 436] on button "search Pesquisar" at bounding box center [880, 436] width 132 height 39
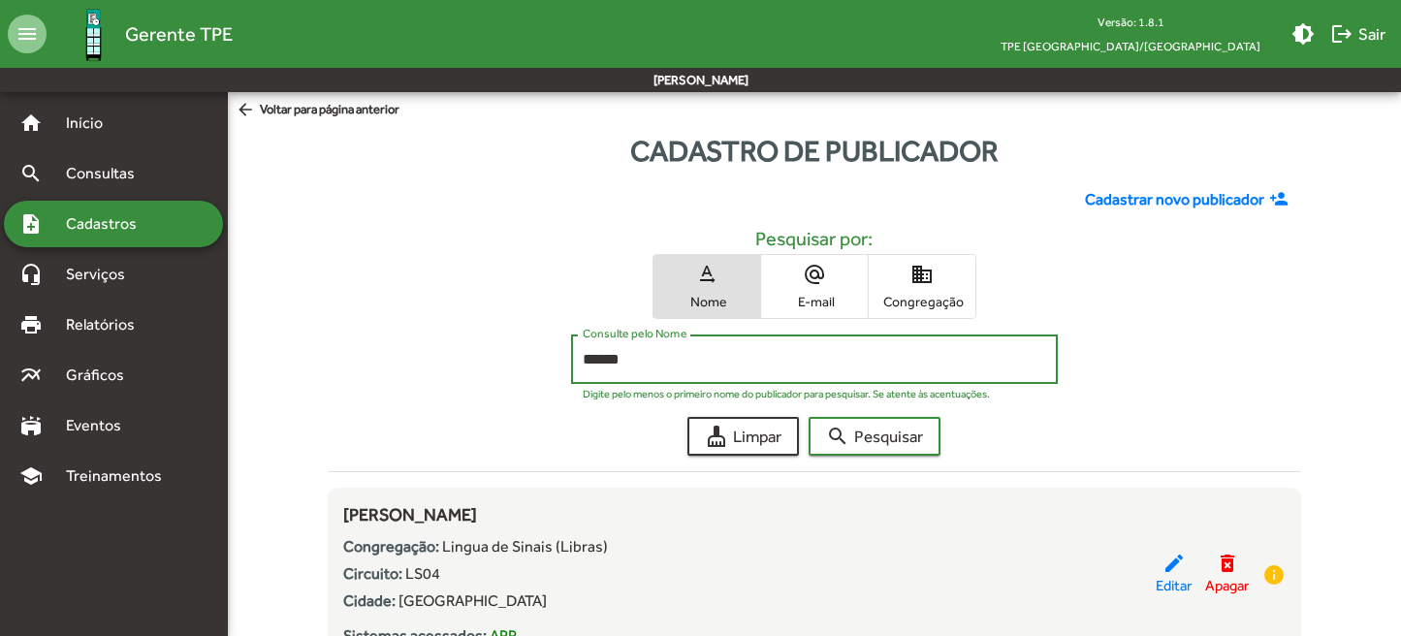
type input "******"
click at [933, 297] on span "Congregação" at bounding box center [921, 301] width 97 height 17
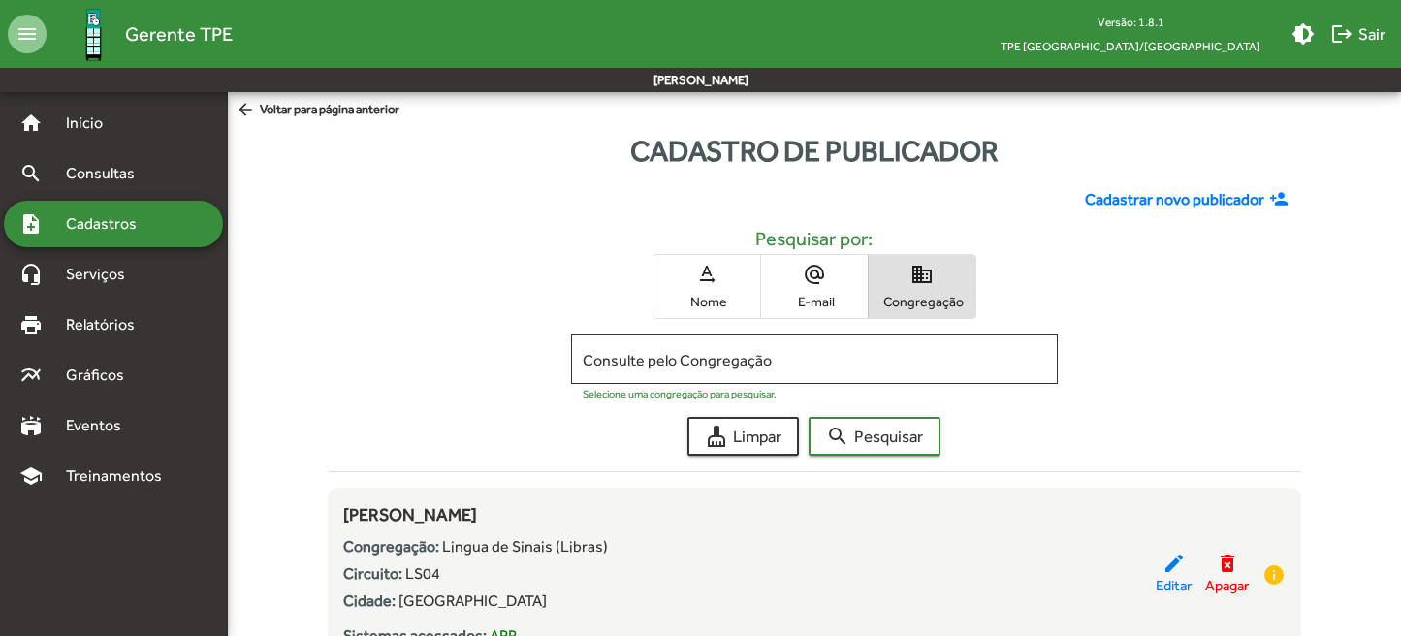
click at [735, 287] on span "text_rotation_none Nome" at bounding box center [706, 286] width 107 height 63
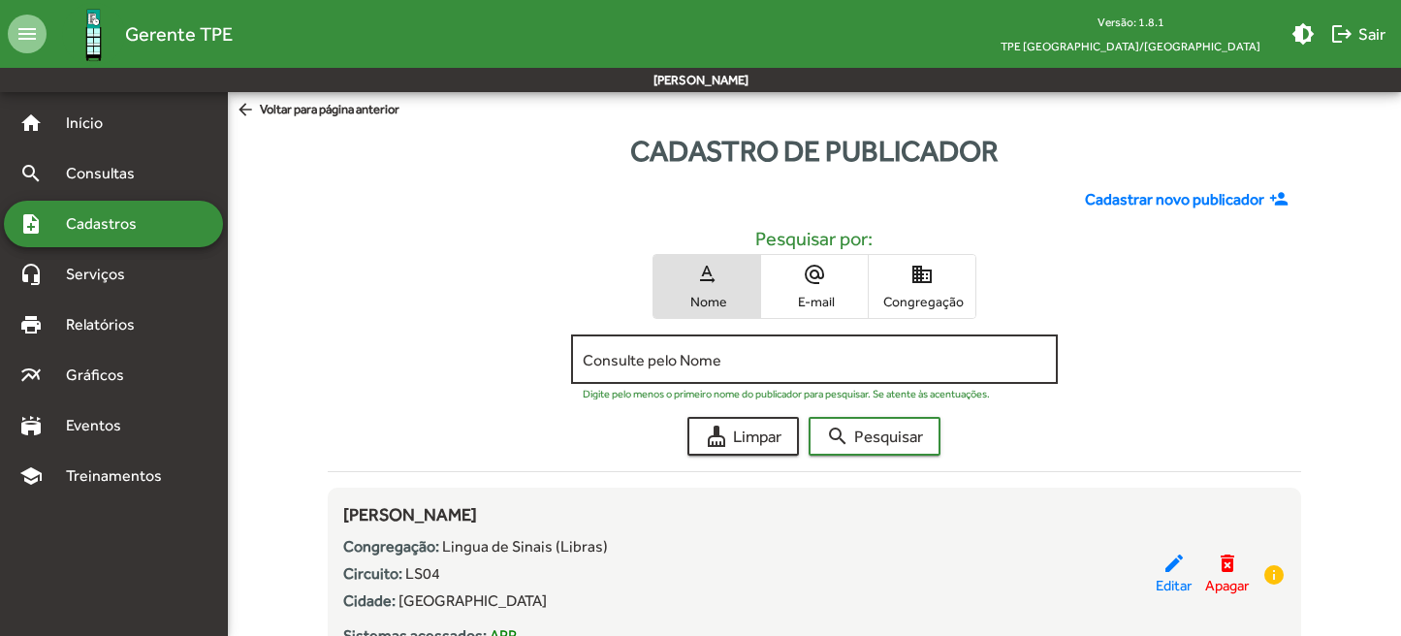
click at [690, 360] on input "Consulte pelo Nome" at bounding box center [814, 359] width 463 height 17
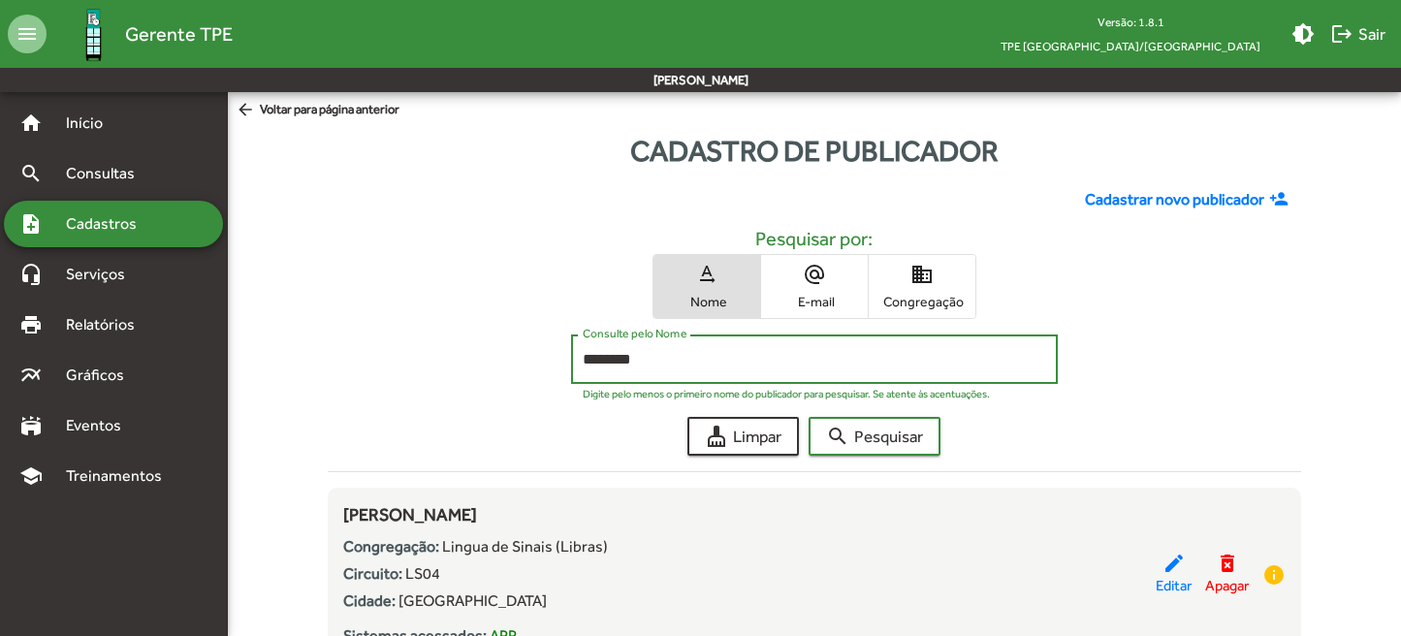
click at [875, 436] on button "search Pesquisar" at bounding box center [874, 436] width 132 height 39
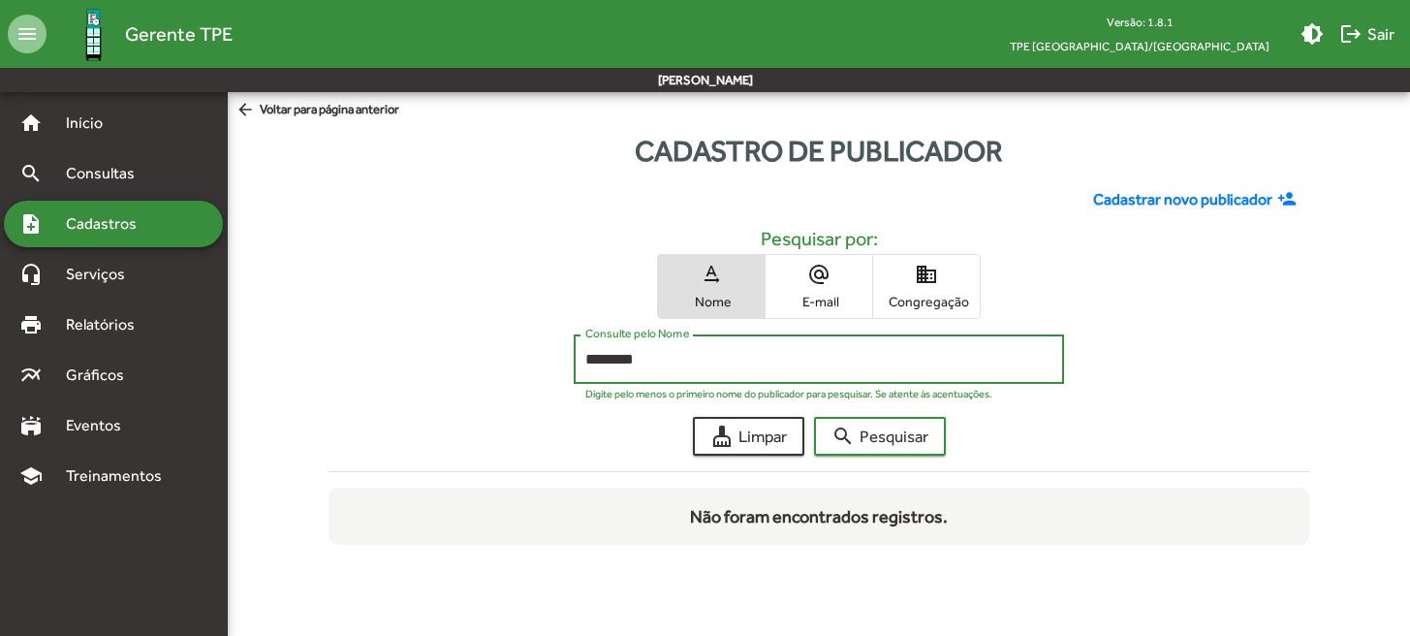
type input "********"
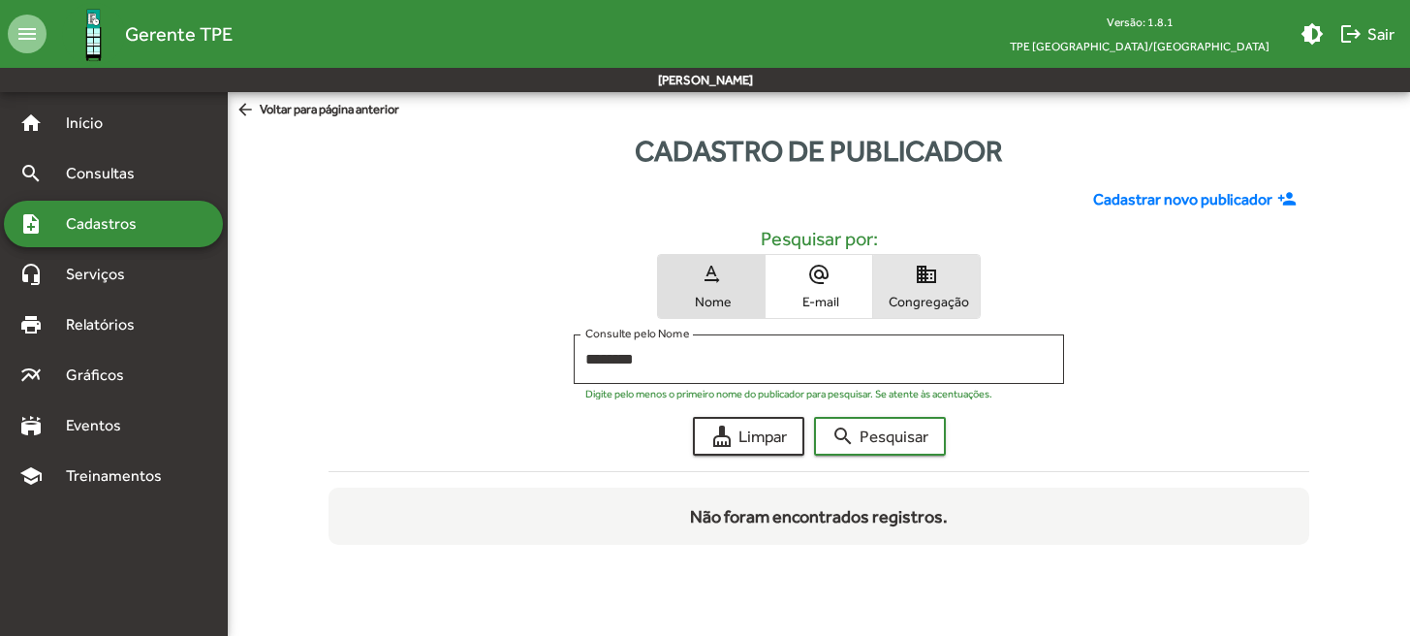
click at [929, 297] on span "Congregação" at bounding box center [926, 301] width 97 height 17
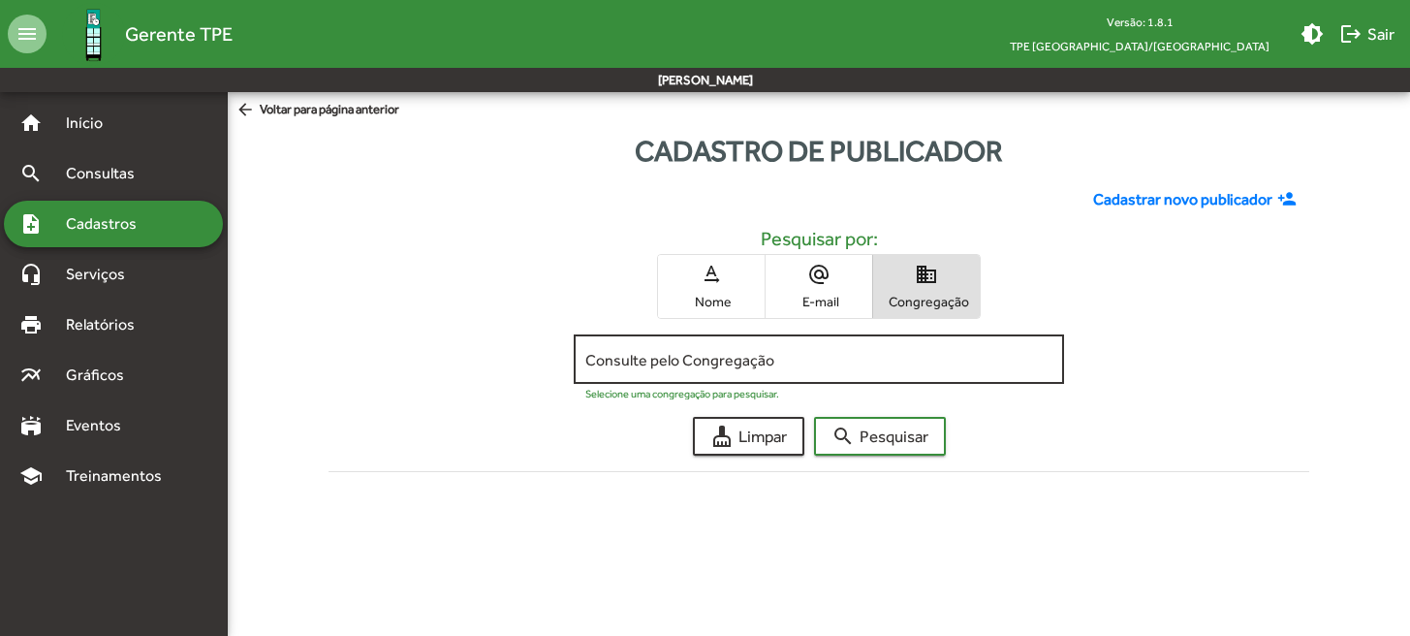
click at [830, 351] on input "Consulte pelo Congregação" at bounding box center [819, 359] width 467 height 17
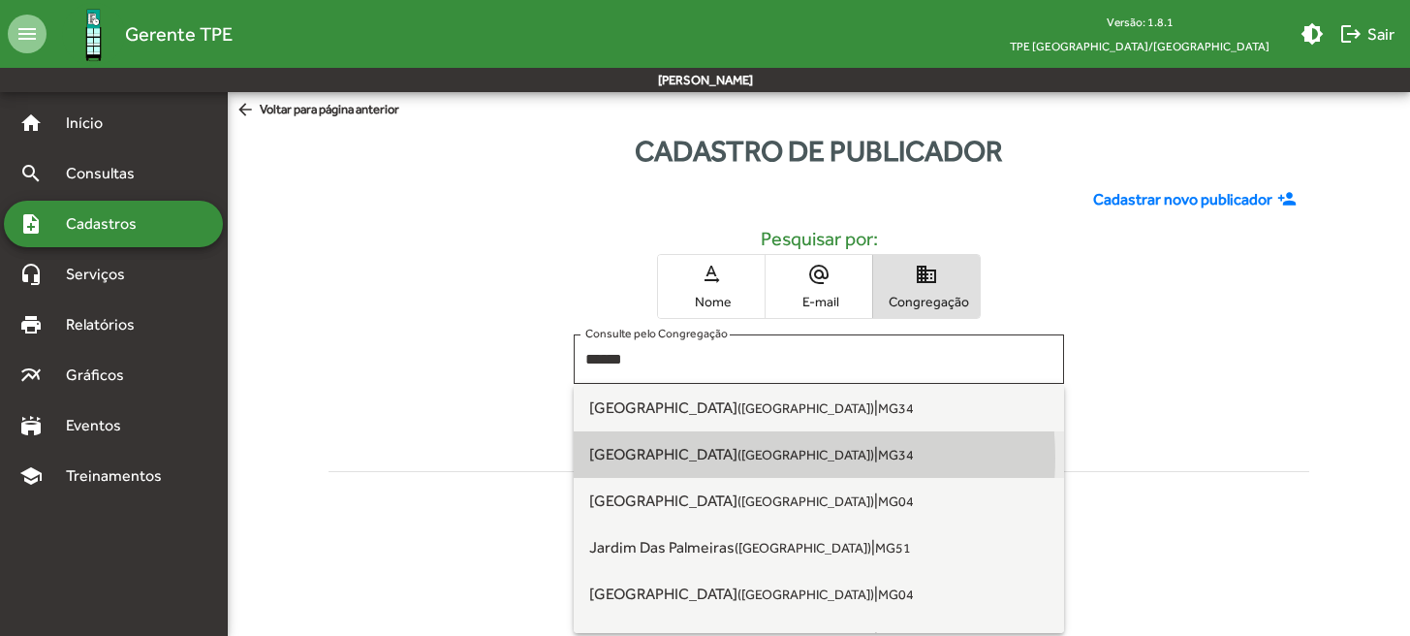
click at [765, 458] on span "[GEOGRAPHIC_DATA] ([GEOGRAPHIC_DATA]) | MG34" at bounding box center [819, 454] width 460 height 47
type input "**********"
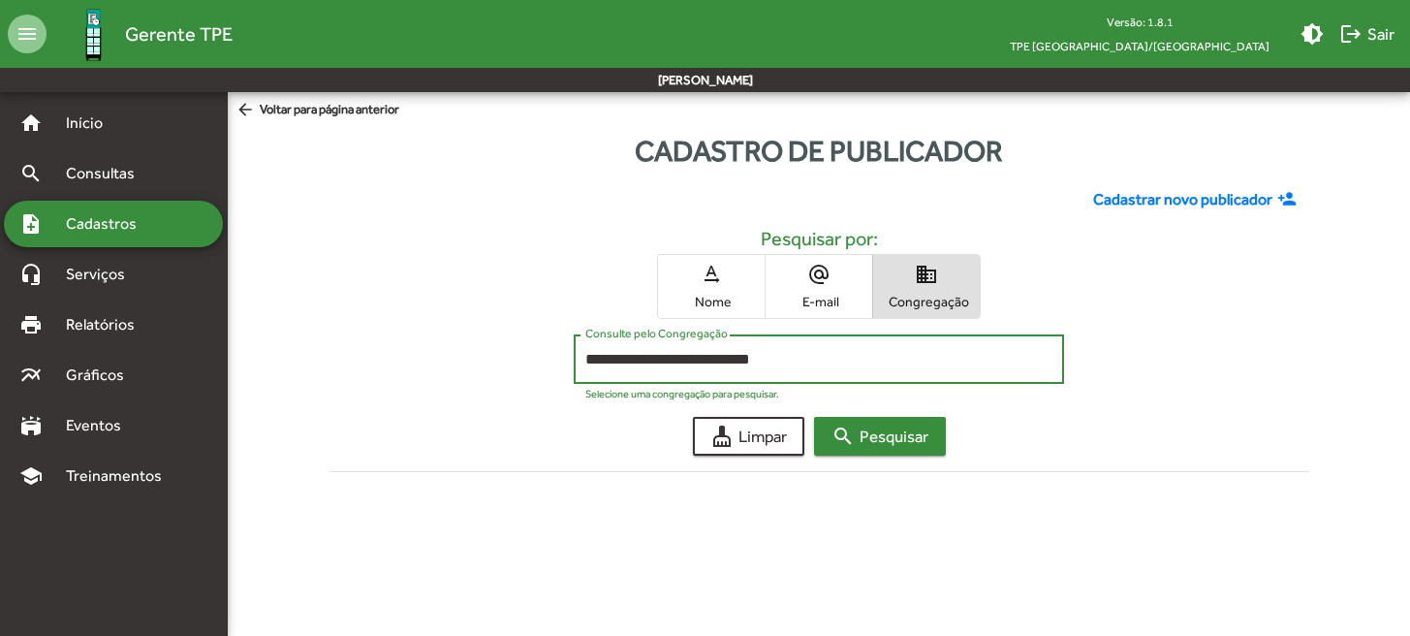
click at [870, 453] on span "search Pesquisar" at bounding box center [880, 436] width 97 height 35
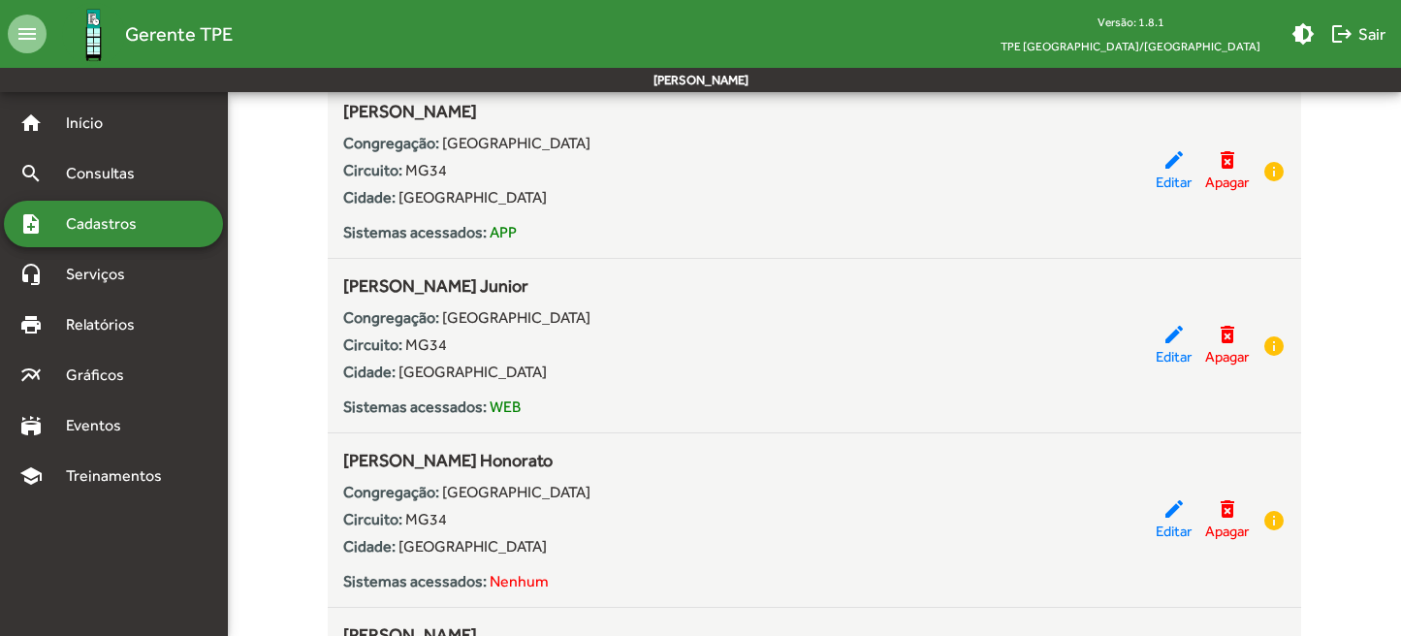
scroll to position [1491, 0]
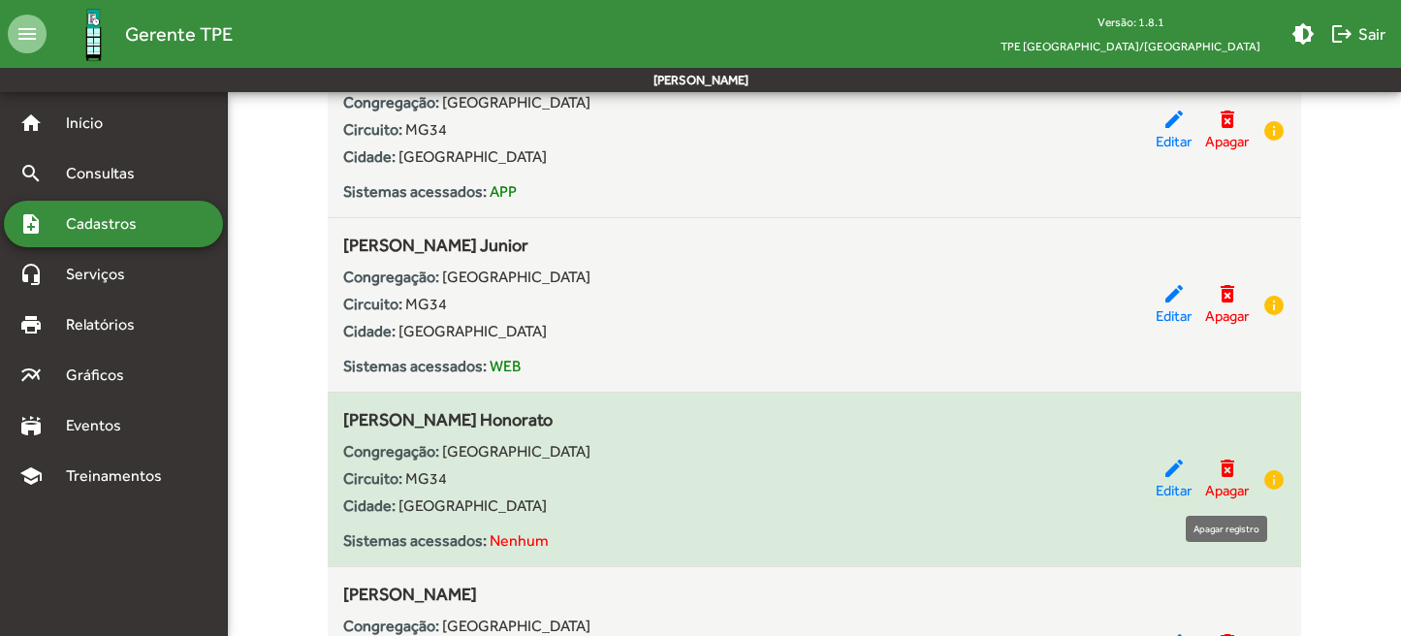
click at [1225, 472] on mat-icon "delete_forever" at bounding box center [1227, 468] width 23 height 23
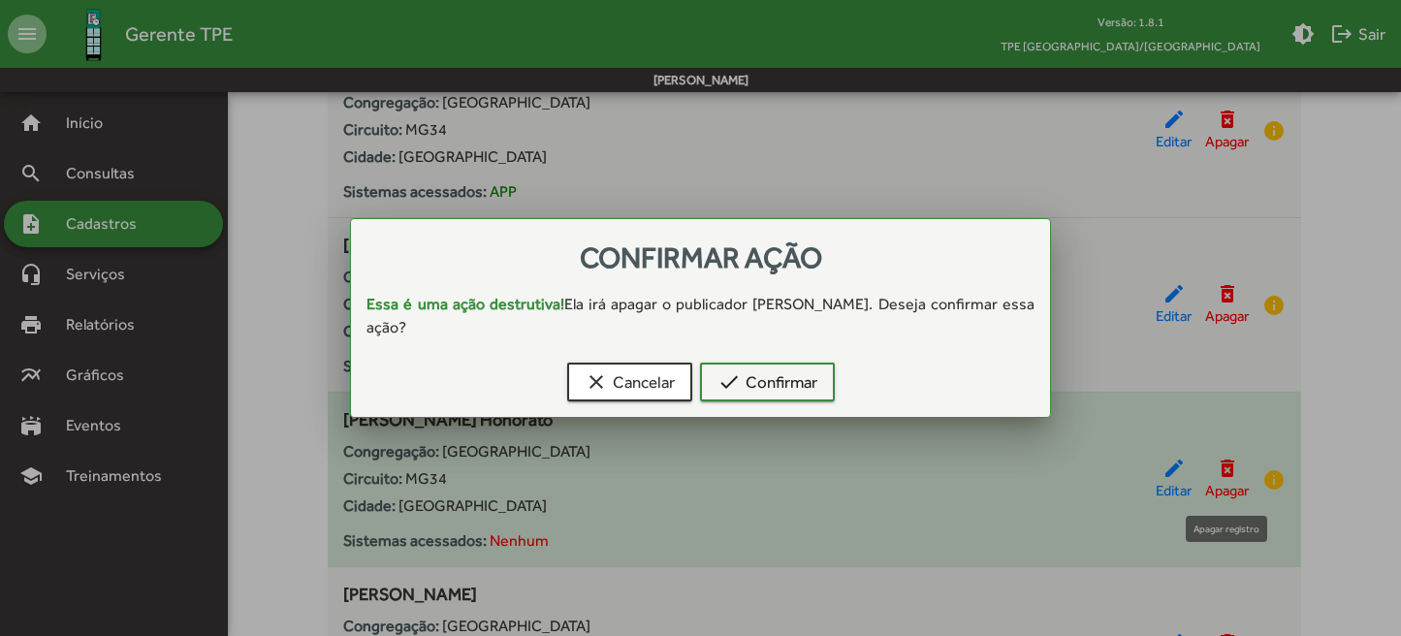
scroll to position [0, 0]
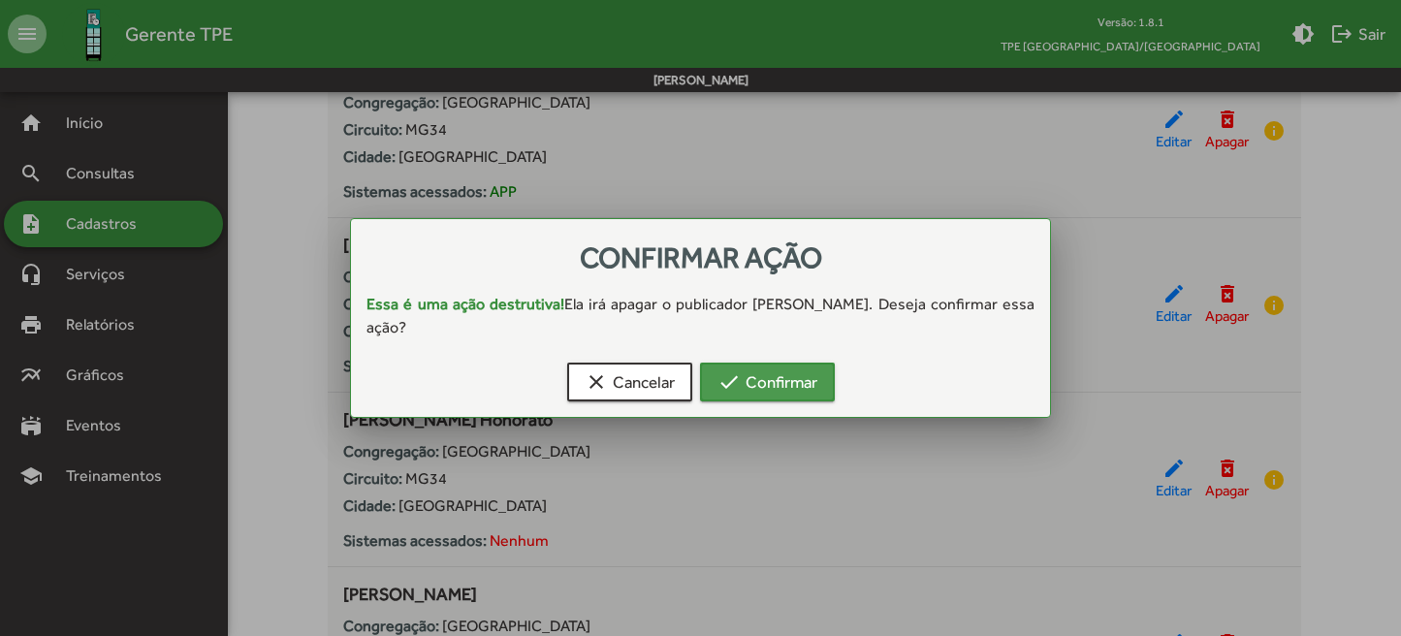
click at [749, 384] on span "check Confirmar" at bounding box center [767, 381] width 100 height 35
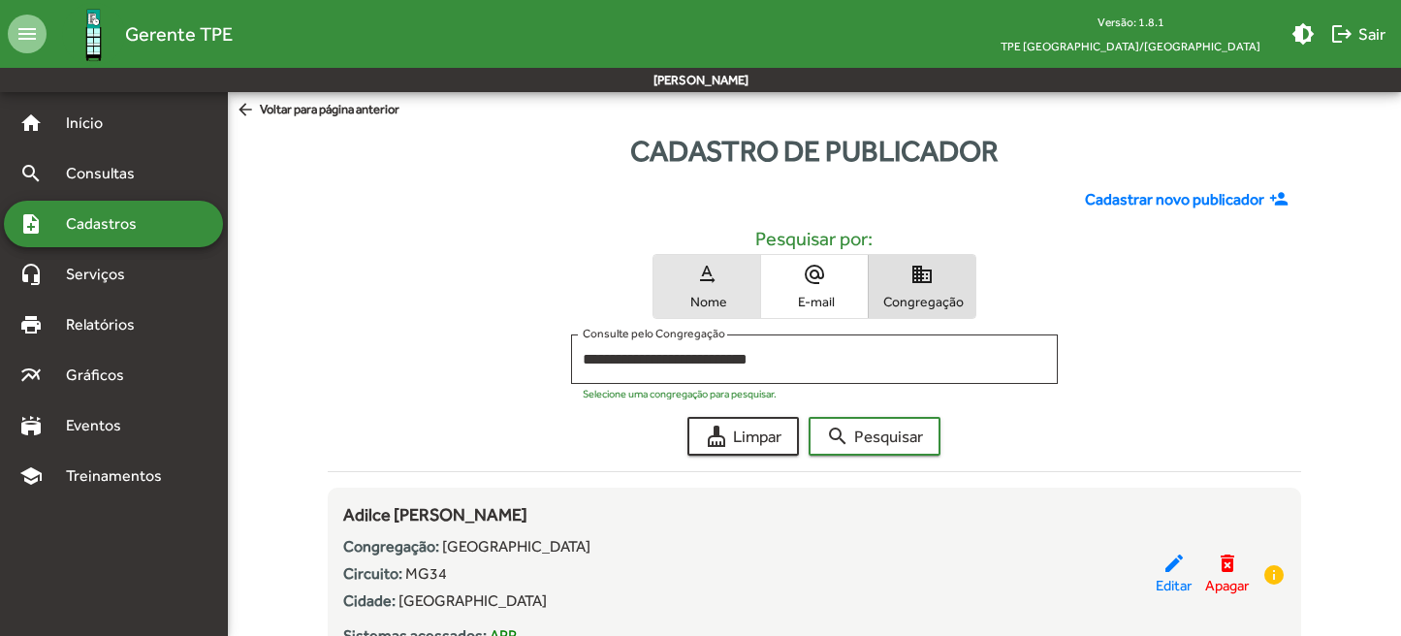
click at [715, 260] on span "text_rotation_none Nome" at bounding box center [706, 286] width 107 height 63
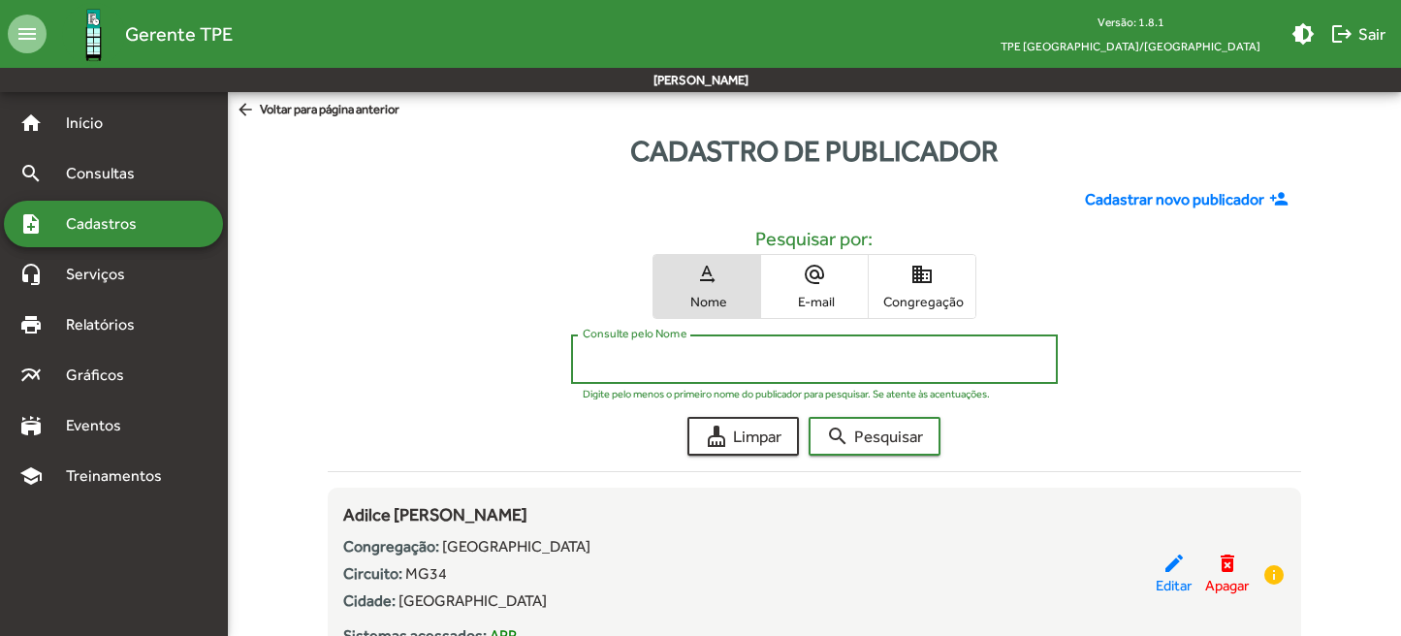
click at [697, 357] on input "Consulte pelo Nome" at bounding box center [814, 359] width 463 height 17
click at [875, 436] on button "search Pesquisar" at bounding box center [874, 436] width 132 height 39
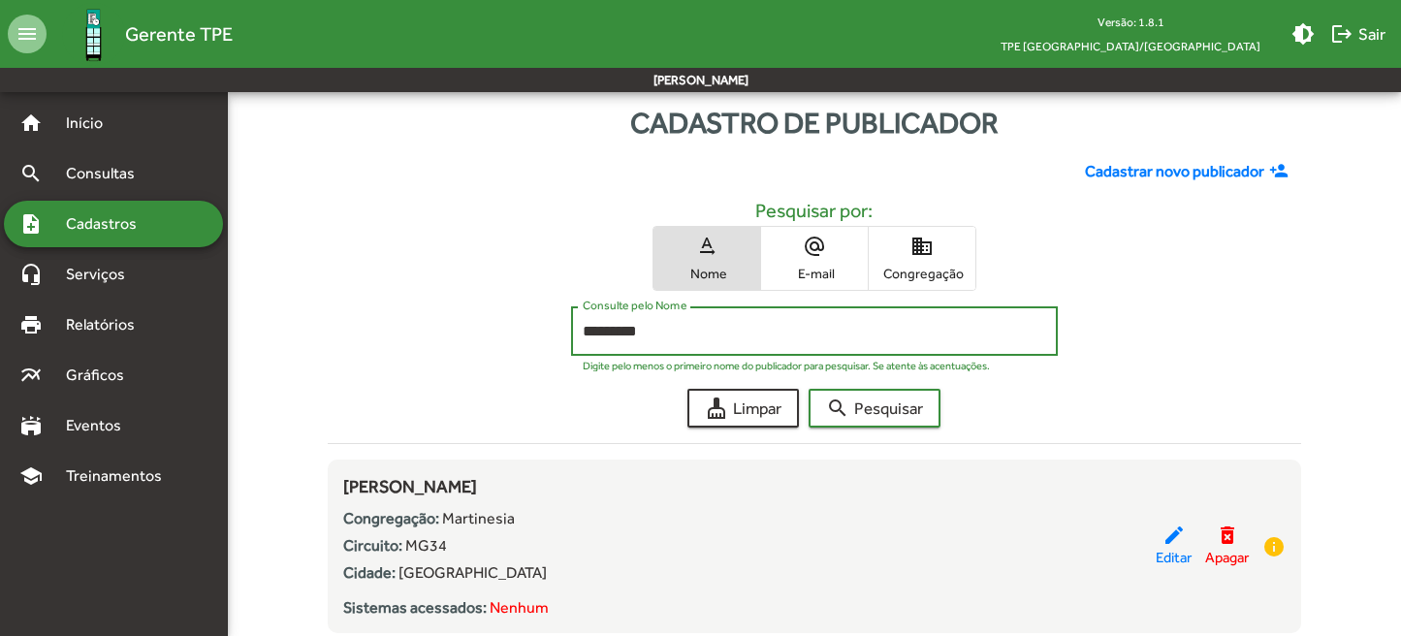
scroll to position [73, 0]
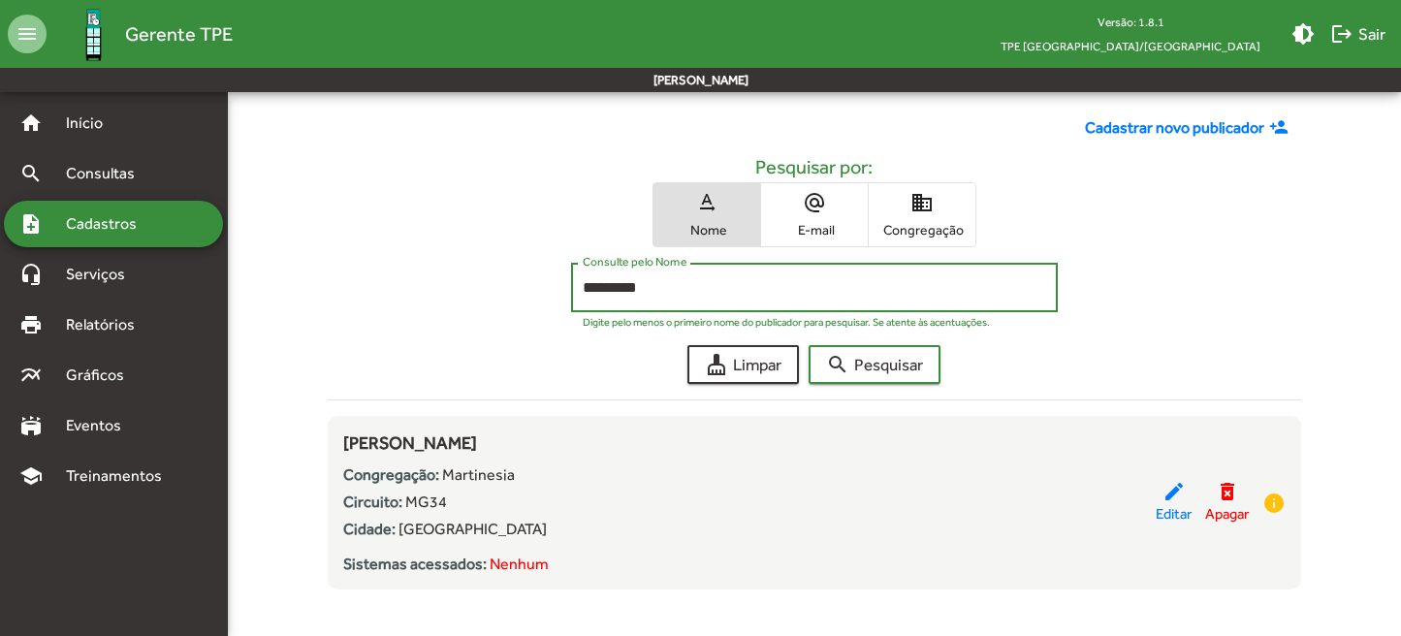
drag, startPoint x: 683, startPoint y: 282, endPoint x: 497, endPoint y: 273, distance: 186.3
click at [497, 273] on div "********* Consulte pelo Nome Digite pelo menos o primeiro nome do publicador pa…" at bounding box center [814, 292] width 973 height 59
click at [875, 364] on button "search Pesquisar" at bounding box center [874, 364] width 132 height 39
type input "******"
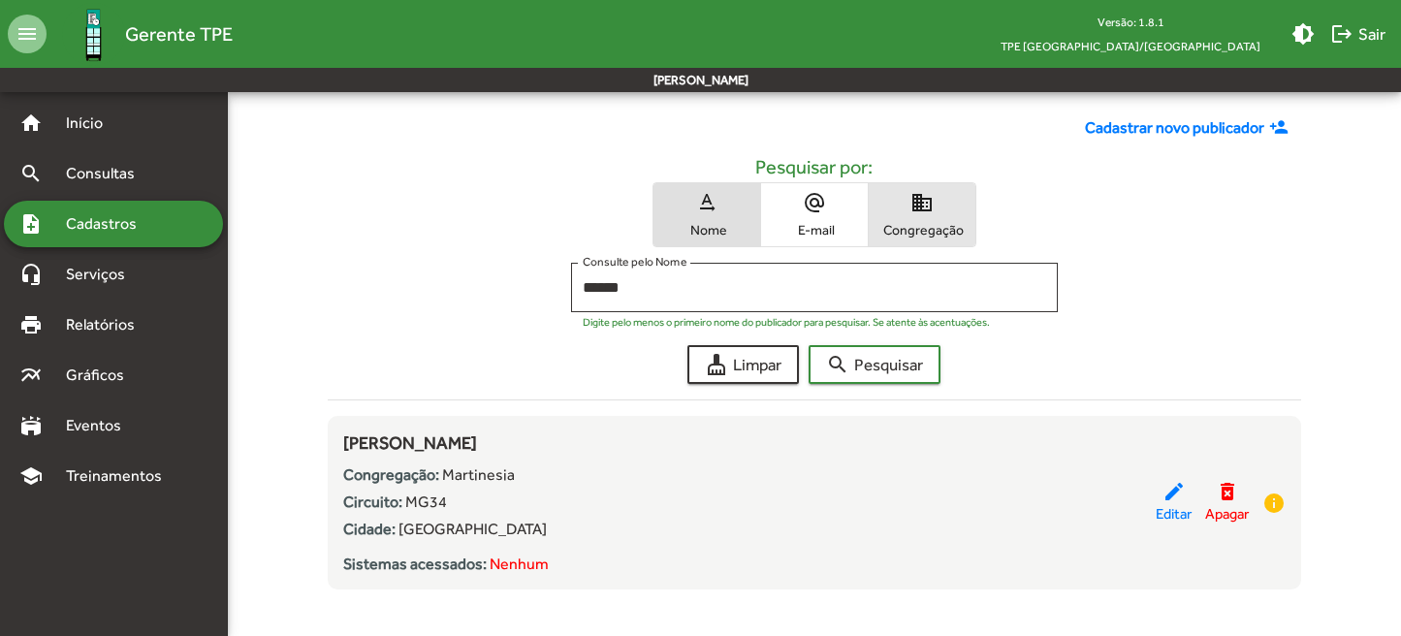
click at [932, 221] on span "Congregação" at bounding box center [921, 229] width 97 height 17
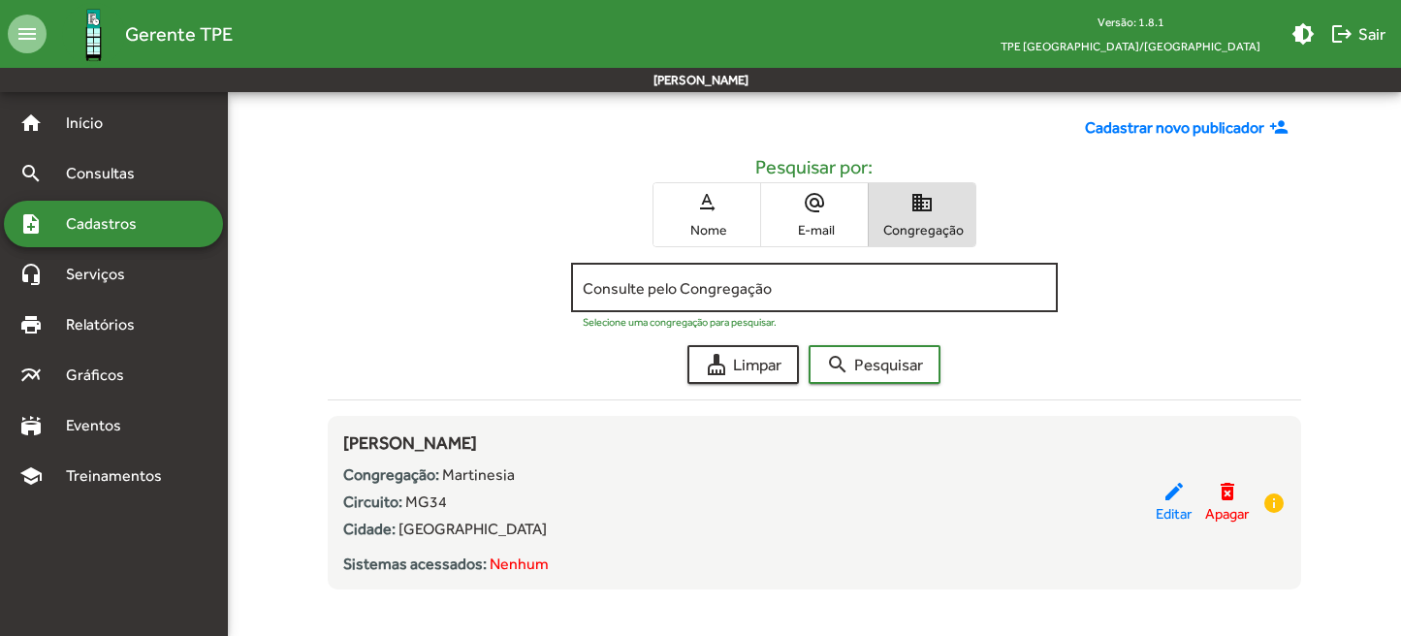
click at [788, 293] on input "Consulte pelo Congregação" at bounding box center [814, 287] width 463 height 17
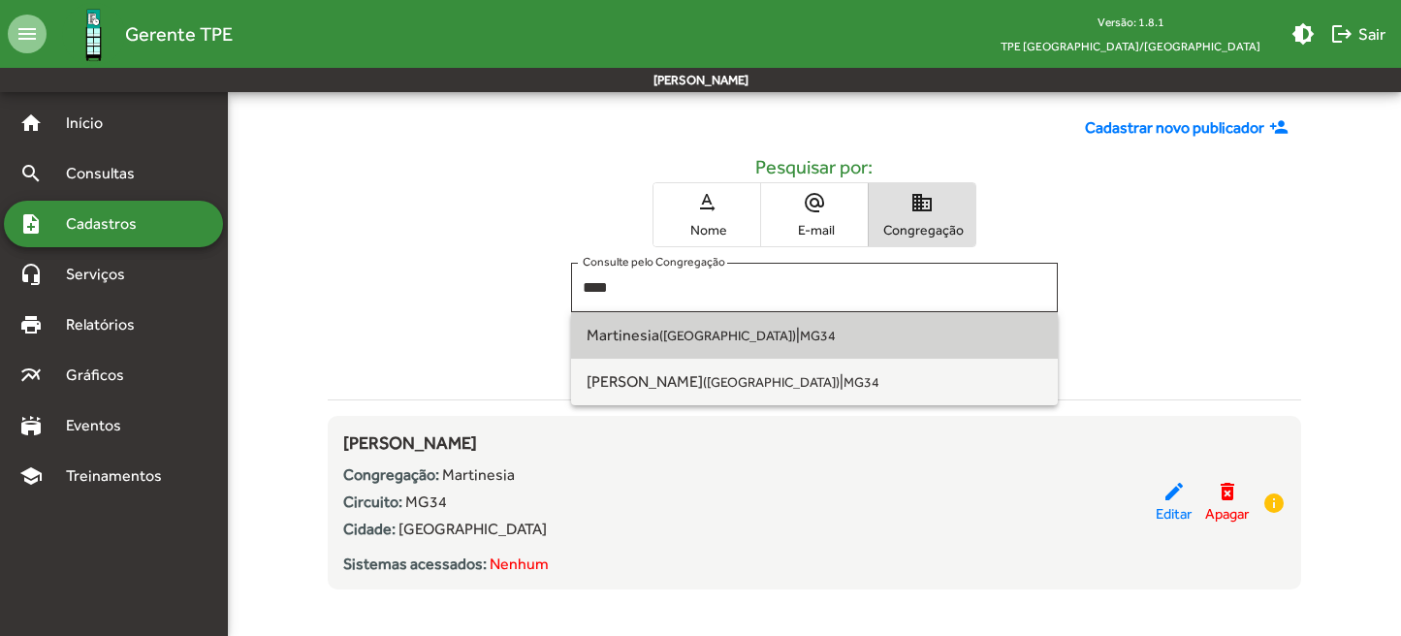
click at [822, 330] on span "Martinesia ([GEOGRAPHIC_DATA]) | MG34" at bounding box center [814, 335] width 456 height 47
type input "**********"
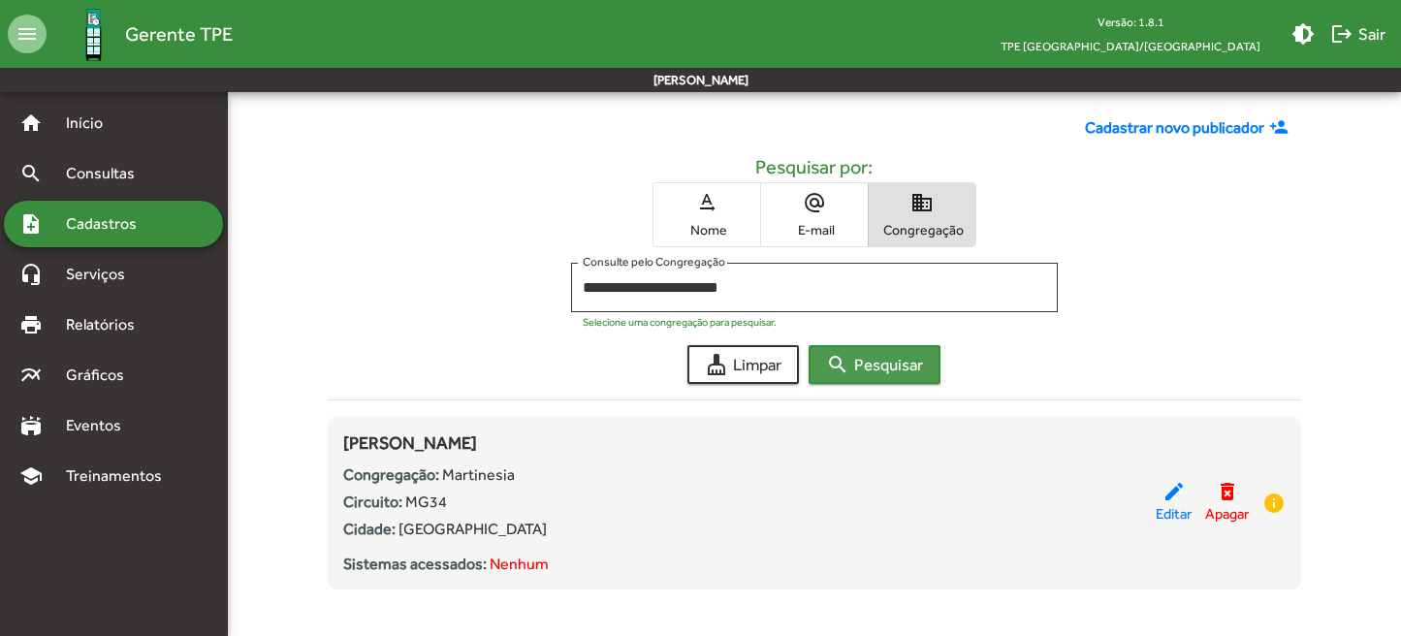
click at [861, 359] on span "search Pesquisar" at bounding box center [874, 364] width 97 height 35
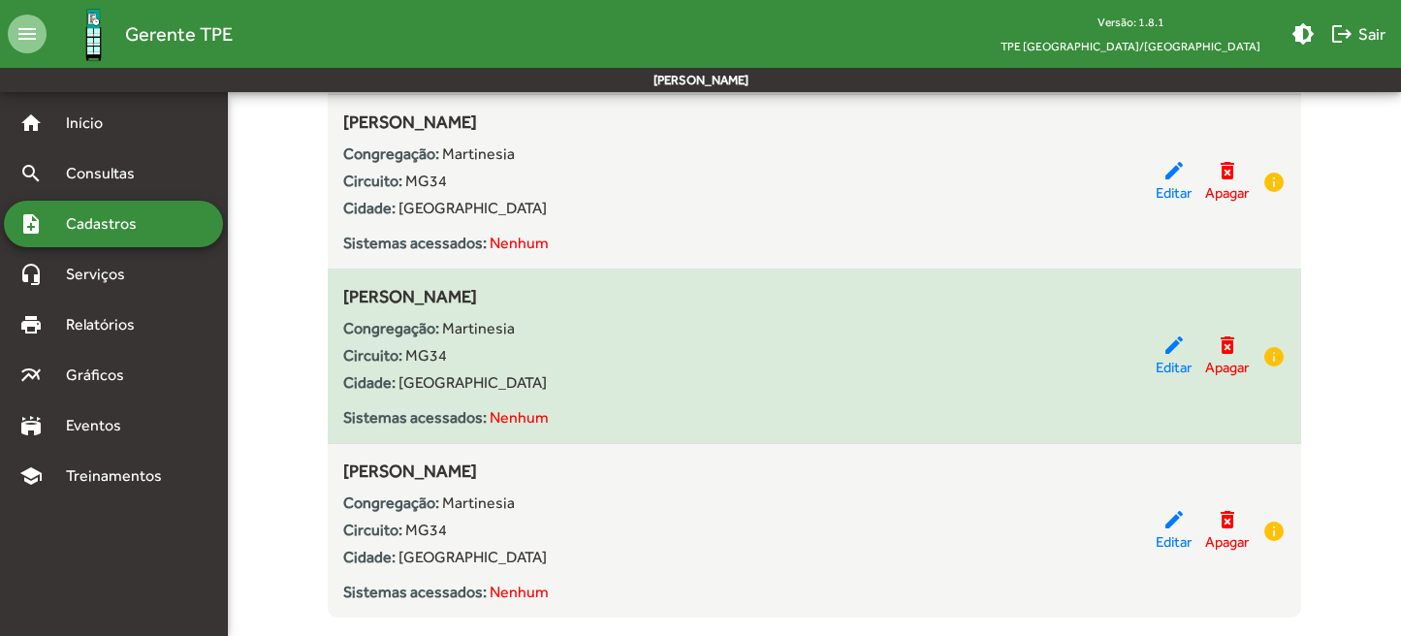
scroll to position [596, 0]
